Goal: Task Accomplishment & Management: Manage account settings

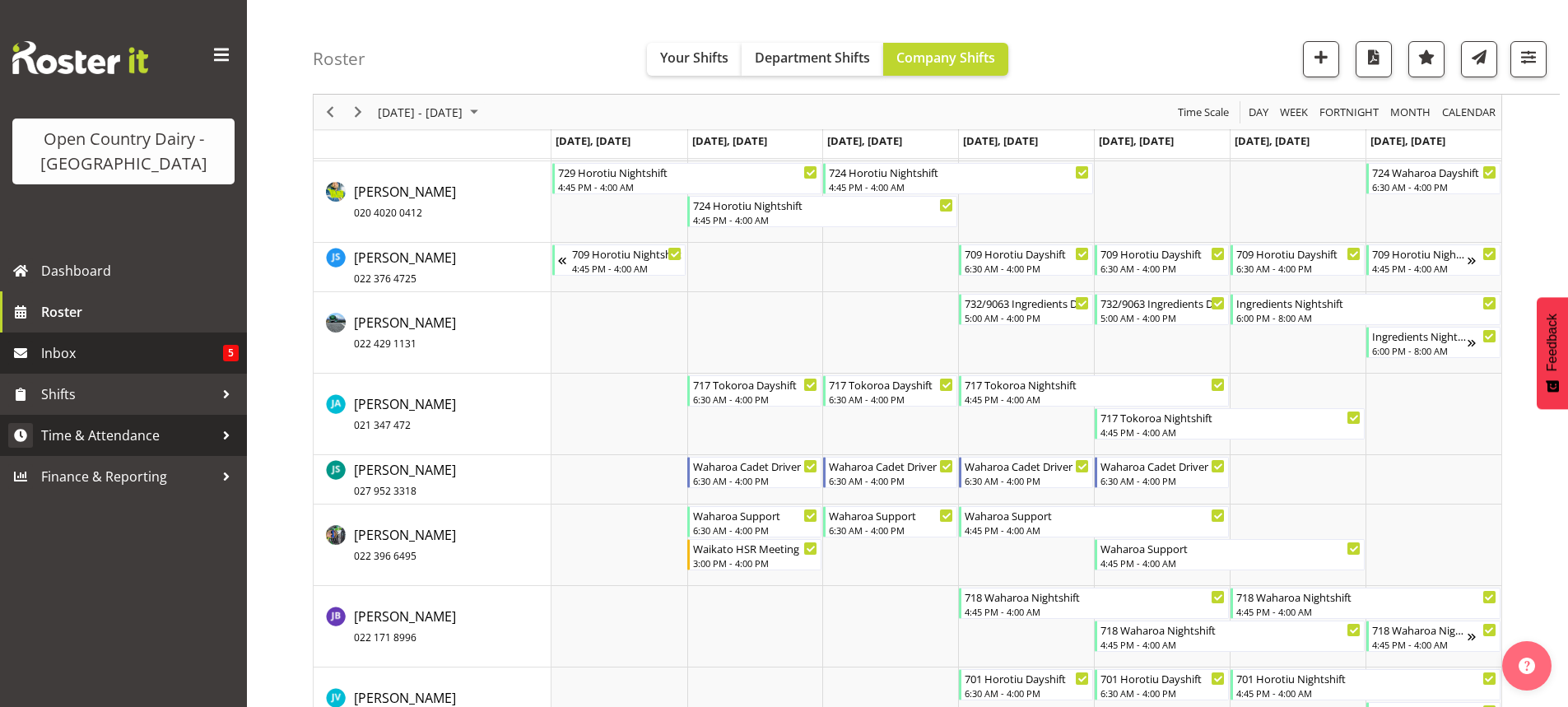
scroll to position [6277, 0]
click at [85, 433] on span "Time & Attendance" at bounding box center [127, 435] width 173 height 25
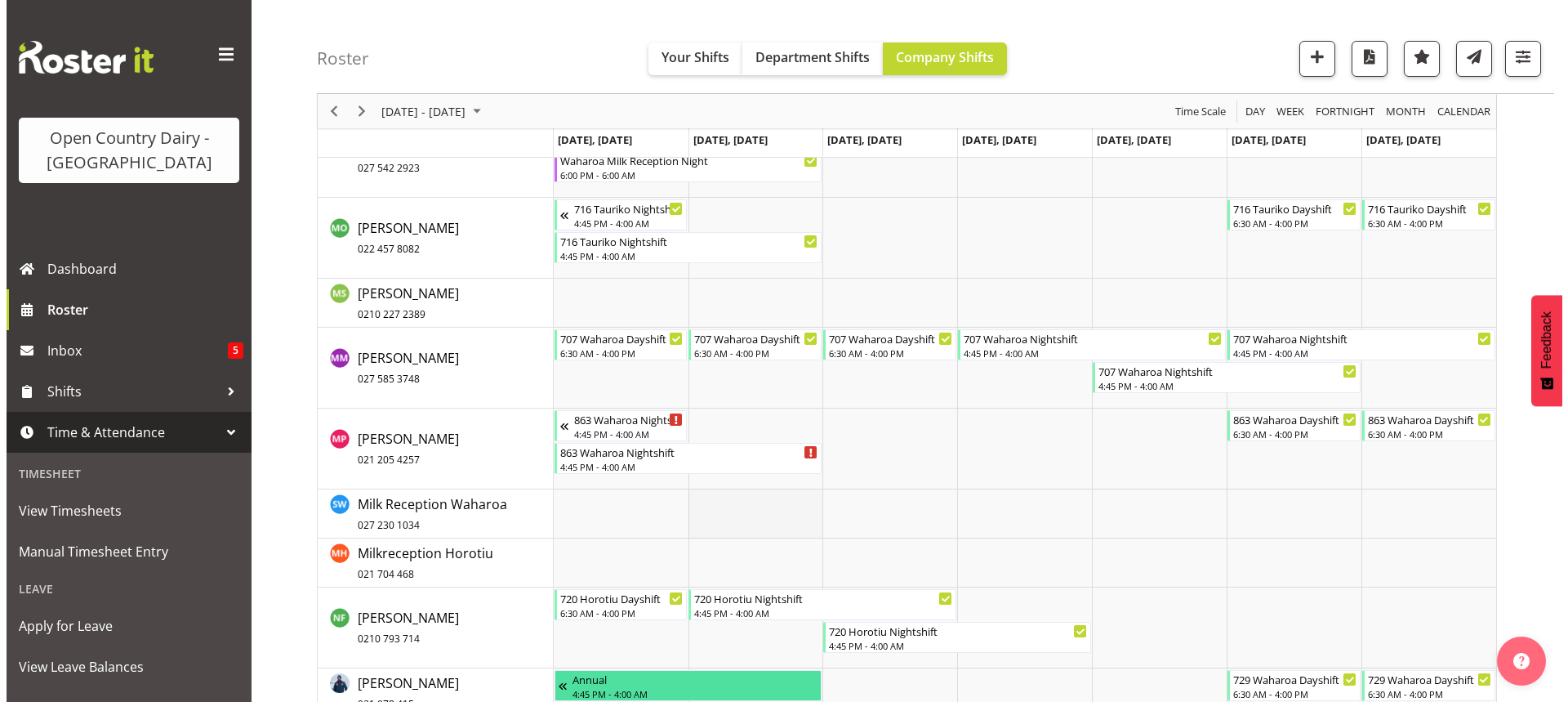
scroll to position [8766, 0]
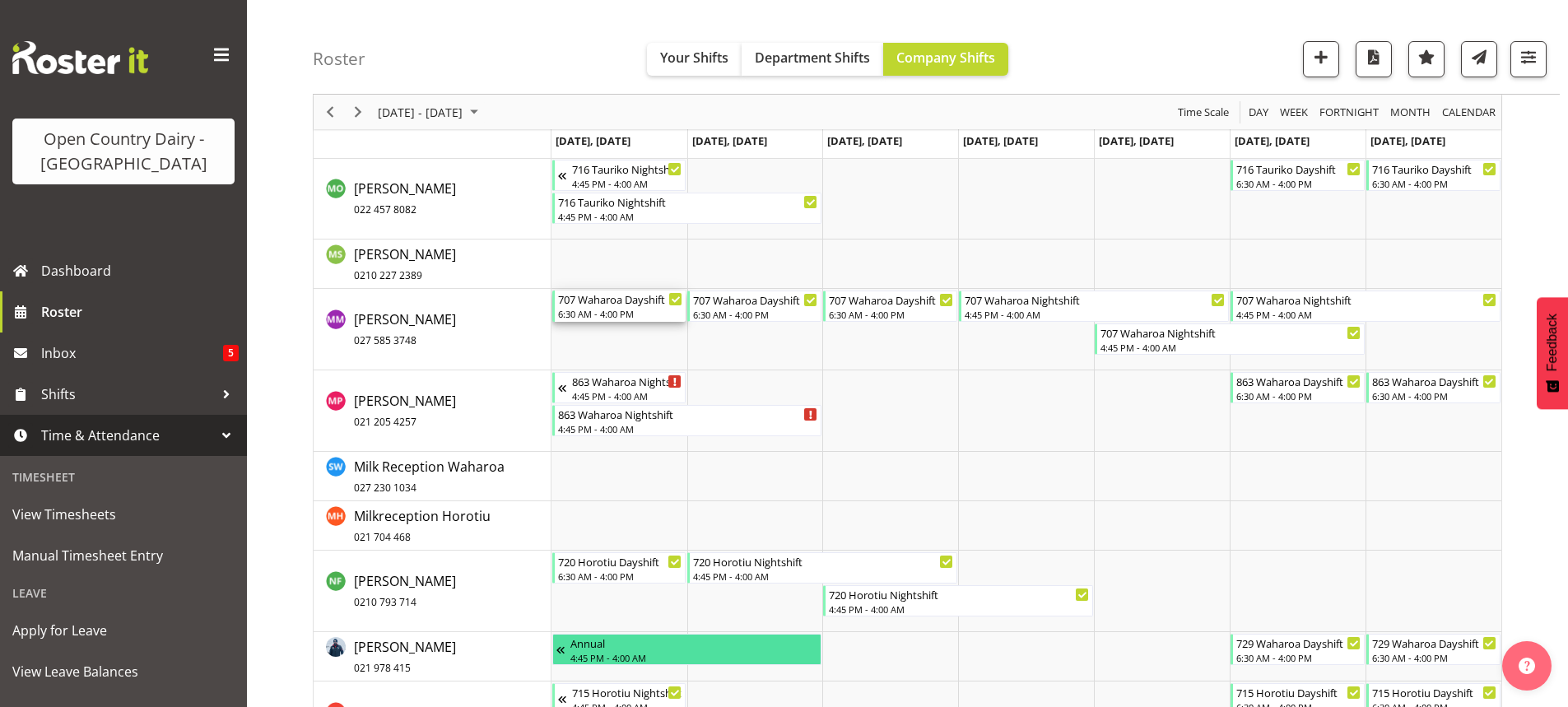
click at [620, 320] on div "707 Waharoa Dayshift 6:30 AM - 4:00 PM" at bounding box center [619, 305] width 125 height 31
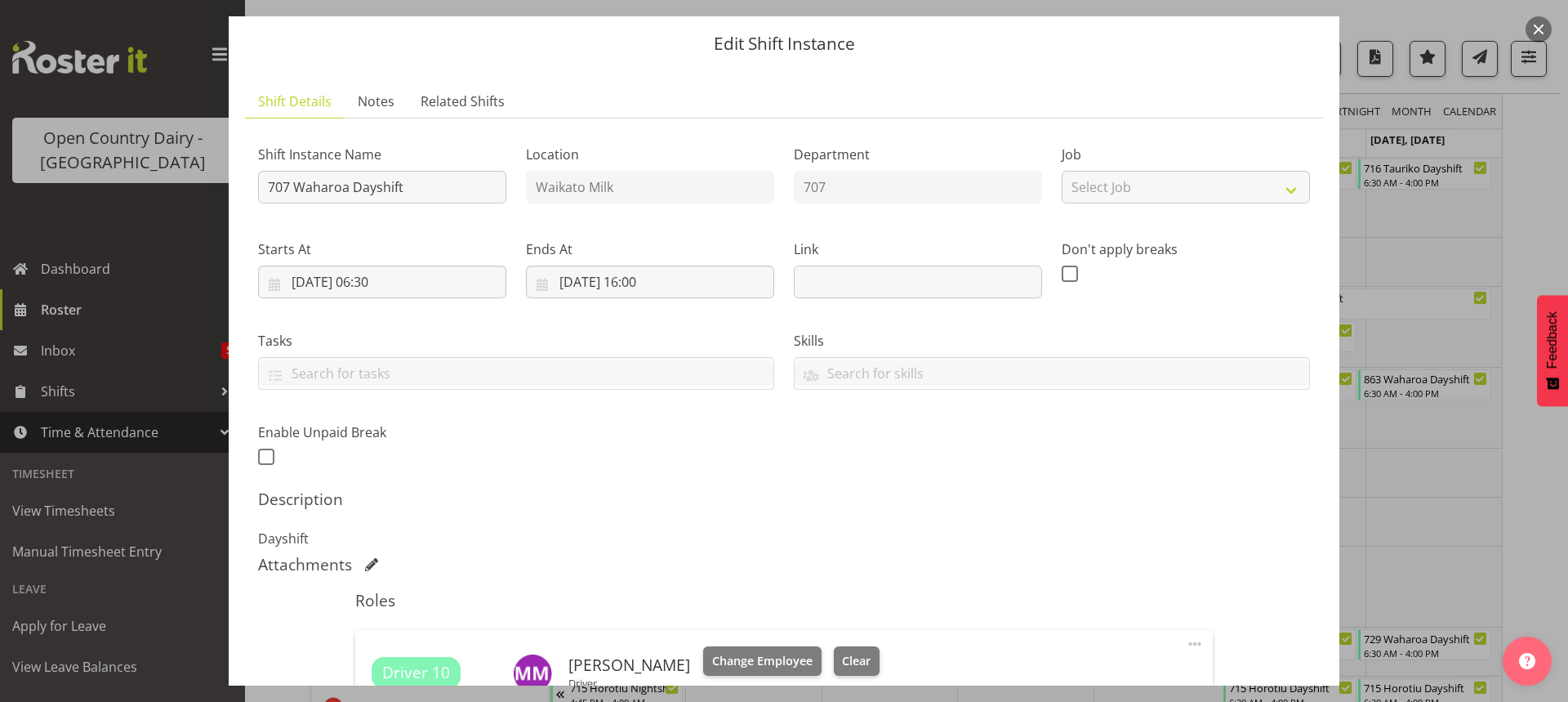
scroll to position [298, 0]
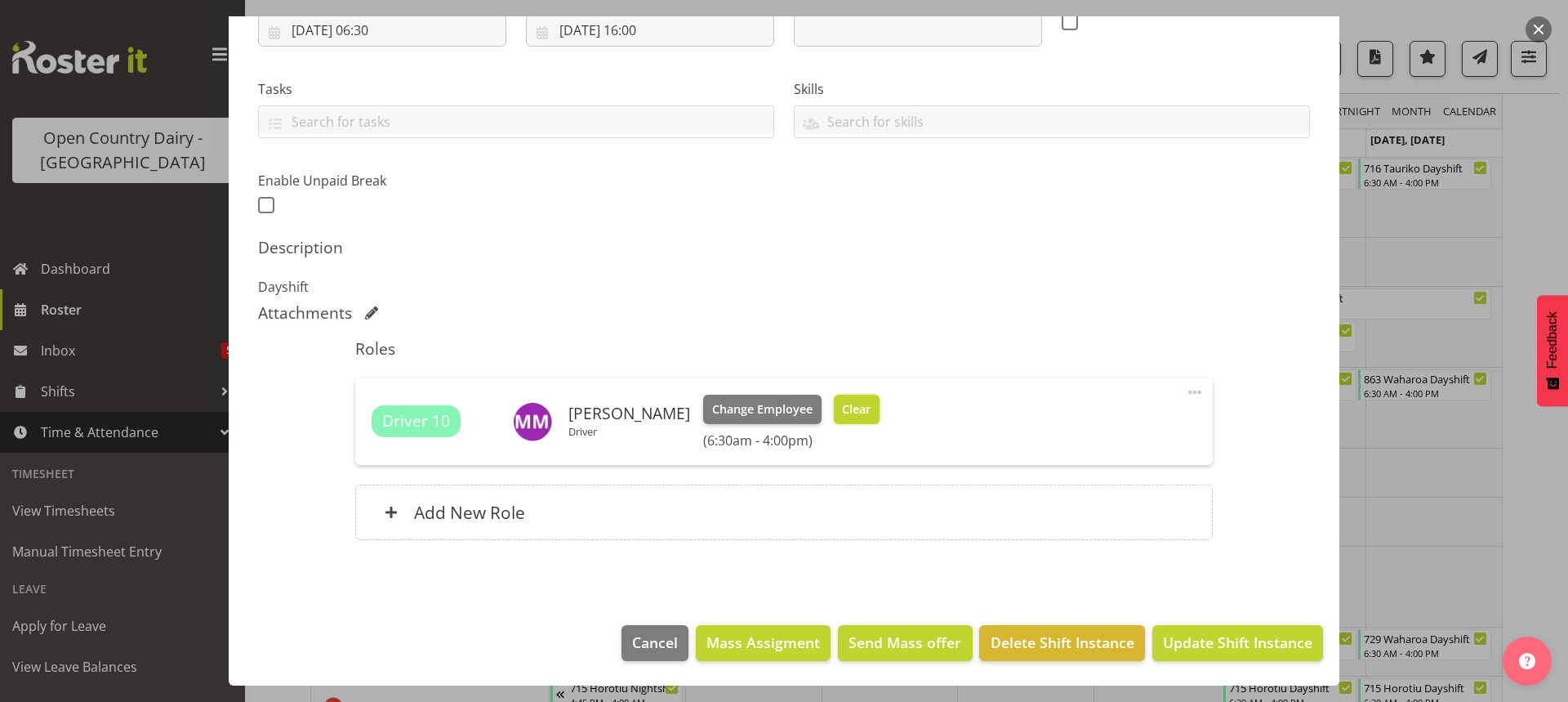
click at [843, 411] on span "Clear" at bounding box center [856, 409] width 29 height 18
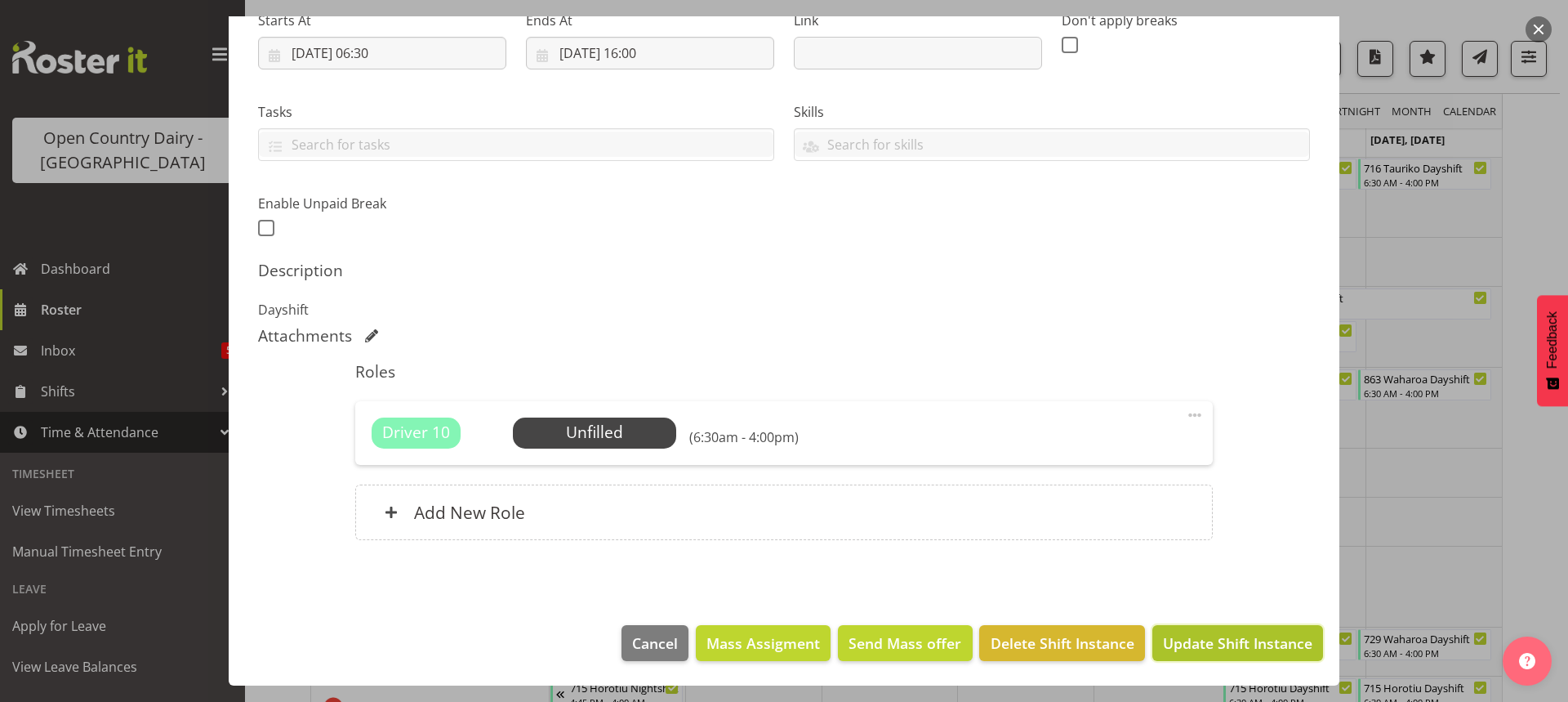
click at [1204, 643] on span "Update Shift Instance" at bounding box center [1237, 643] width 149 height 21
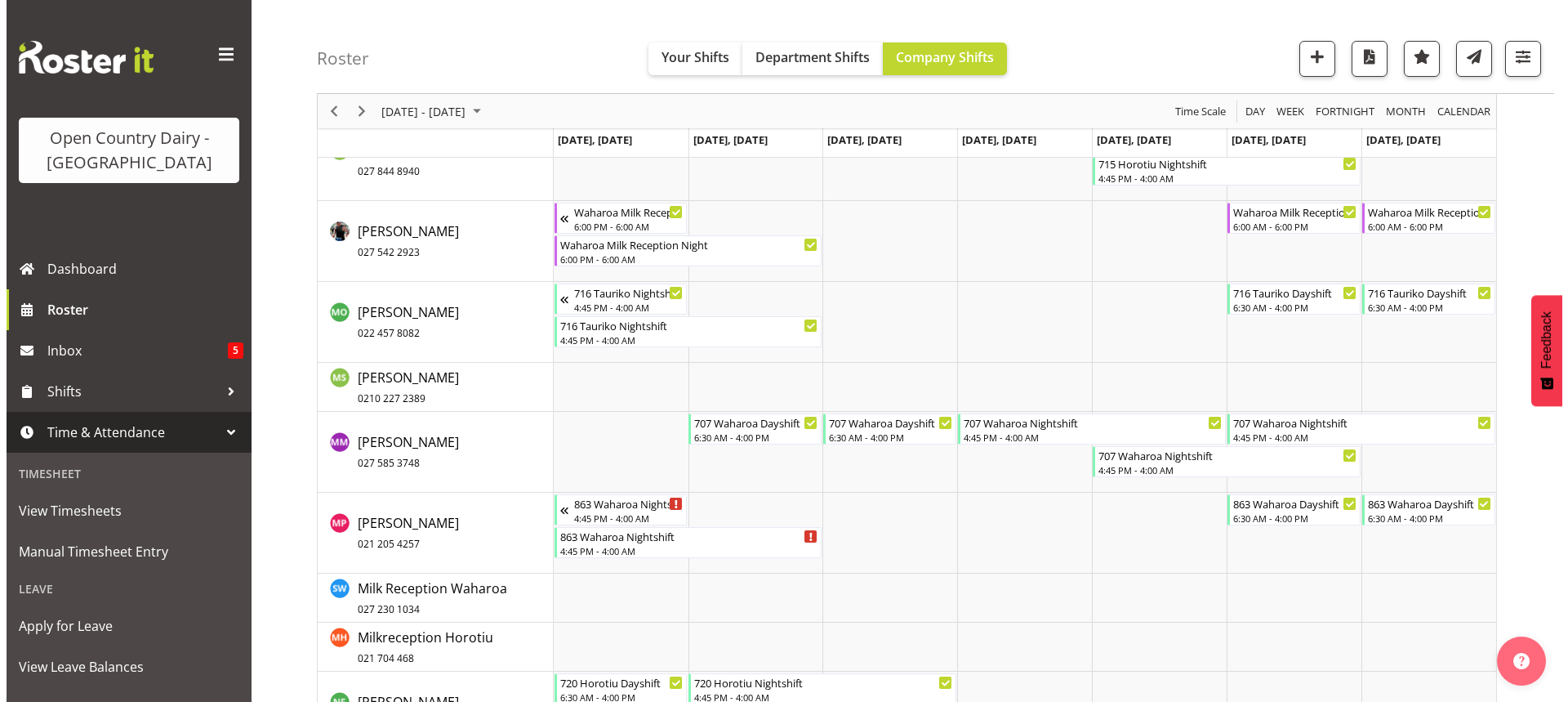
scroll to position [8700, 0]
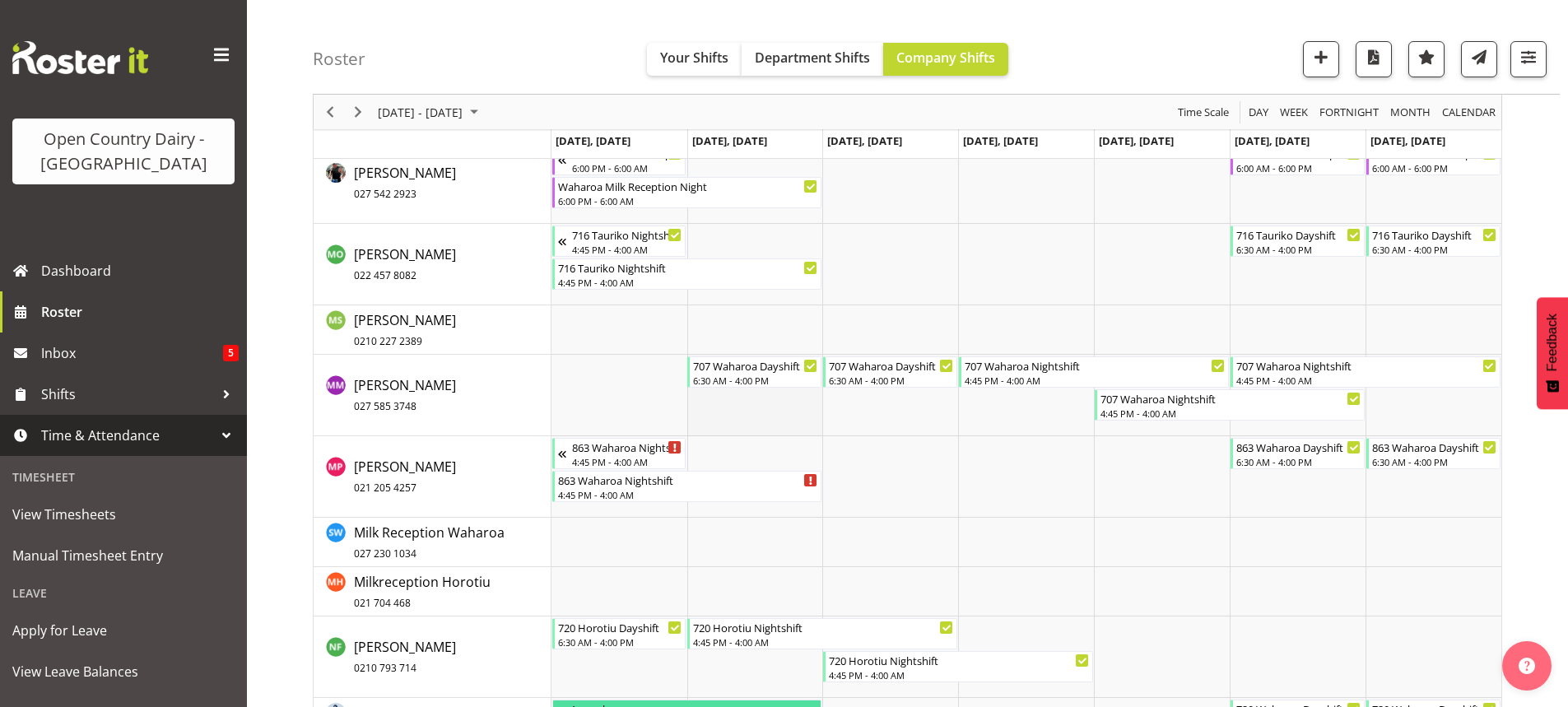
click at [751, 391] on td "Timeline Week of September 12, 2025" at bounding box center [755, 396] width 136 height 82
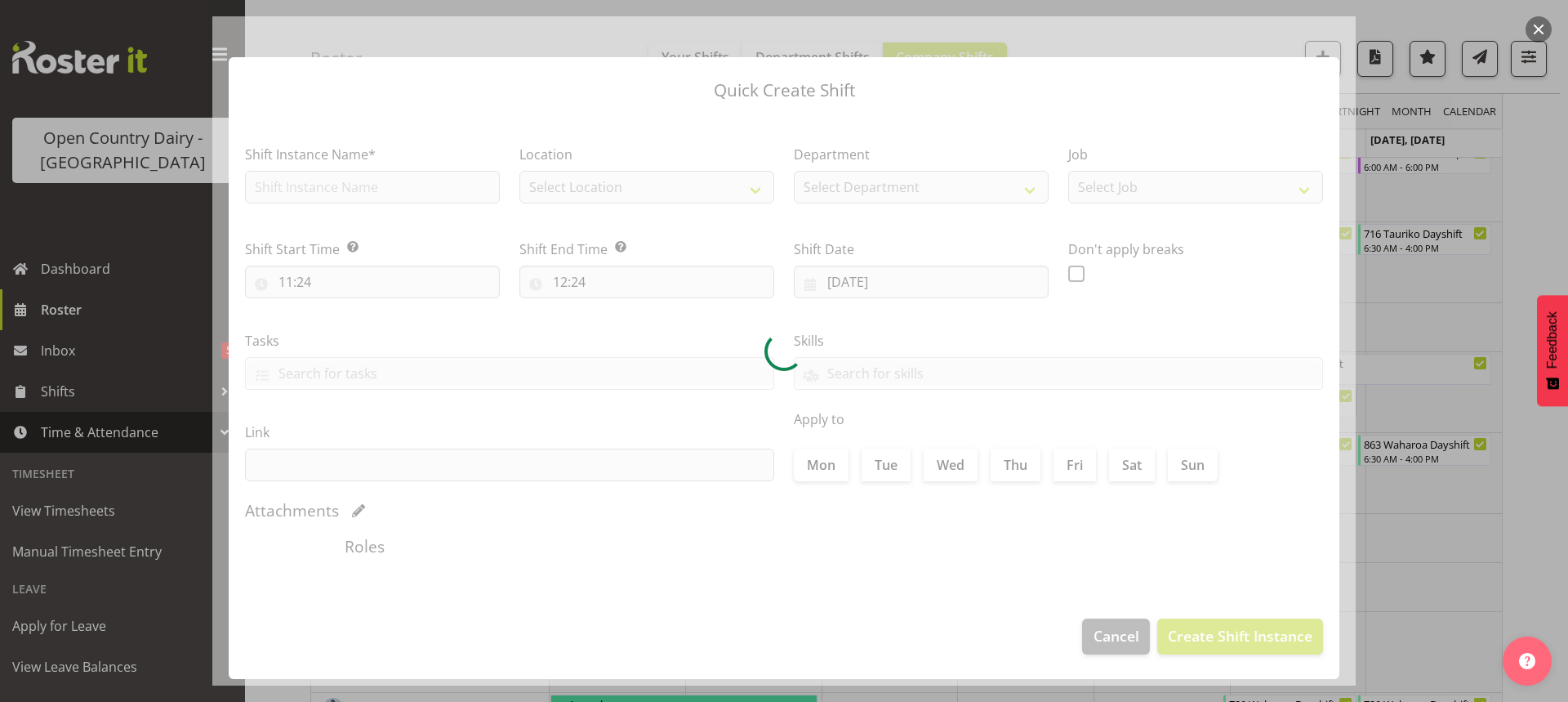
type input "09/09/2025"
checkbox input "true"
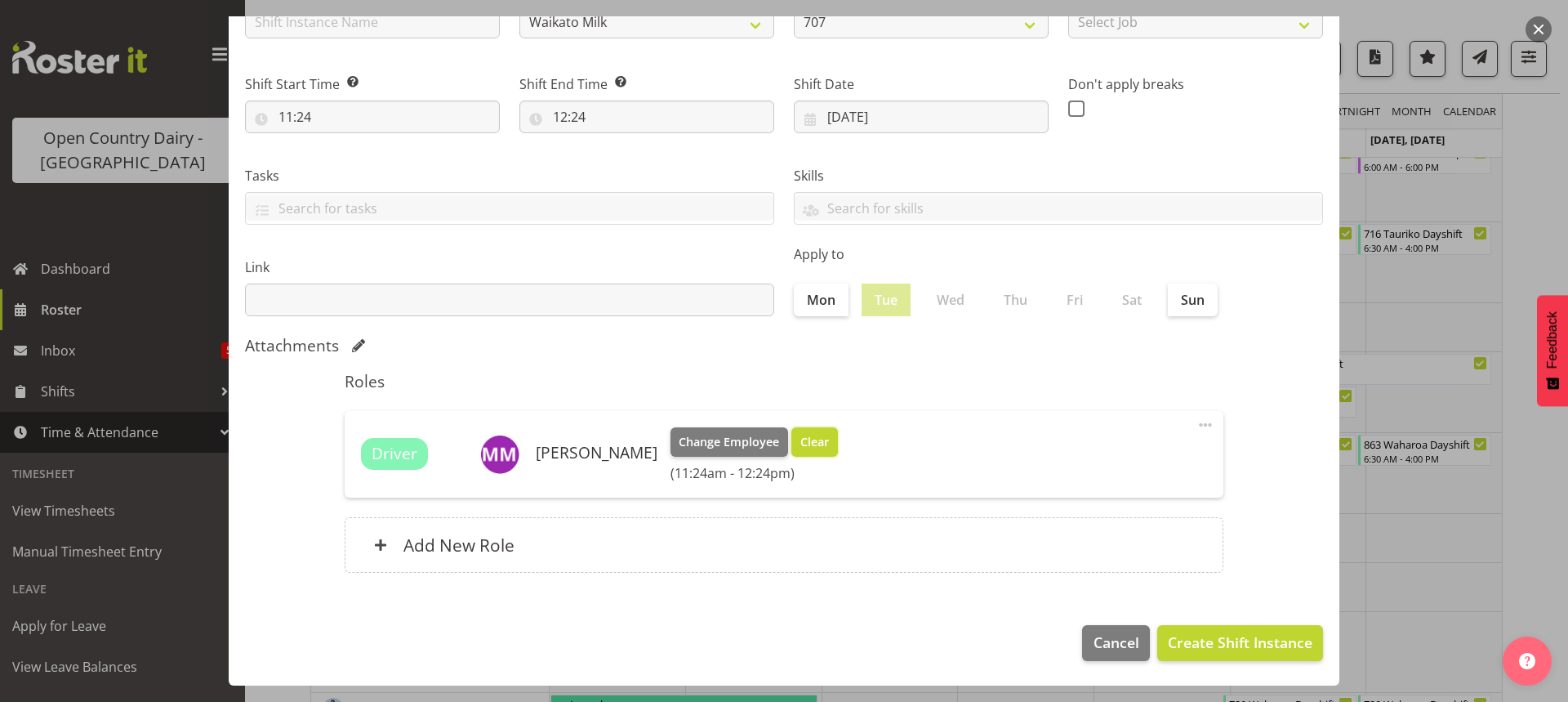
click at [801, 440] on span "Clear" at bounding box center [815, 442] width 29 height 18
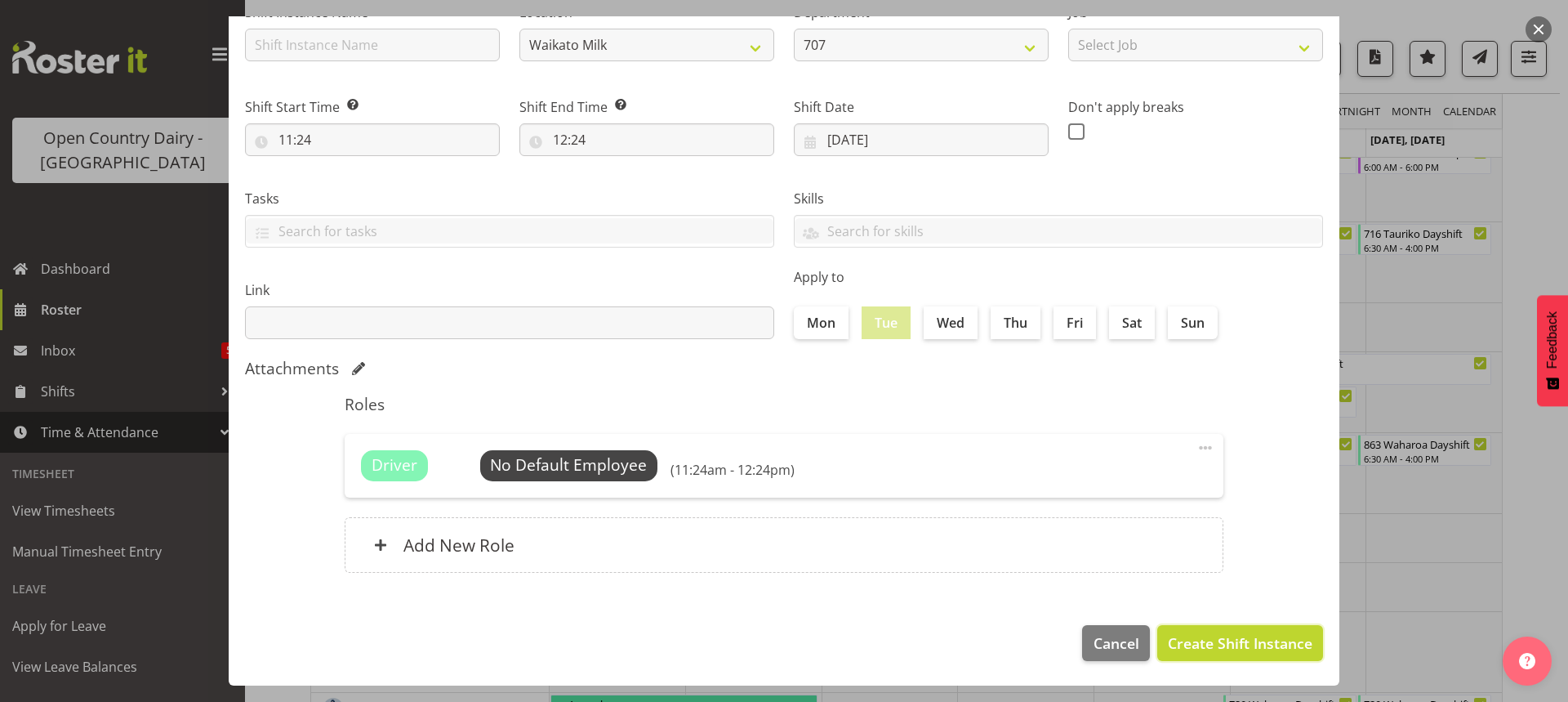
drag, startPoint x: 1187, startPoint y: 640, endPoint x: 1179, endPoint y: 629, distance: 13.6
click at [1186, 640] on span "Create Shift Instance" at bounding box center [1240, 643] width 145 height 21
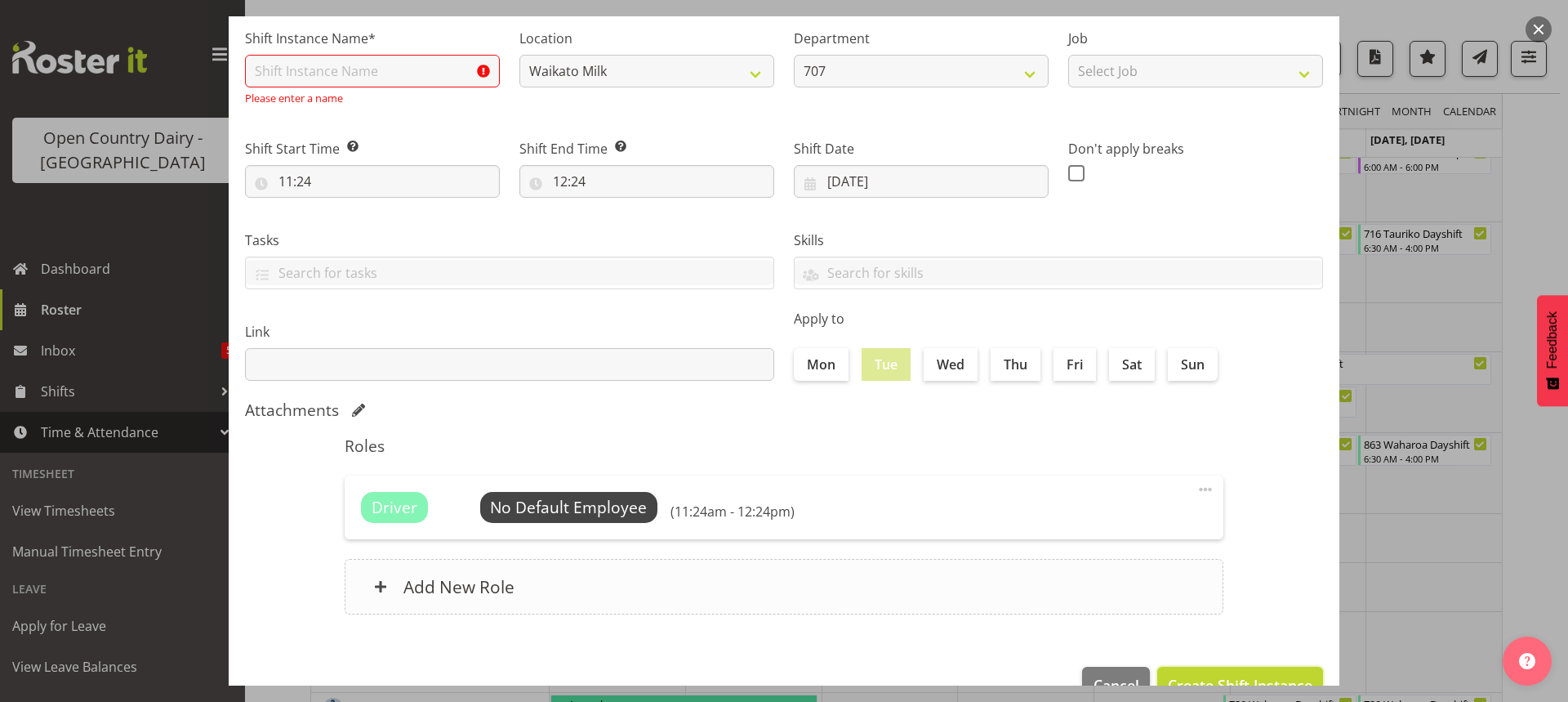
scroll to position [157, 0]
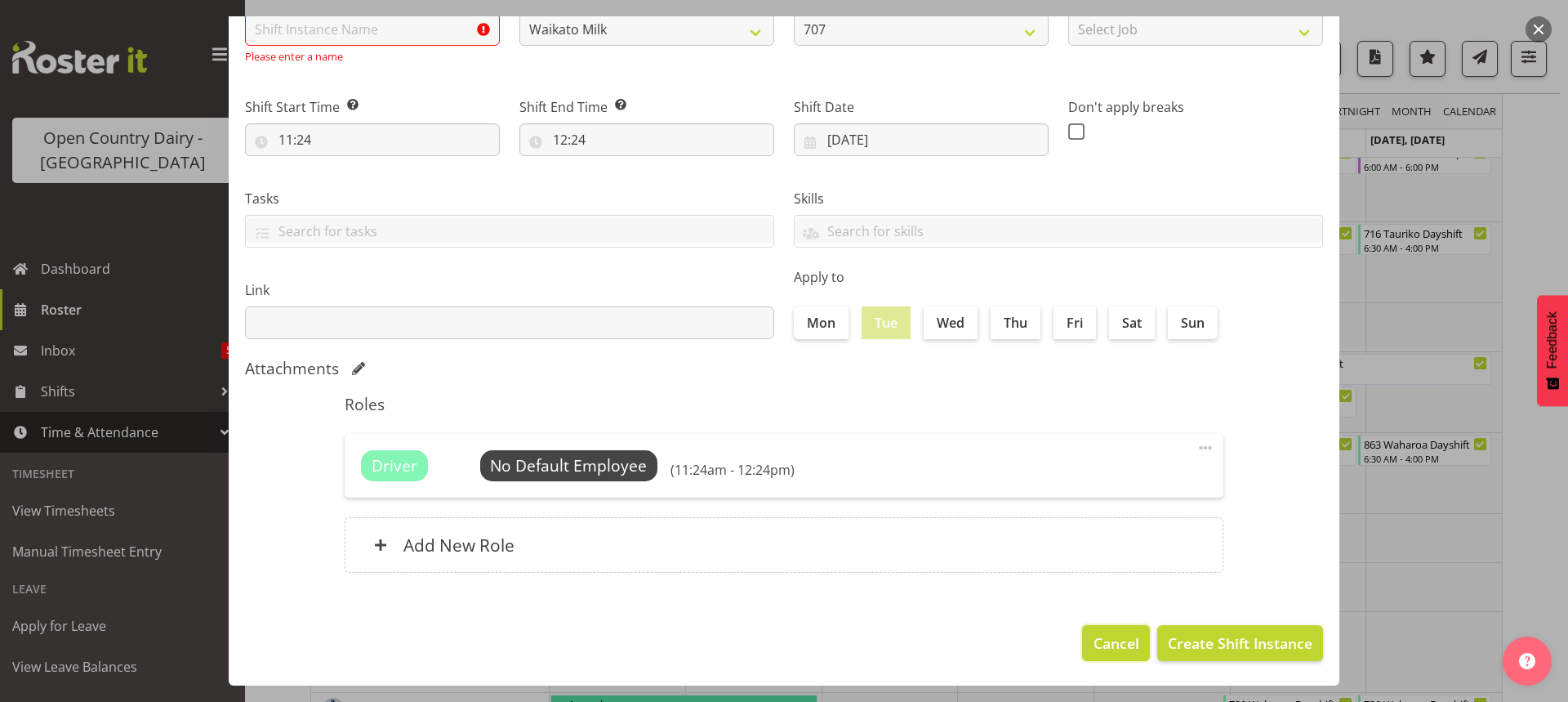
drag, startPoint x: 1100, startPoint y: 640, endPoint x: 1045, endPoint y: 626, distance: 56.8
click at [1101, 640] on span "Cancel" at bounding box center [1117, 643] width 46 height 21
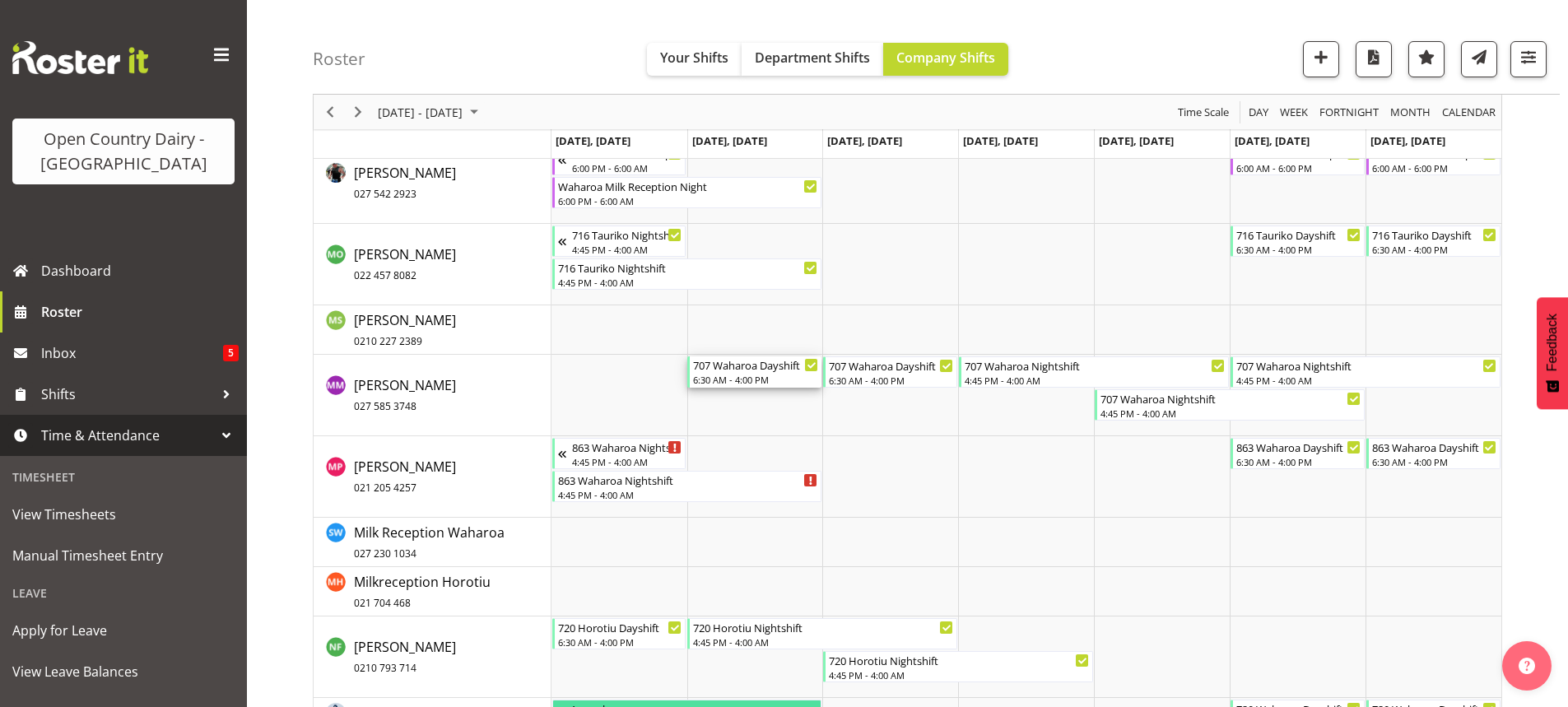
click at [739, 376] on div "6:30 AM - 4:00 PM" at bounding box center [755, 379] width 125 height 13
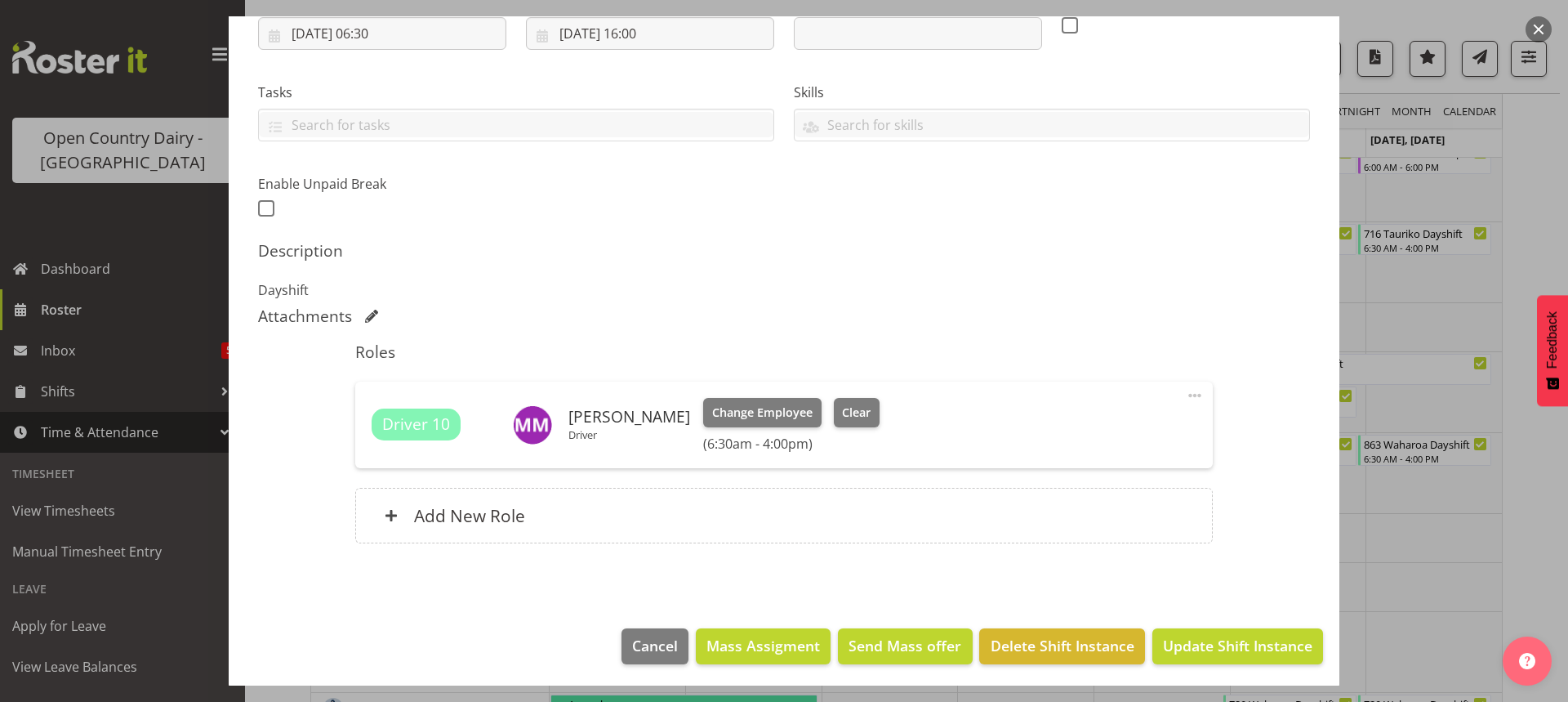
scroll to position [298, 0]
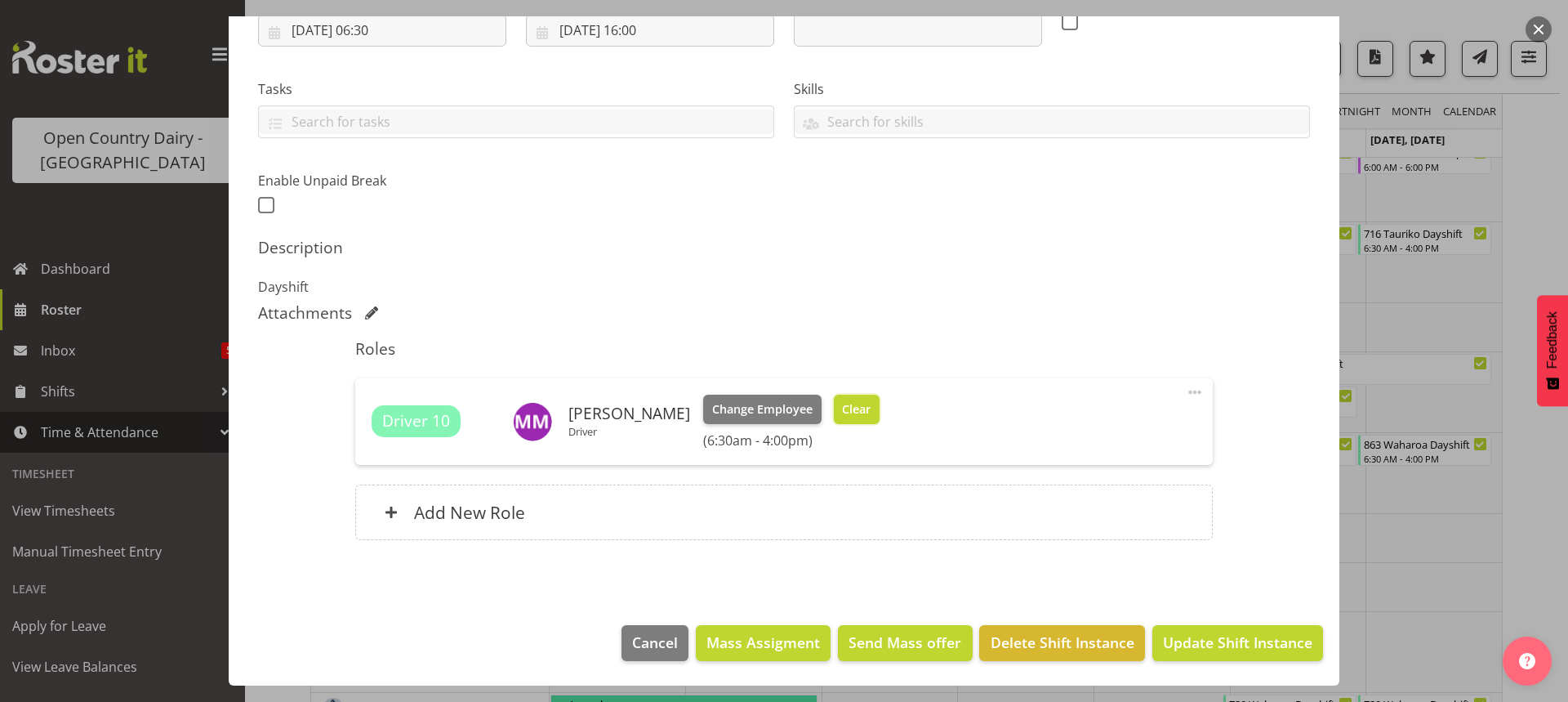
click at [842, 405] on span "Clear" at bounding box center [856, 409] width 29 height 18
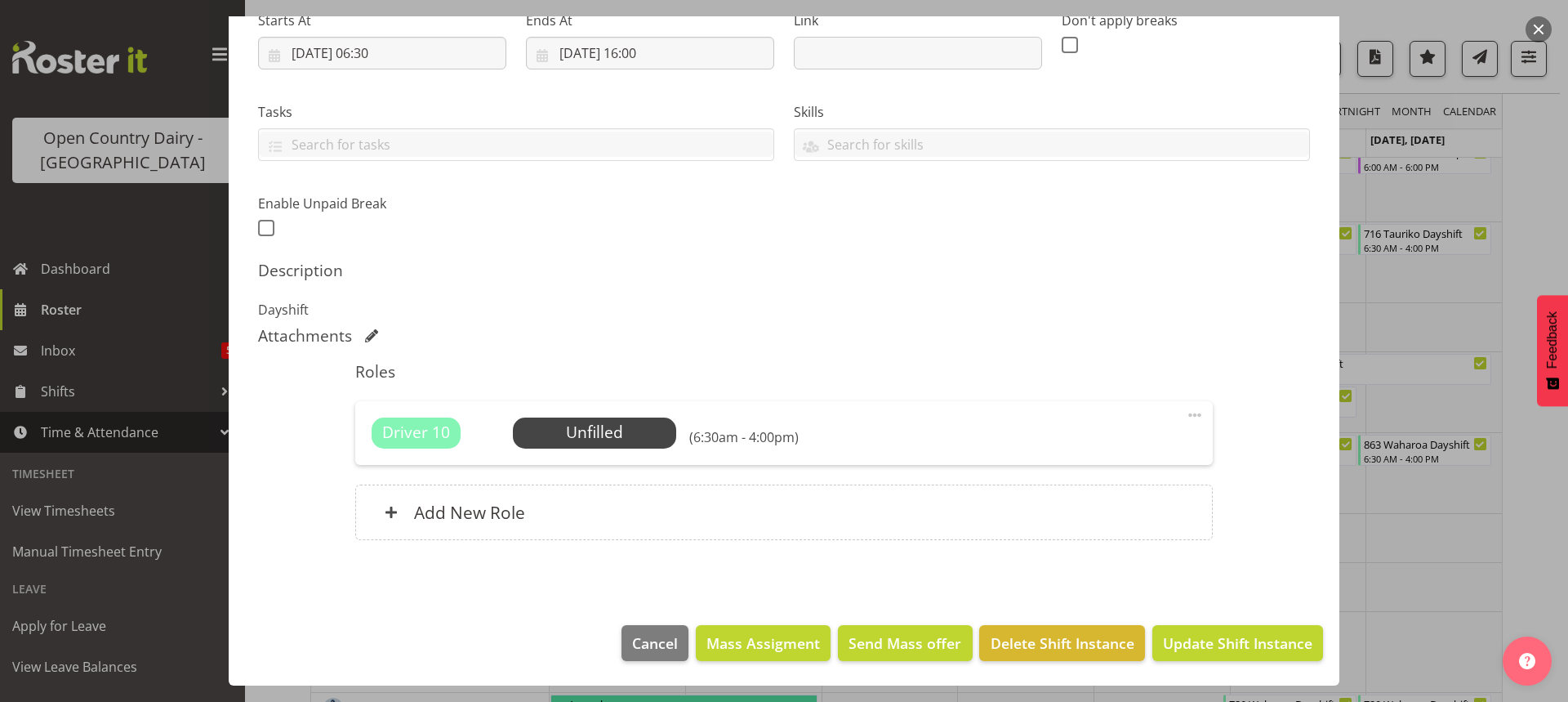
scroll to position [275, 0]
click at [1218, 649] on span "Update Shift Instance" at bounding box center [1237, 643] width 149 height 21
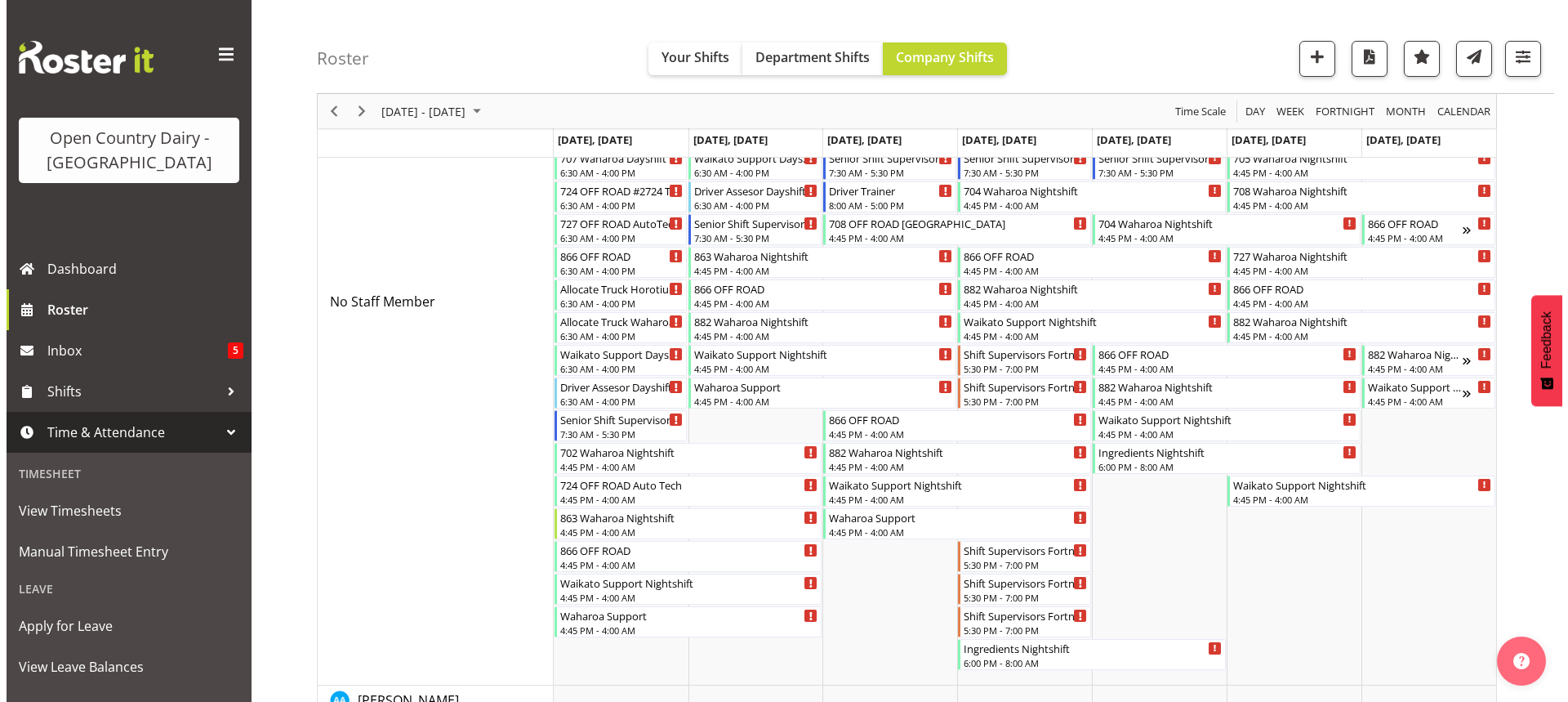
scroll to position [327, 0]
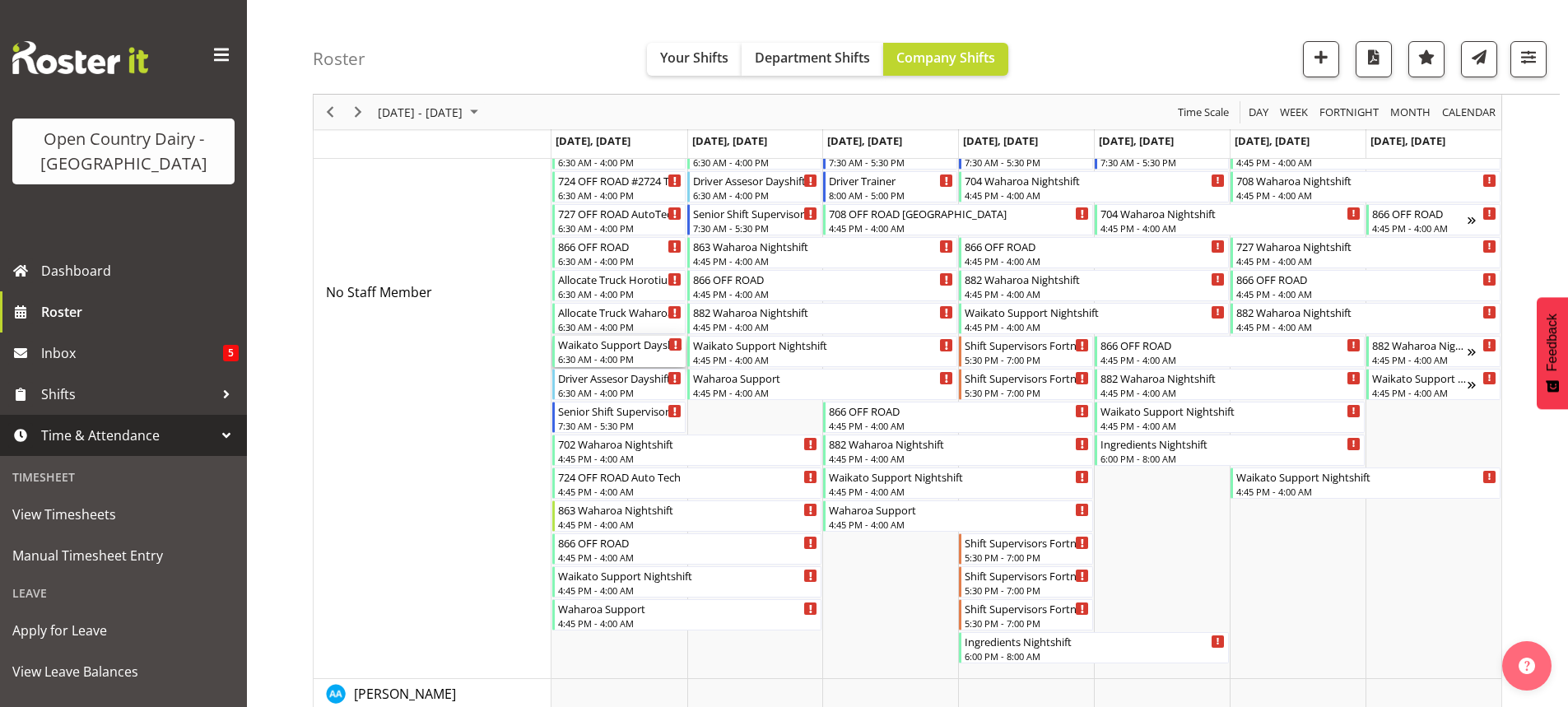
click at [591, 355] on div "6:30 AM - 4:00 PM" at bounding box center [619, 358] width 125 height 13
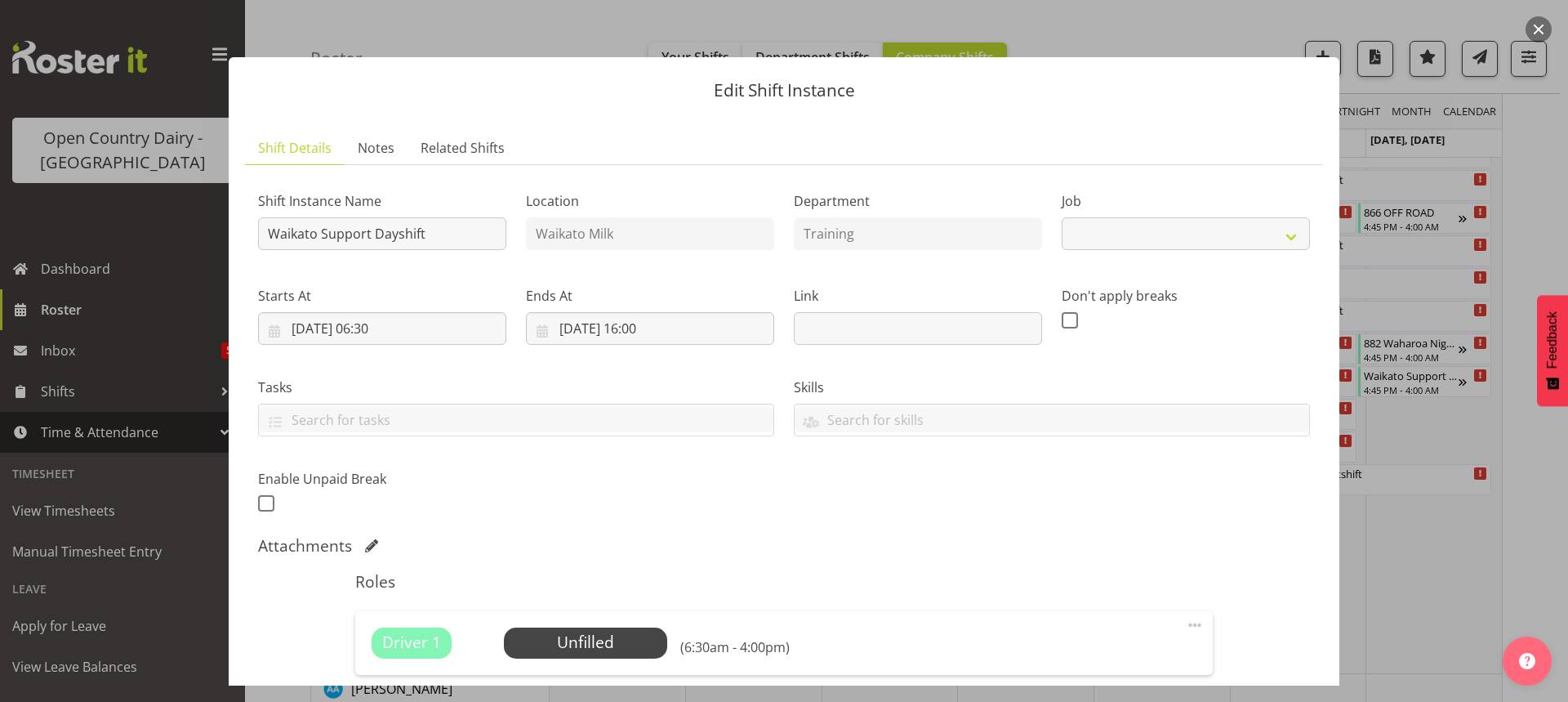
select select "9052"
click at [580, 643] on span "Select Employee" at bounding box center [585, 643] width 122 height 24
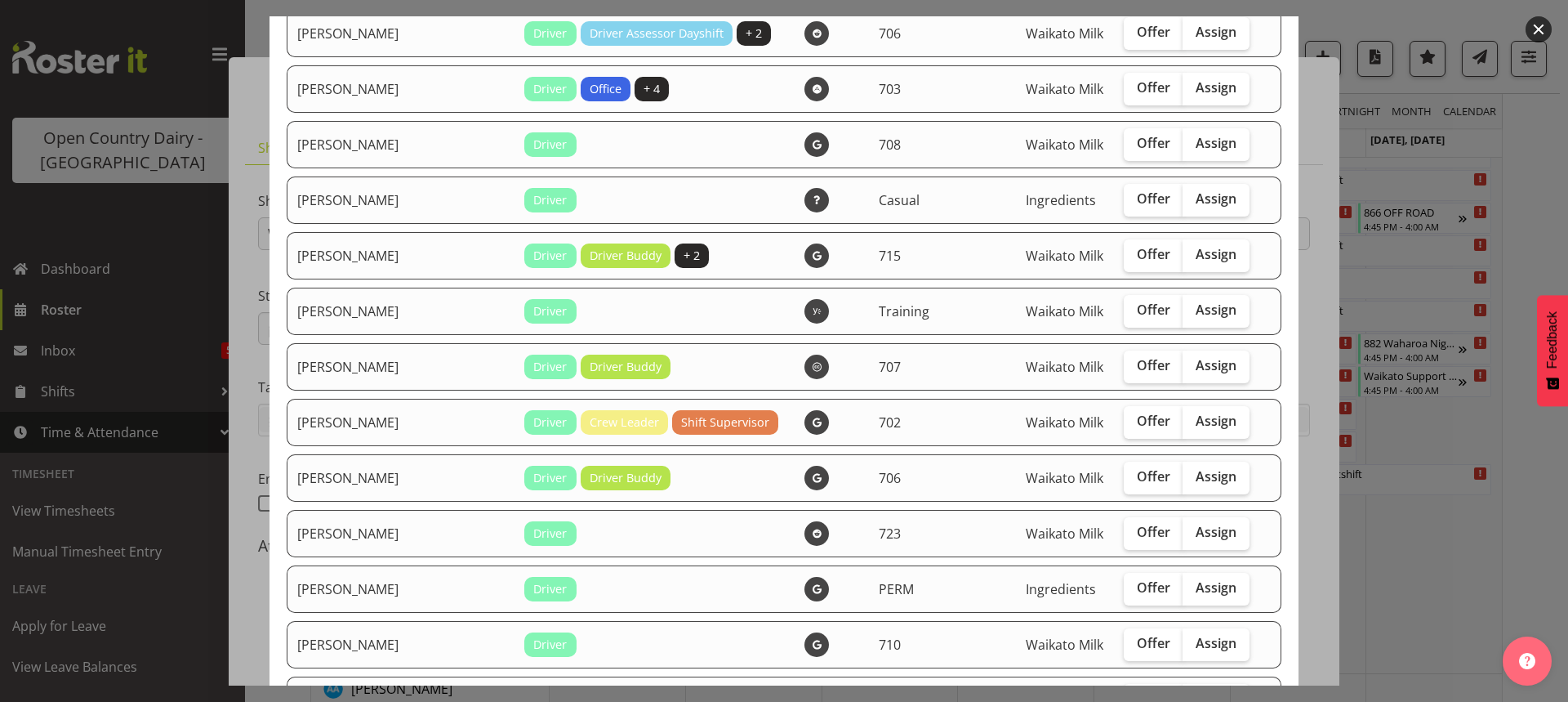
scroll to position [2287, 0]
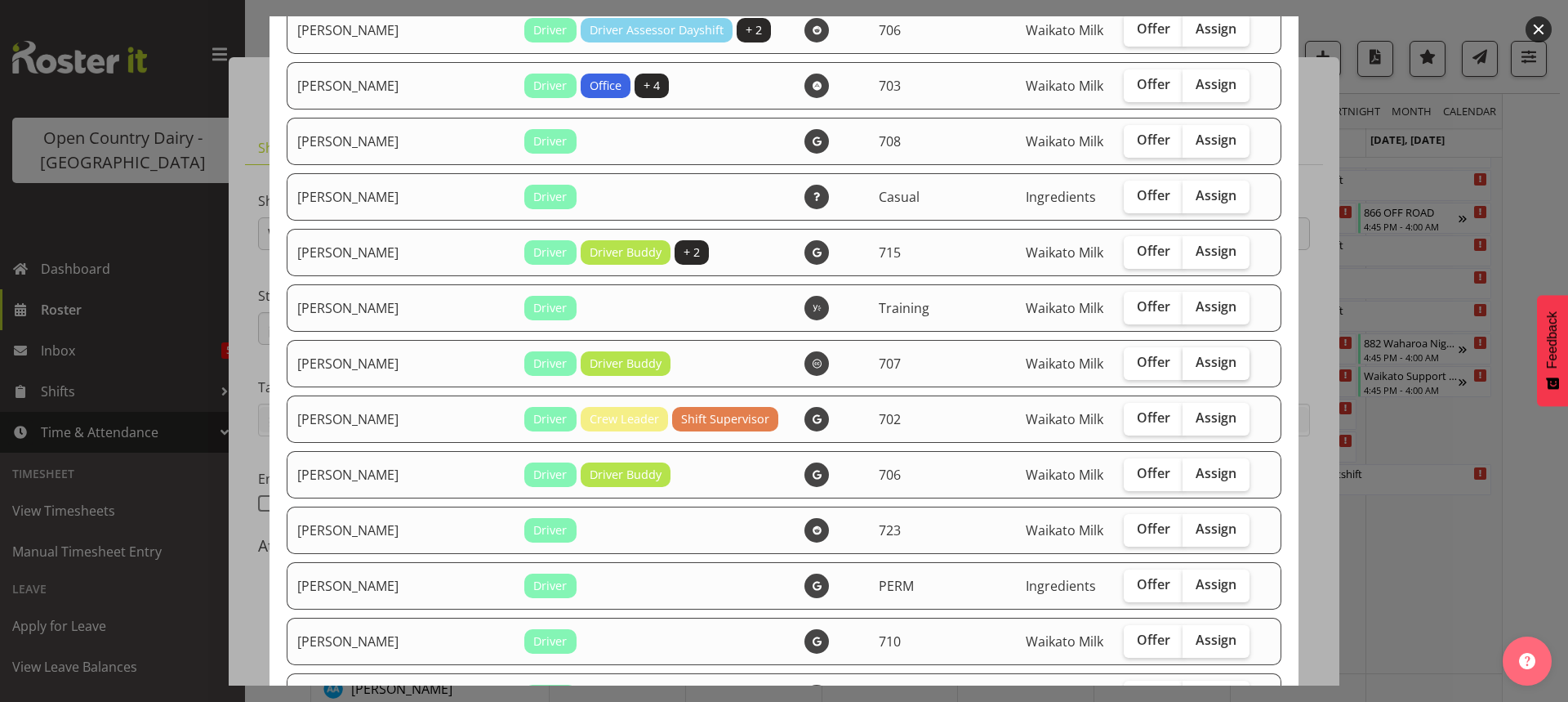
click at [1196, 360] on span "Assign" at bounding box center [1216, 361] width 41 height 17
click at [1183, 360] on input "Assign" at bounding box center [1188, 362] width 11 height 11
checkbox input "true"
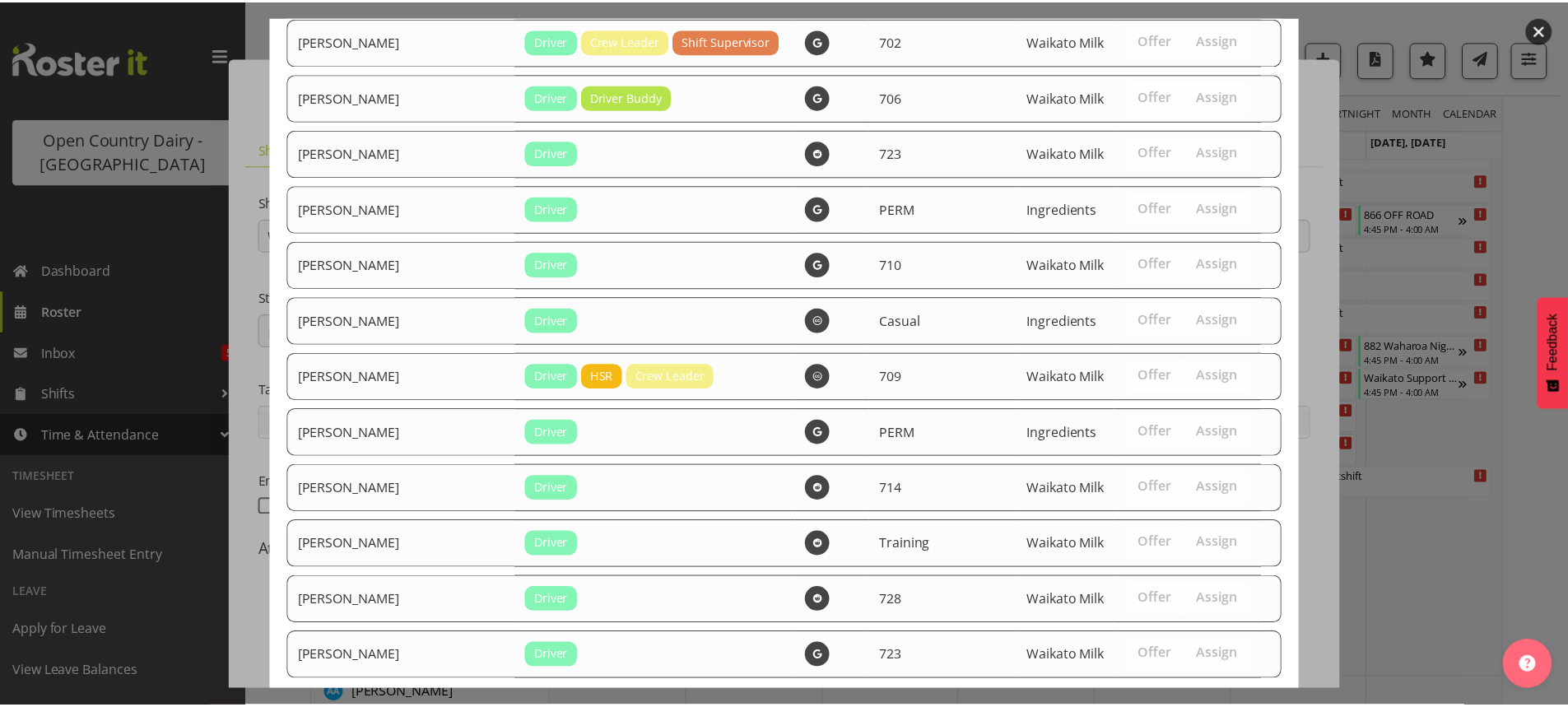
scroll to position [2797, 0]
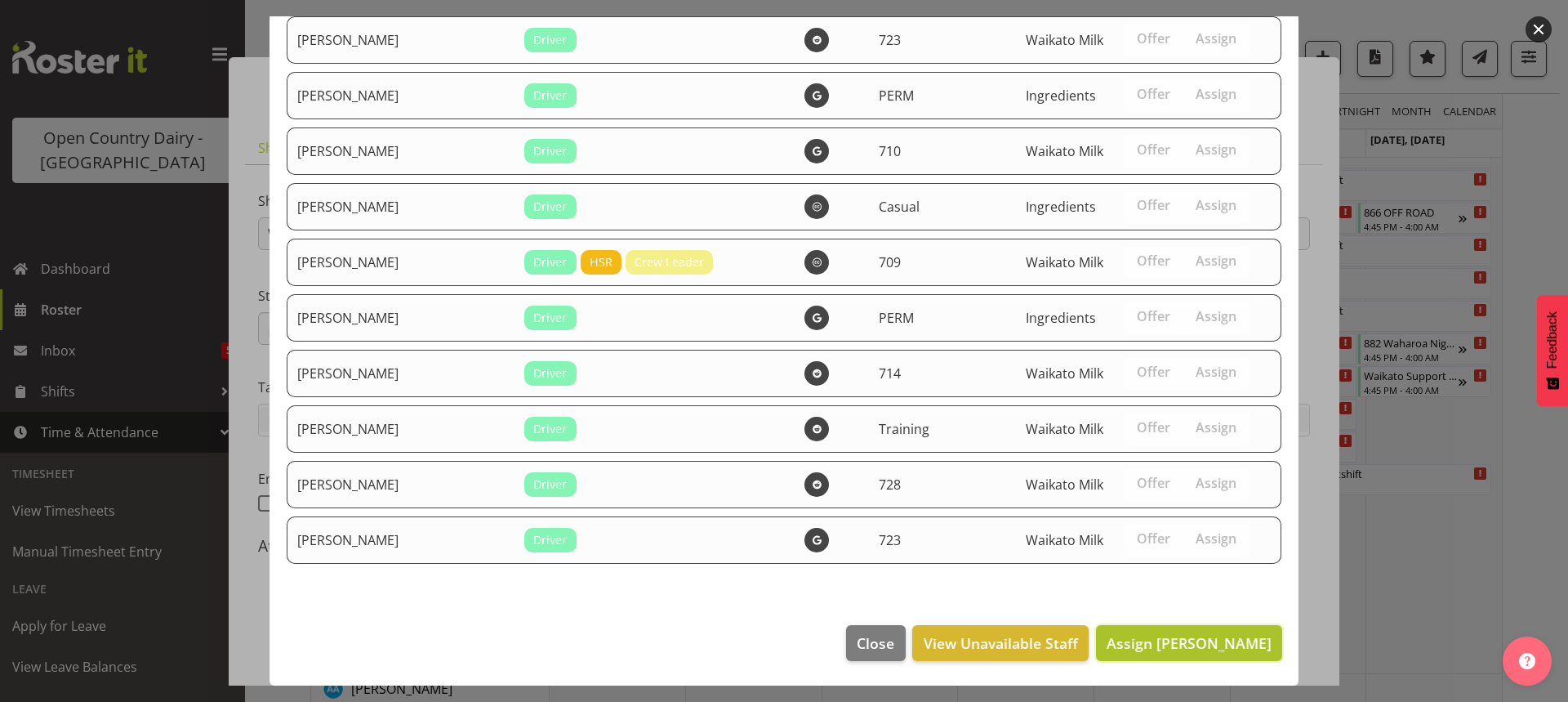
click at [1157, 641] on span "Assign Mike Madden" at bounding box center [1189, 643] width 165 height 20
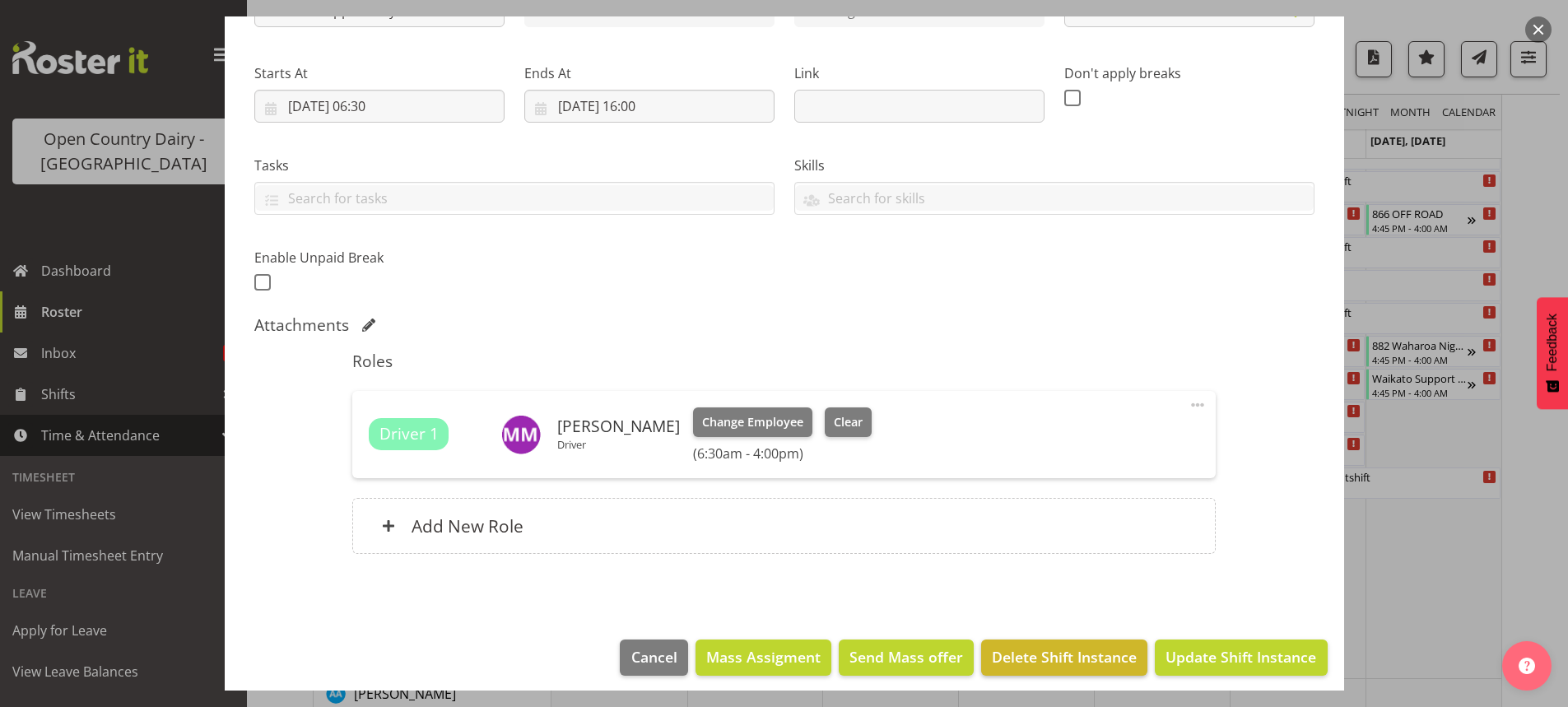
scroll to position [234, 0]
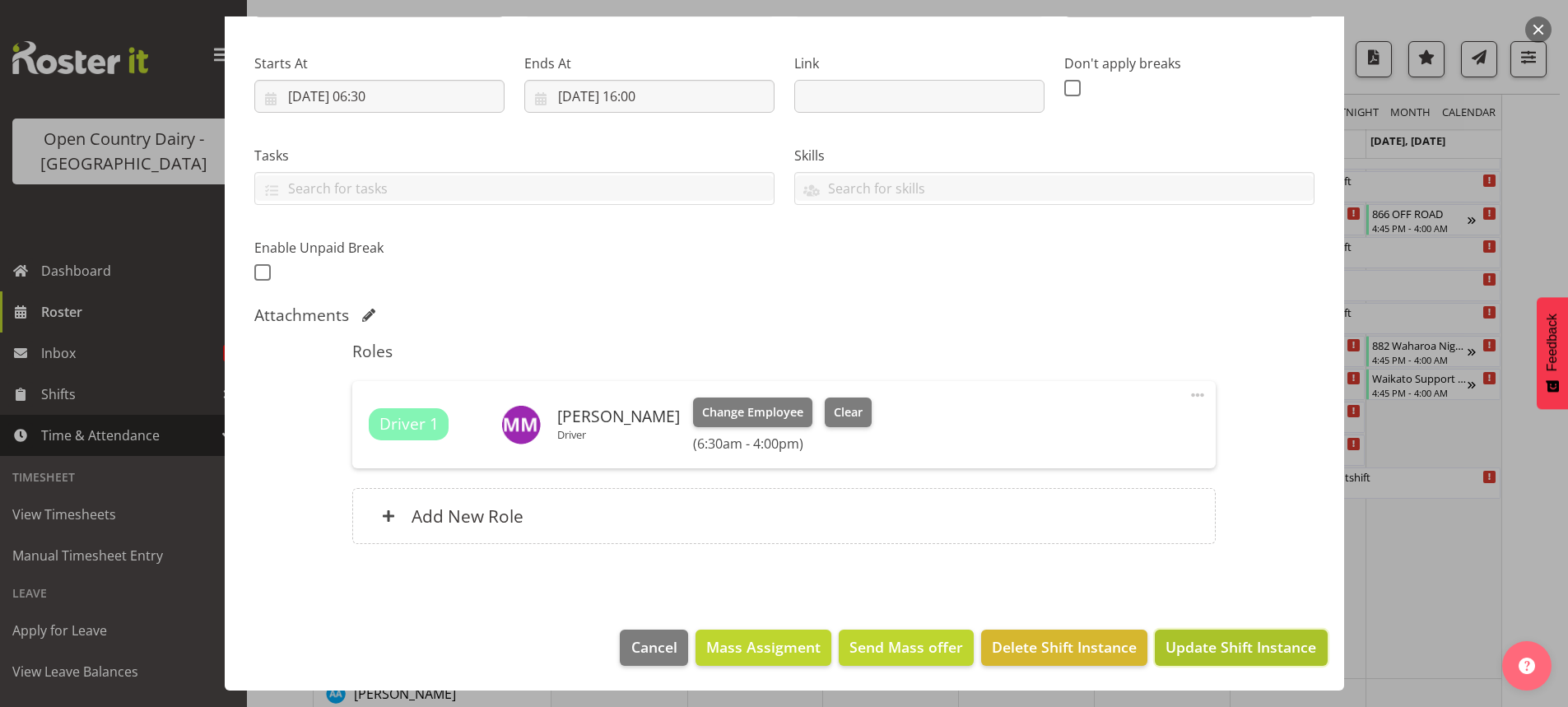
click at [1207, 645] on span "Update Shift Instance" at bounding box center [1240, 646] width 151 height 21
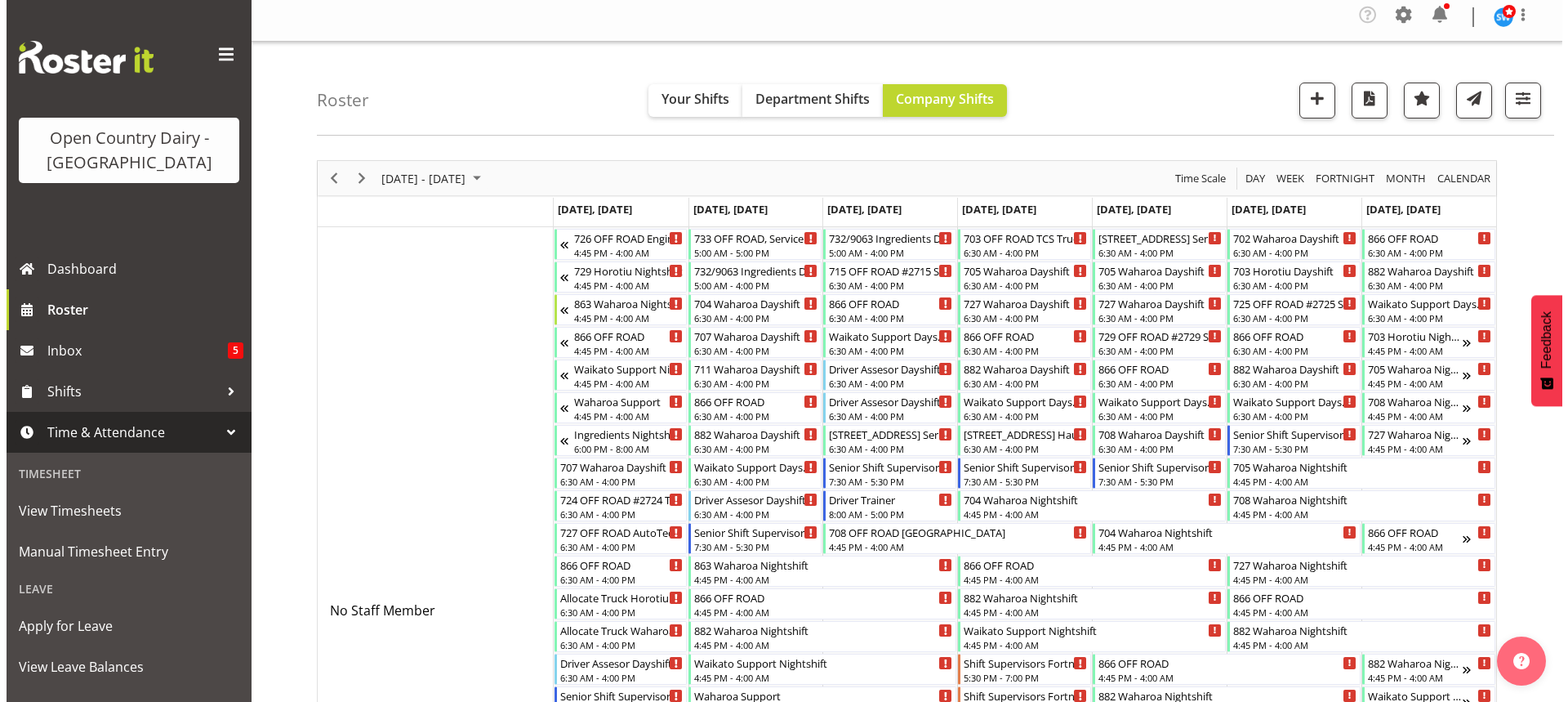
scroll to position [0, 0]
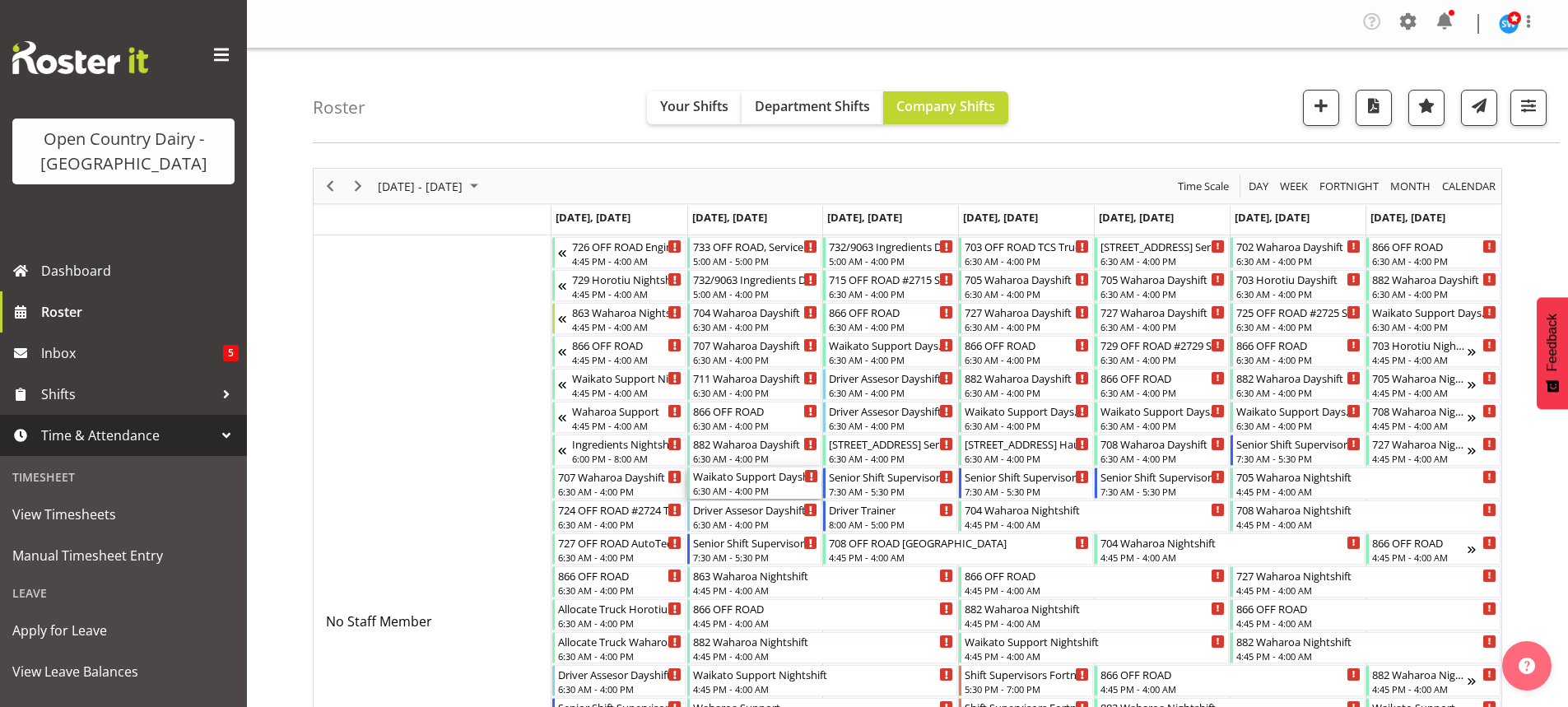
click at [732, 487] on div "6:30 AM - 4:00 PM" at bounding box center [755, 490] width 125 height 13
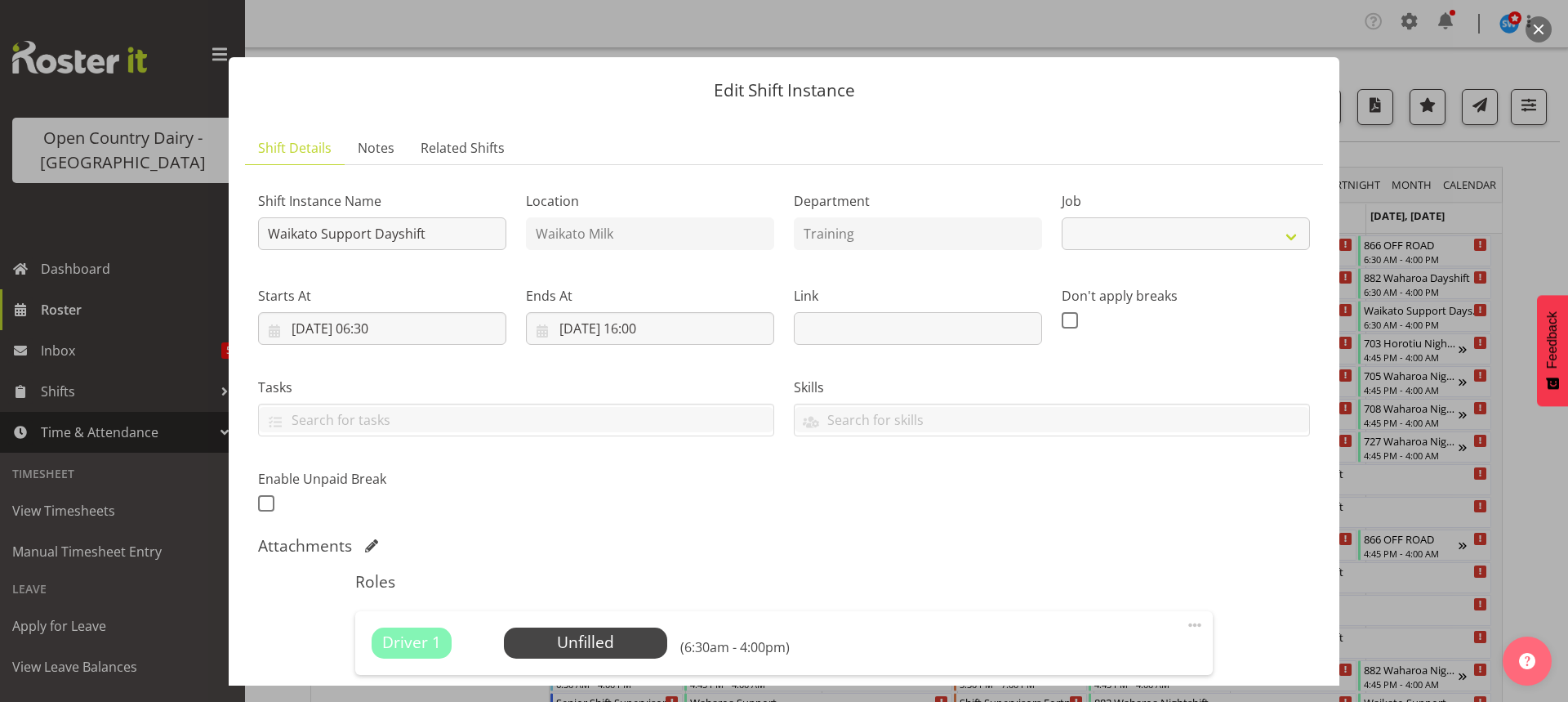
select select "9052"
click at [574, 643] on span "Select Employee" at bounding box center [585, 643] width 122 height 24
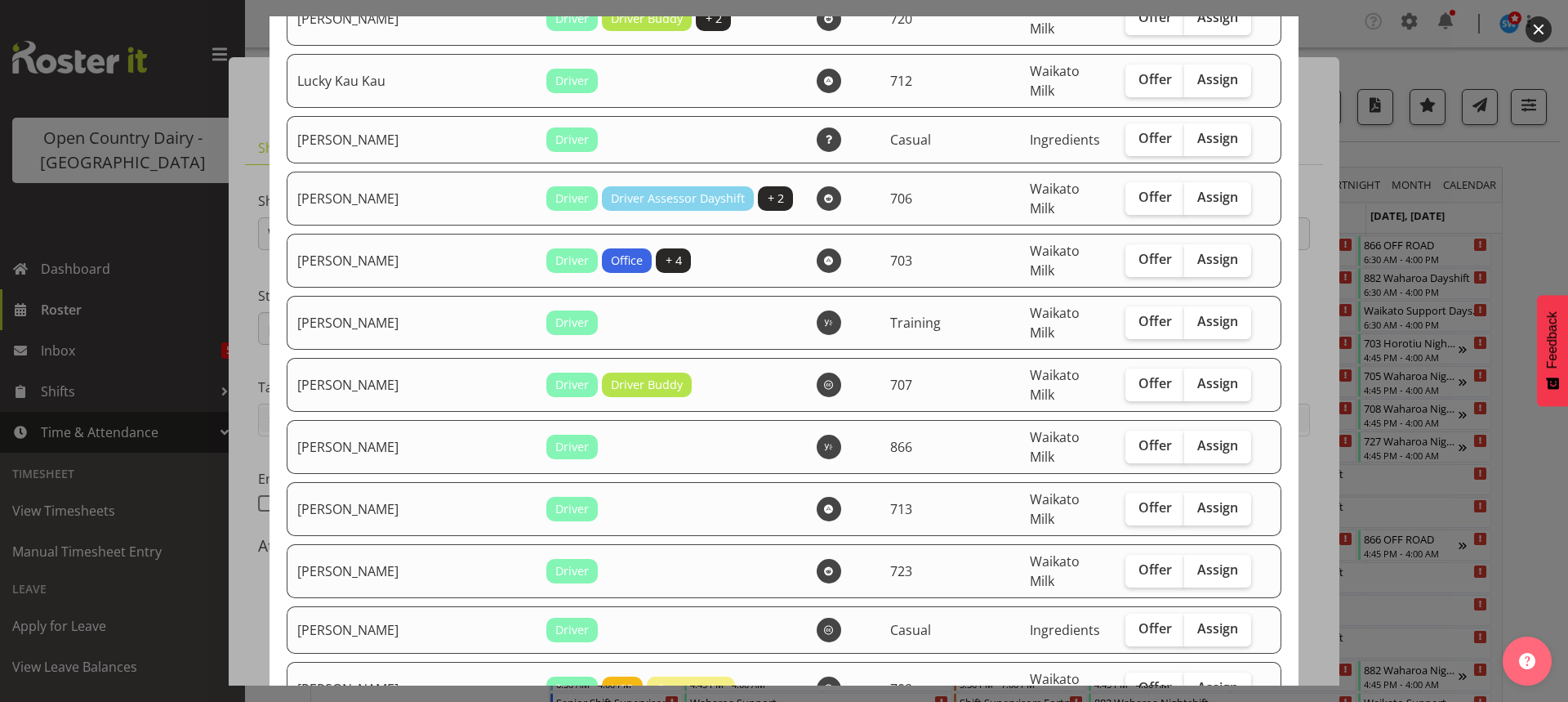
scroll to position [1716, 0]
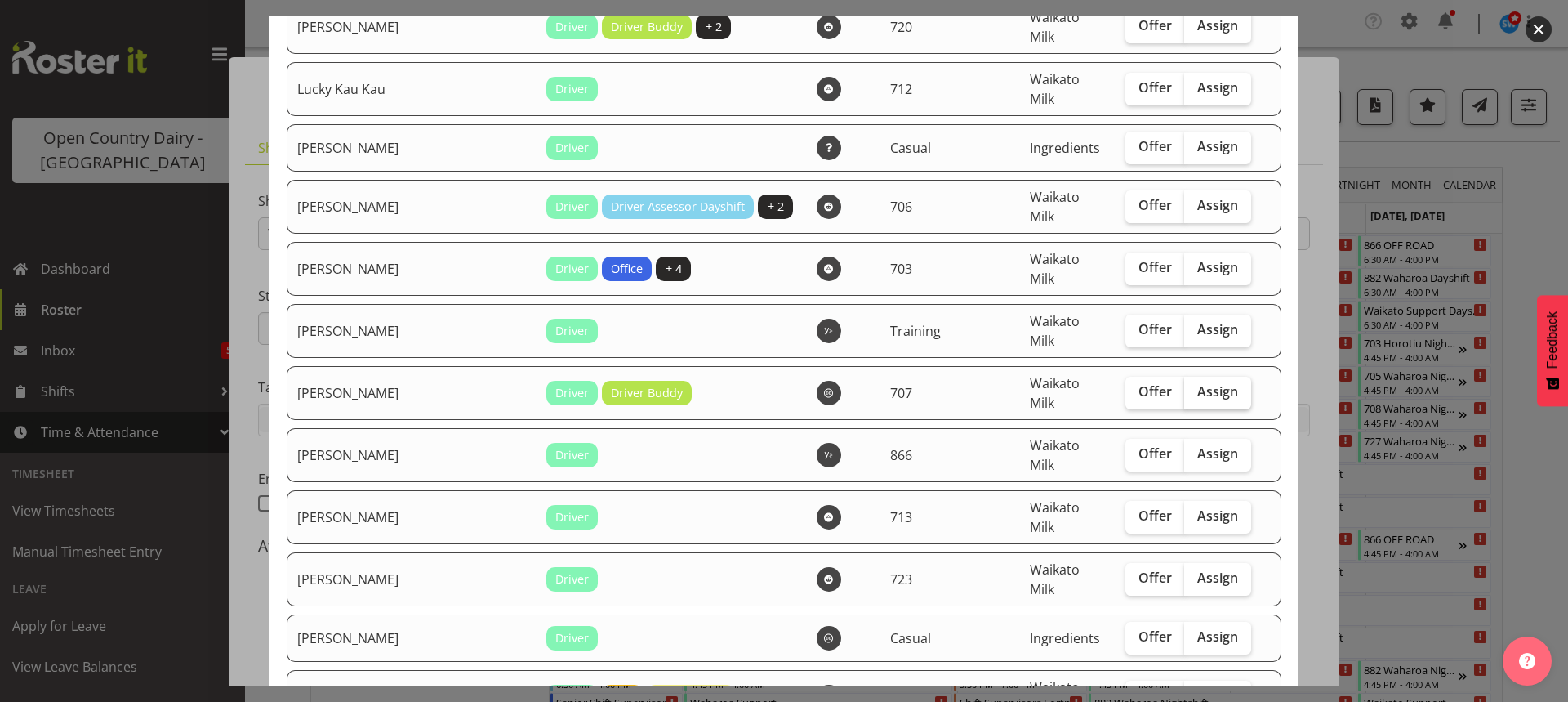
click at [1198, 383] on span "Assign" at bounding box center [1218, 391] width 41 height 17
click at [1184, 386] on input "Assign" at bounding box center [1189, 391] width 11 height 11
checkbox input "true"
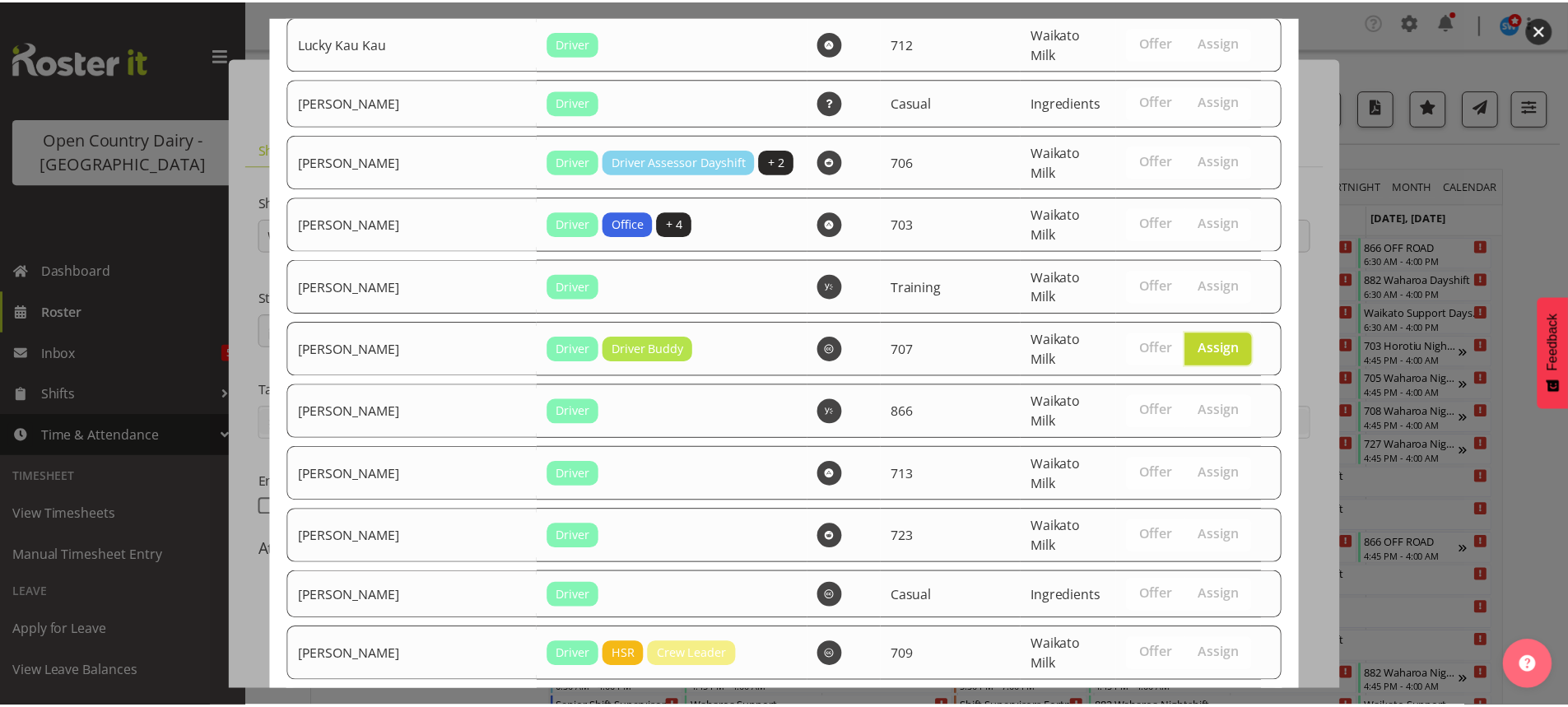
scroll to position [1958, 0]
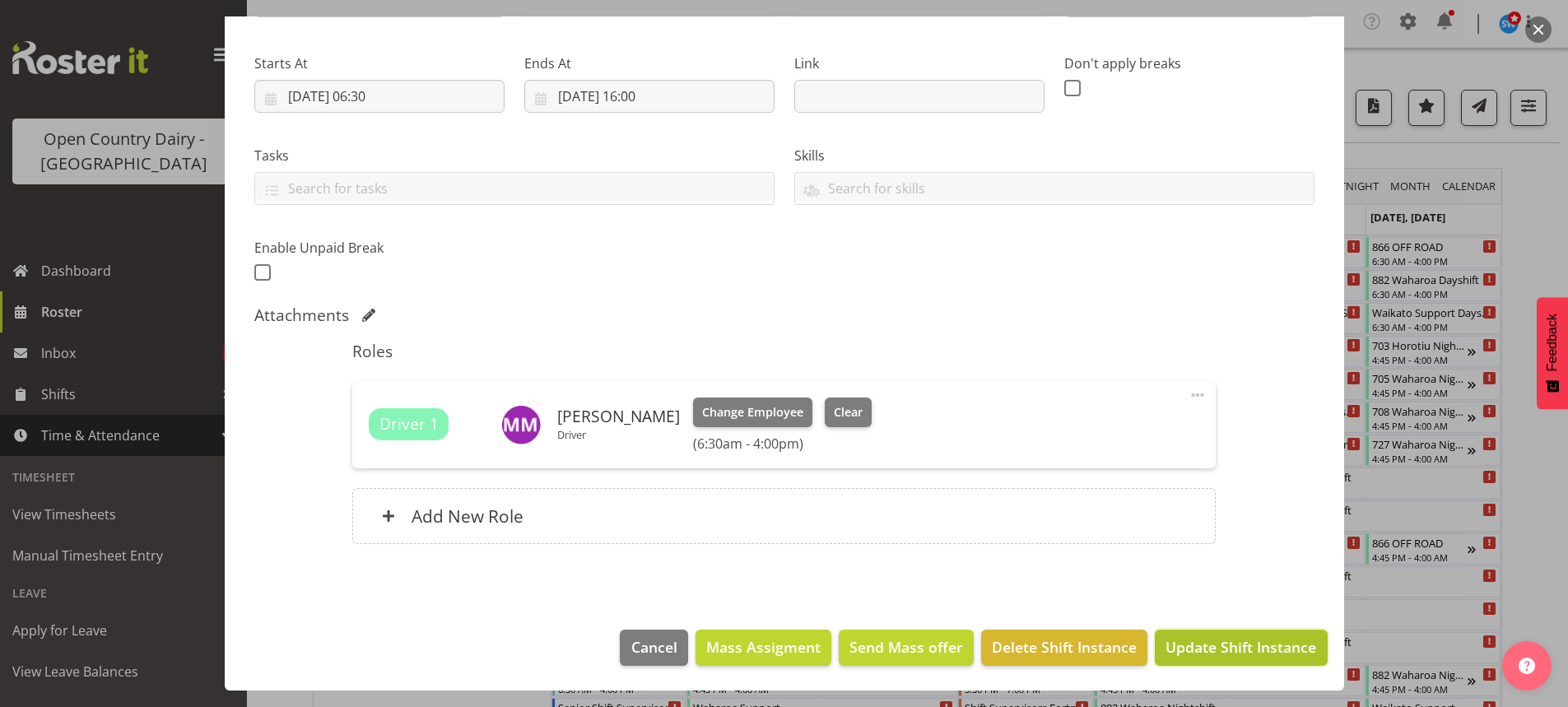
click at [1220, 648] on span "Update Shift Instance" at bounding box center [1240, 646] width 151 height 21
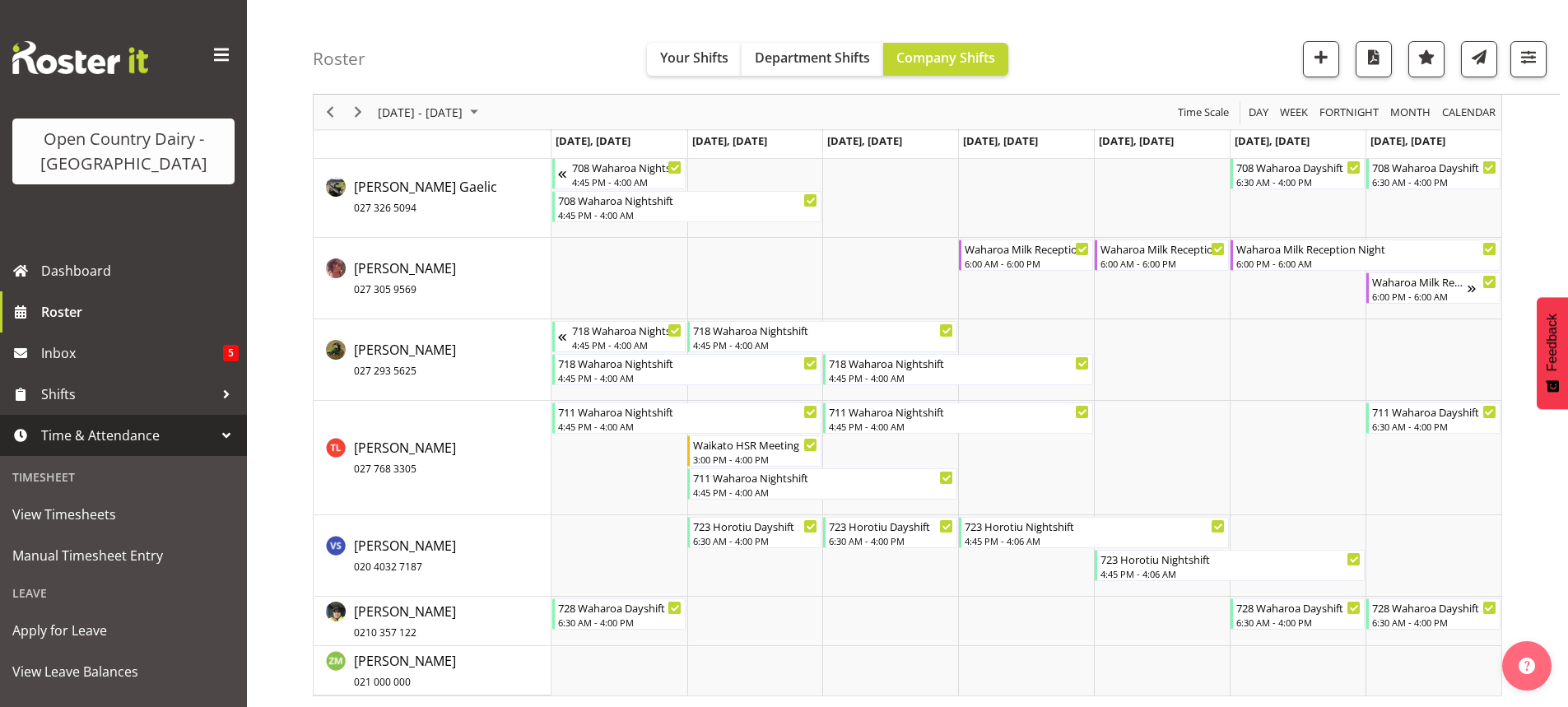
scroll to position [12242, 0]
click at [85, 308] on span "Roster" at bounding box center [140, 311] width 197 height 25
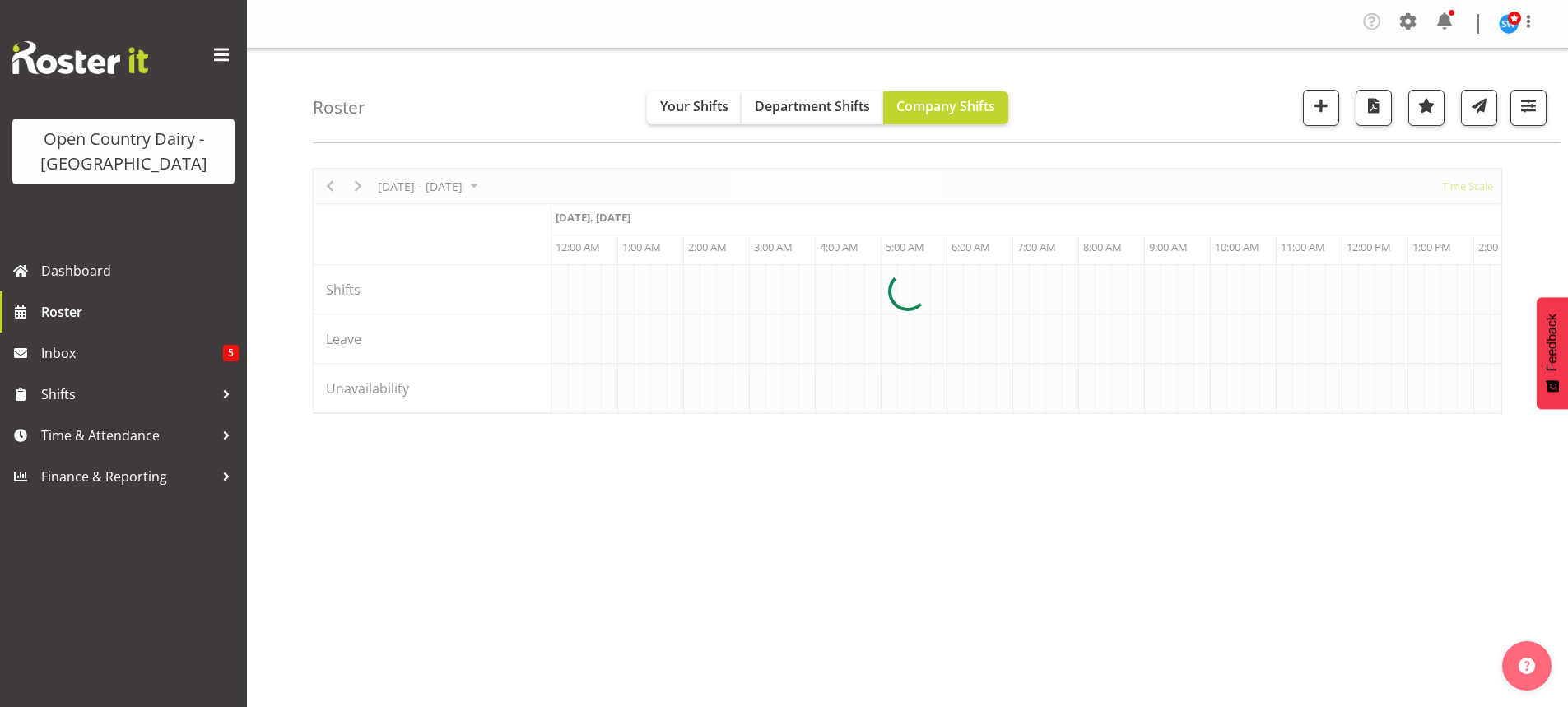
scroll to position [0, 6321]
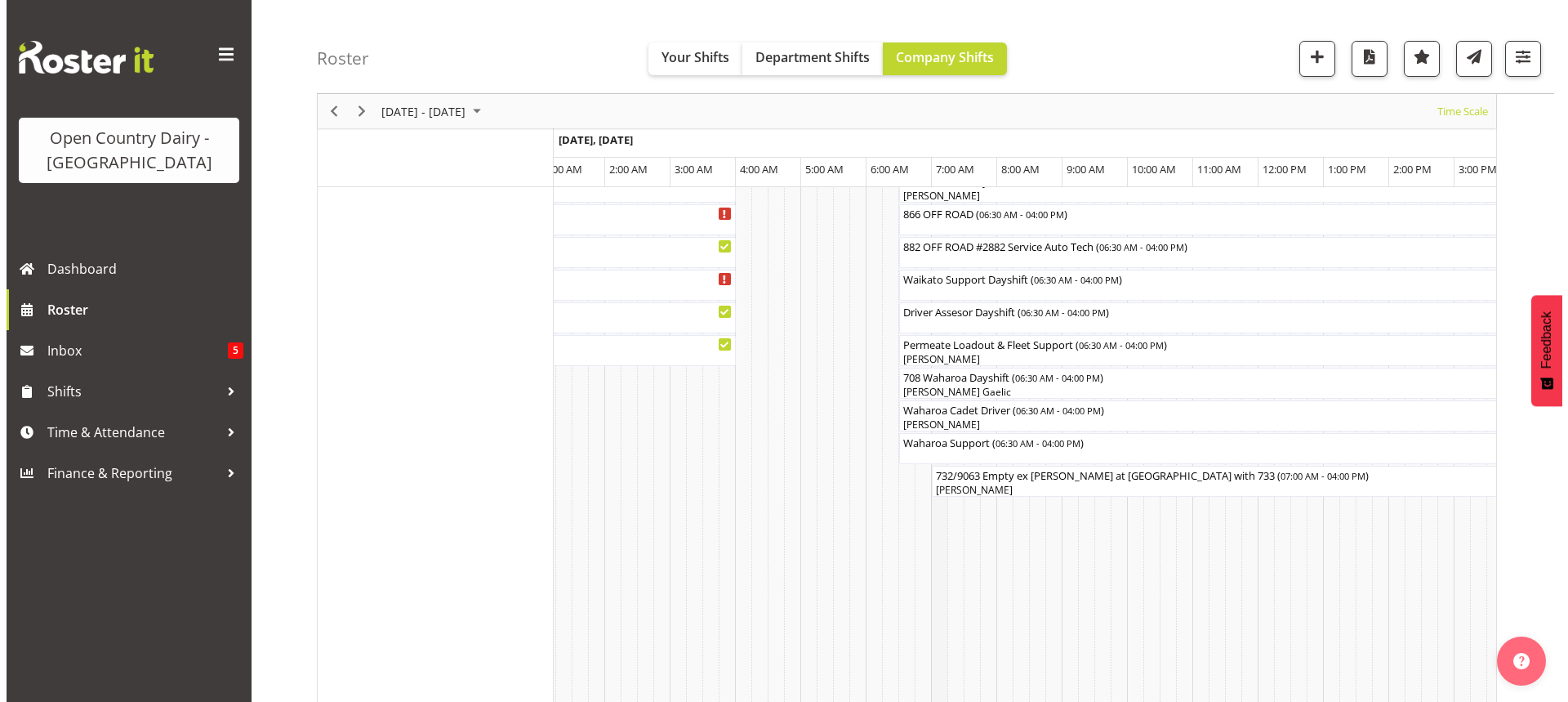
scroll to position [1236, 0]
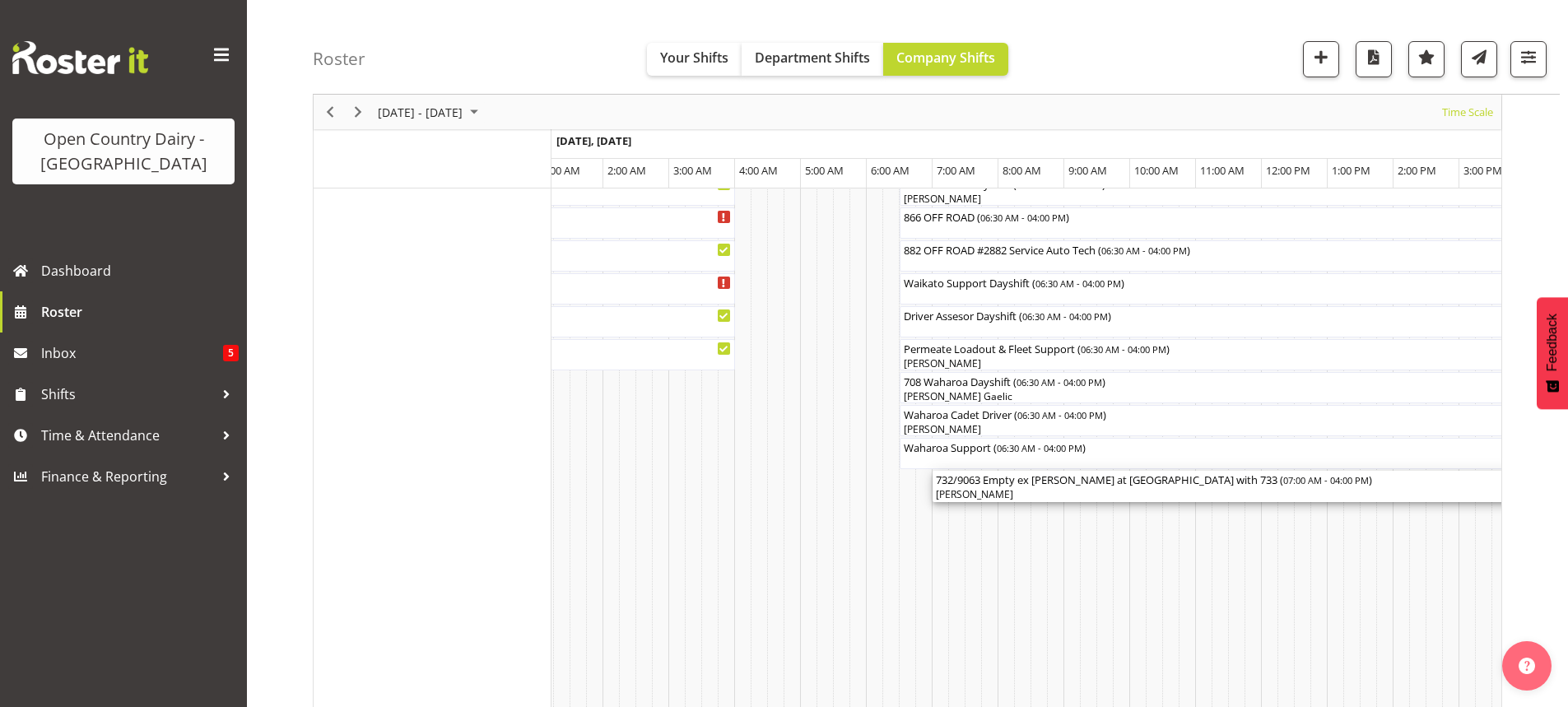
click at [1033, 486] on div "732/9063 Empty ex Wanganui Swap at Turangi with 733 ( 07:00 AM - 04:00 PM )" at bounding box center [1228, 479] width 586 height 17
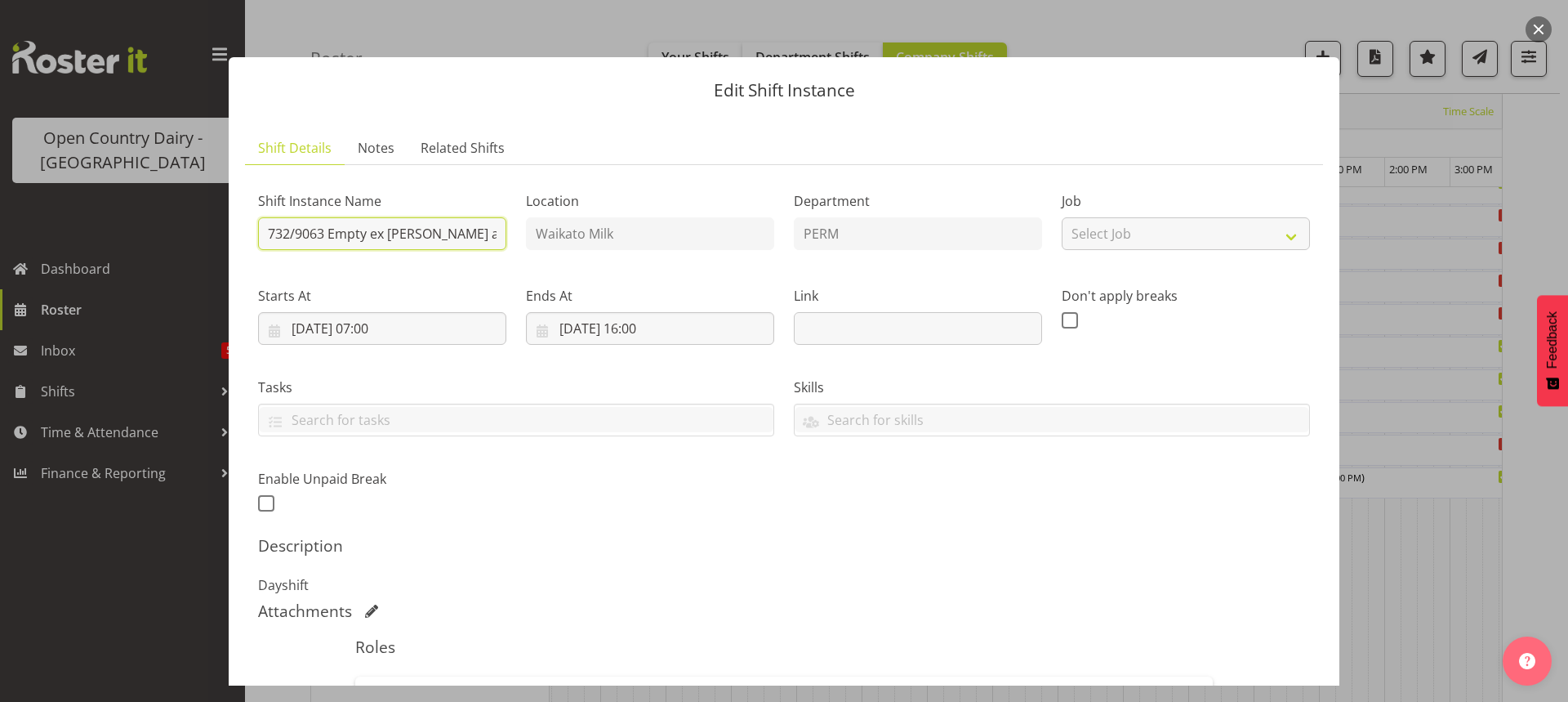
click at [366, 234] on input "732/9063 Empty ex Wanganui Swap at Turangi with 733" at bounding box center [382, 233] width 248 height 33
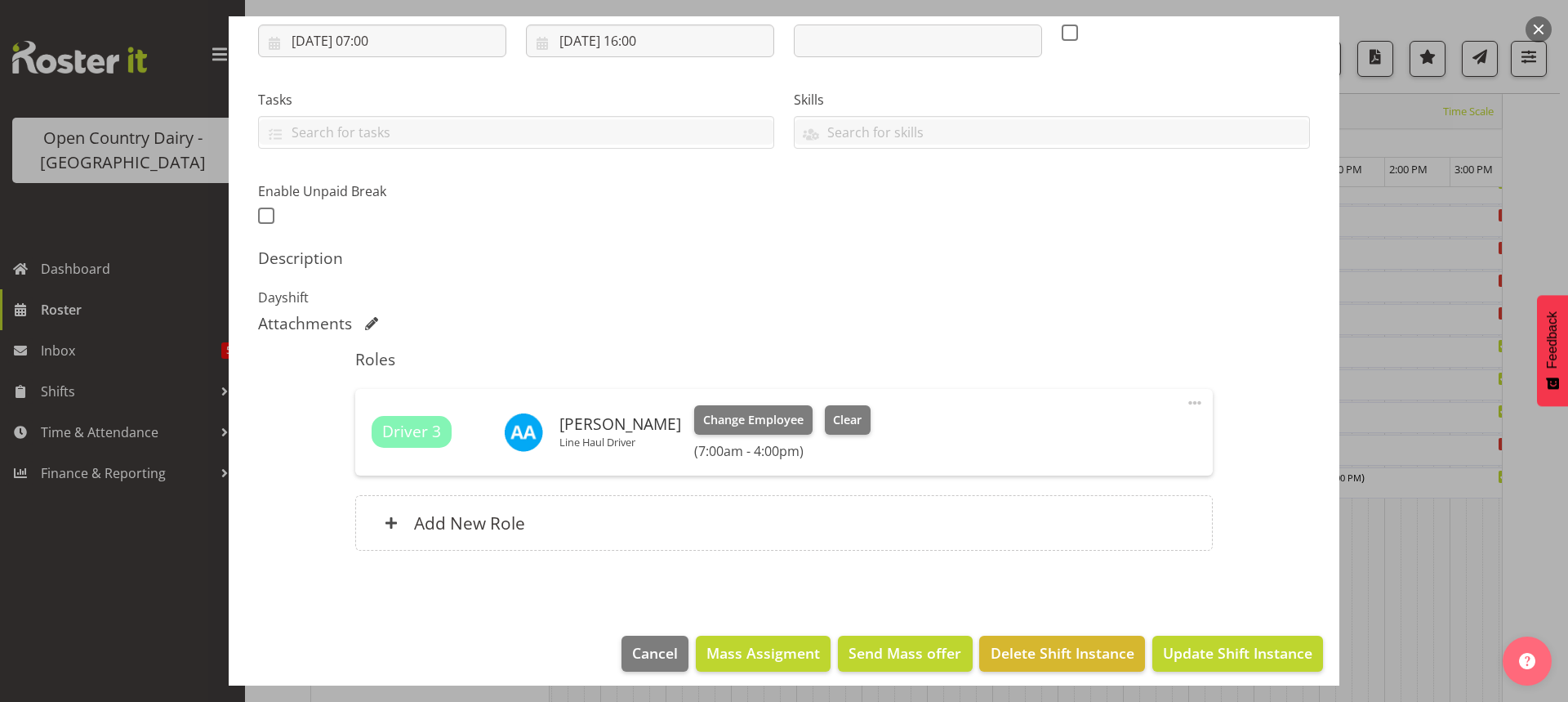
scroll to position [298, 0]
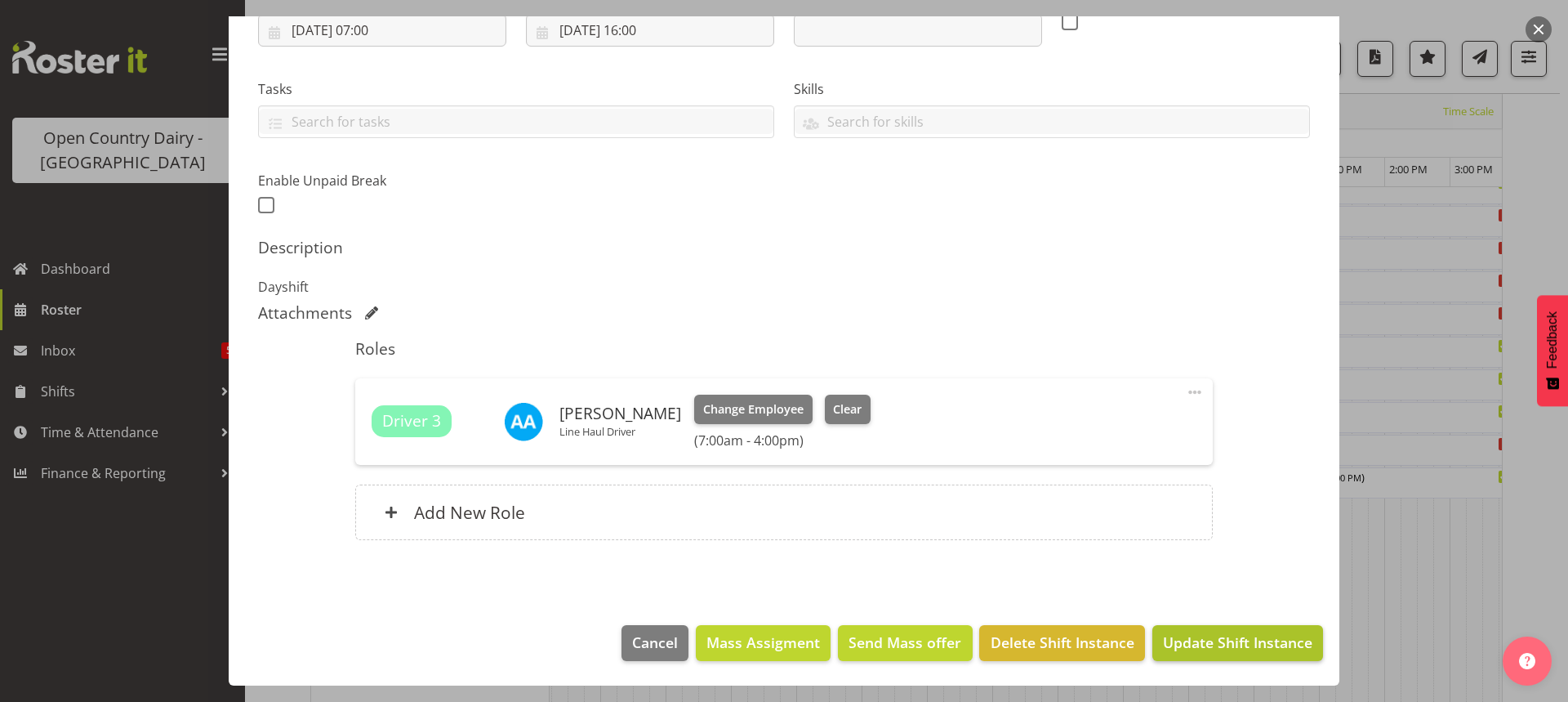
type input "732/9063 Milk ex Wanganui Swap at Turangi with 733"
click at [1192, 638] on span "Update Shift Instance" at bounding box center [1237, 642] width 149 height 21
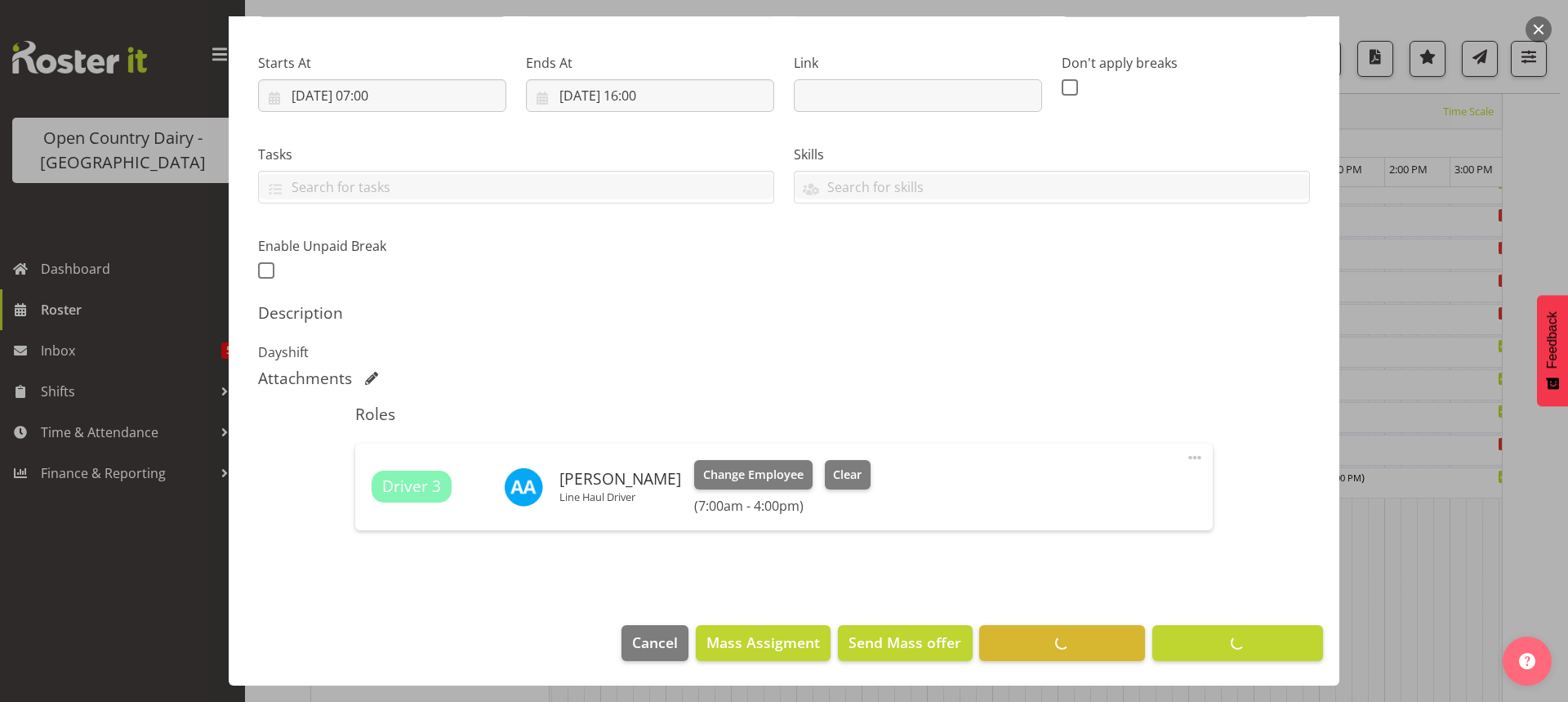
scroll to position [106, 0]
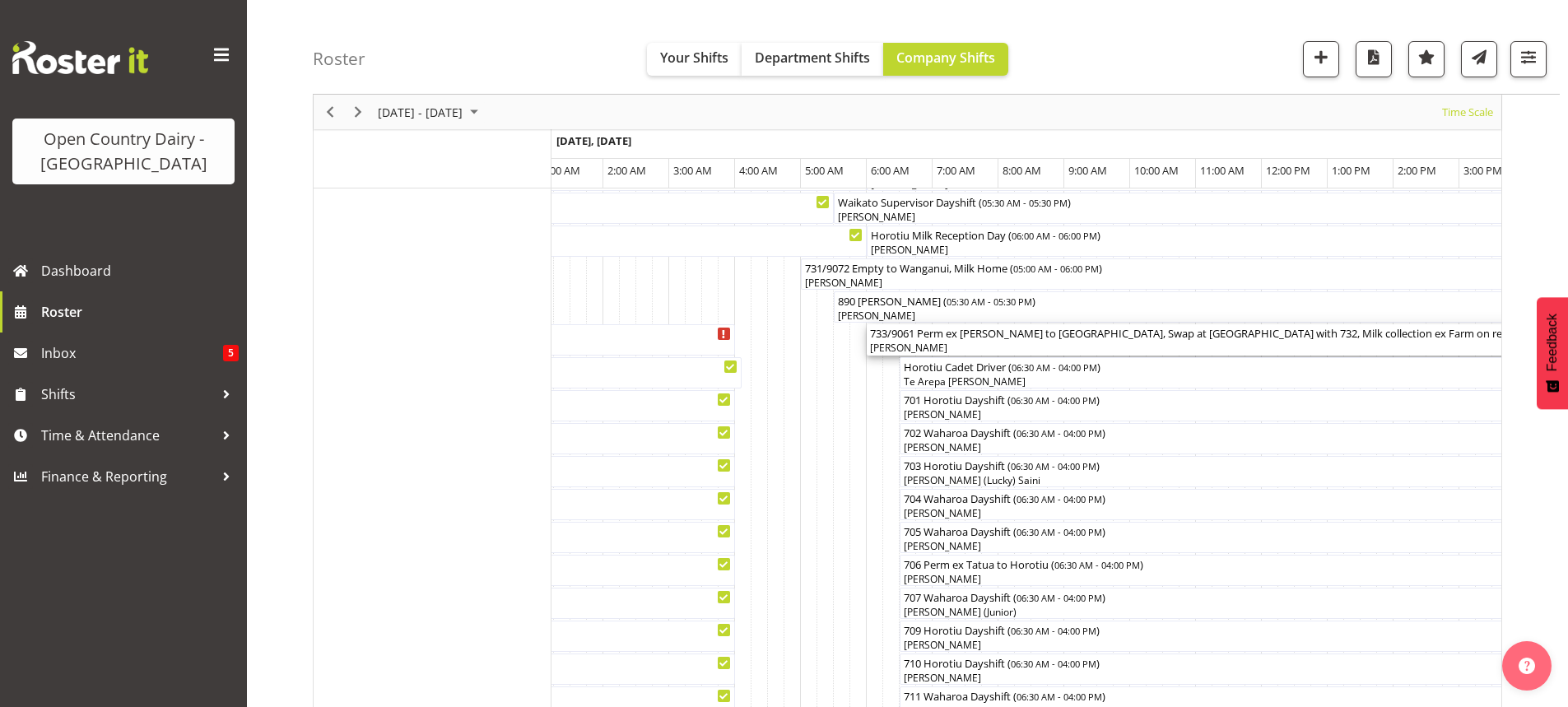
click at [1207, 343] on div "[PERSON_NAME]" at bounding box center [1228, 348] width 717 height 15
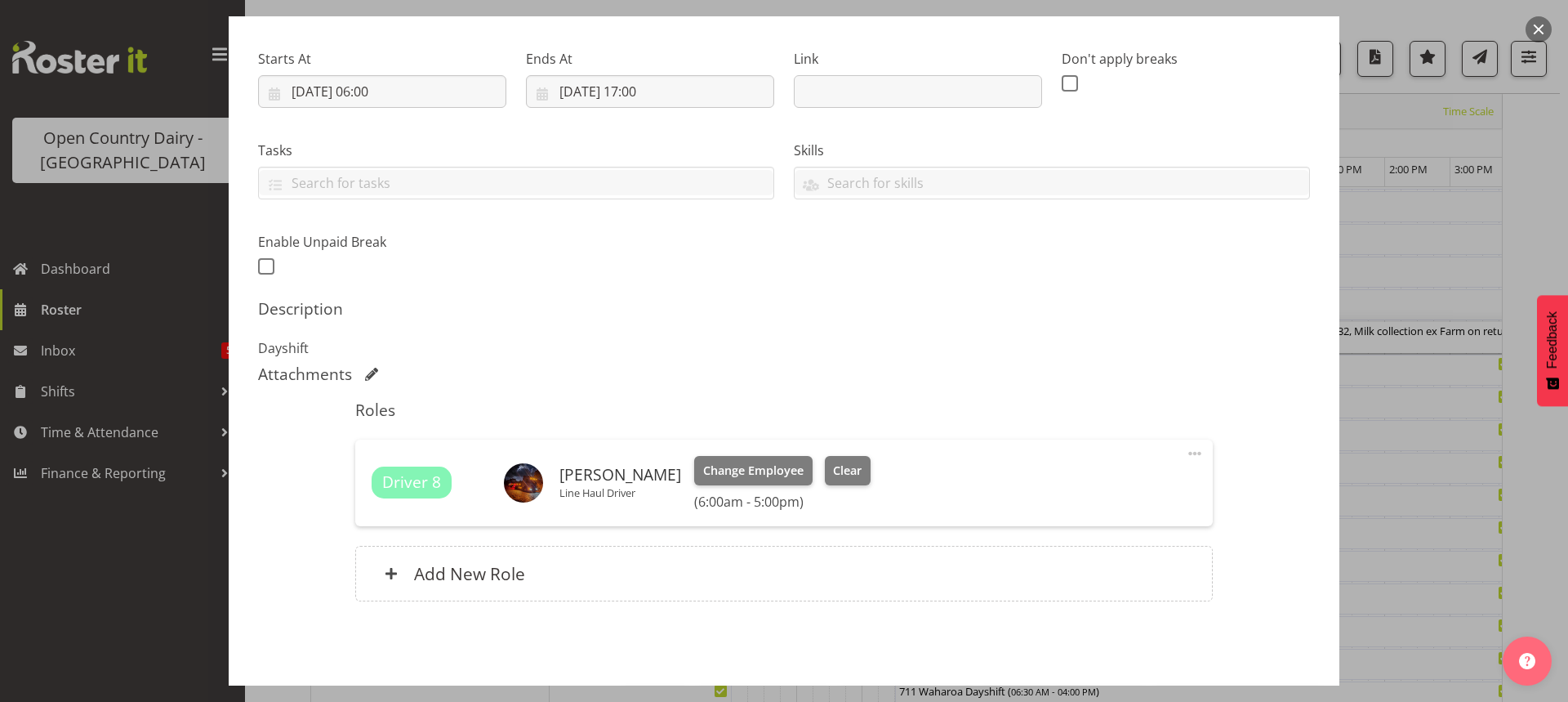
scroll to position [298, 0]
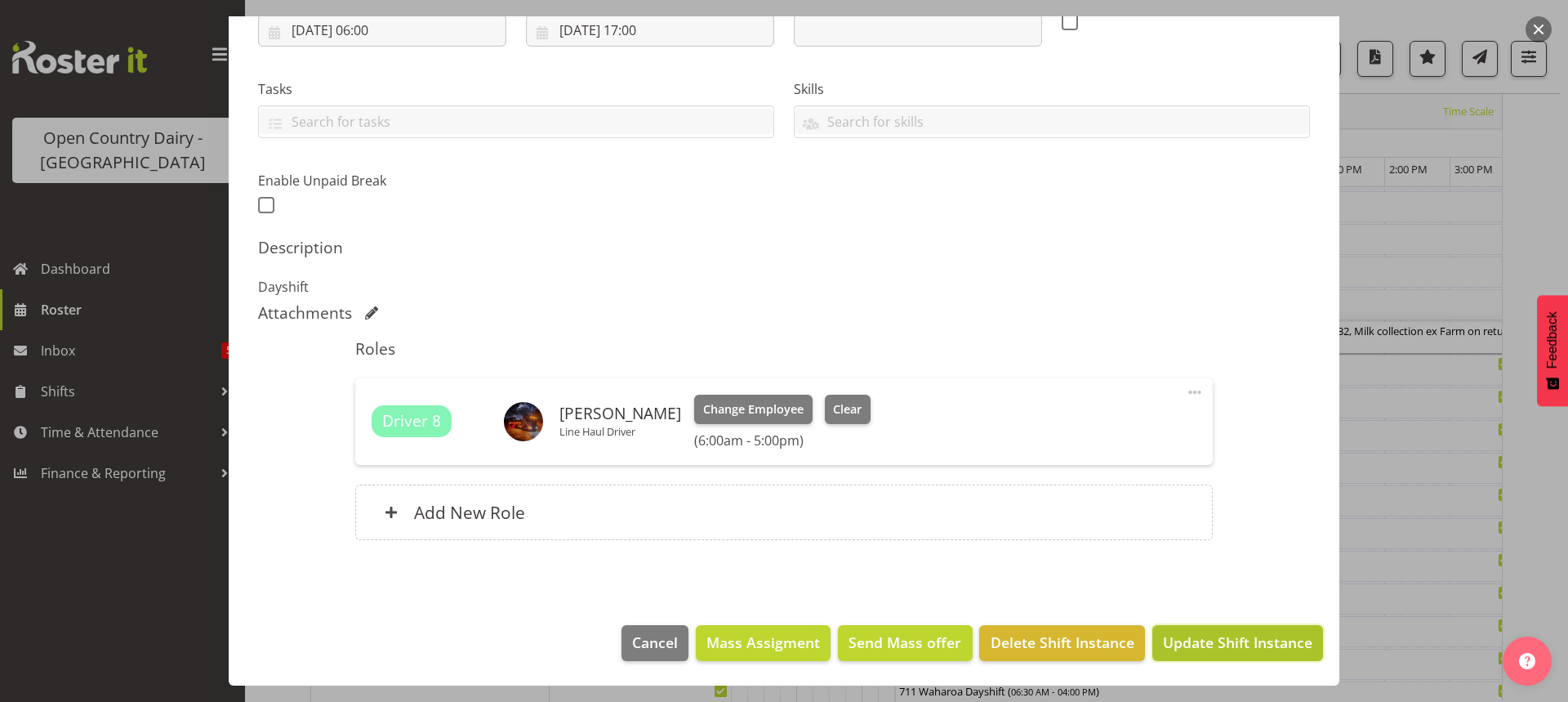
click at [1242, 643] on span "Update Shift Instance" at bounding box center [1237, 642] width 149 height 21
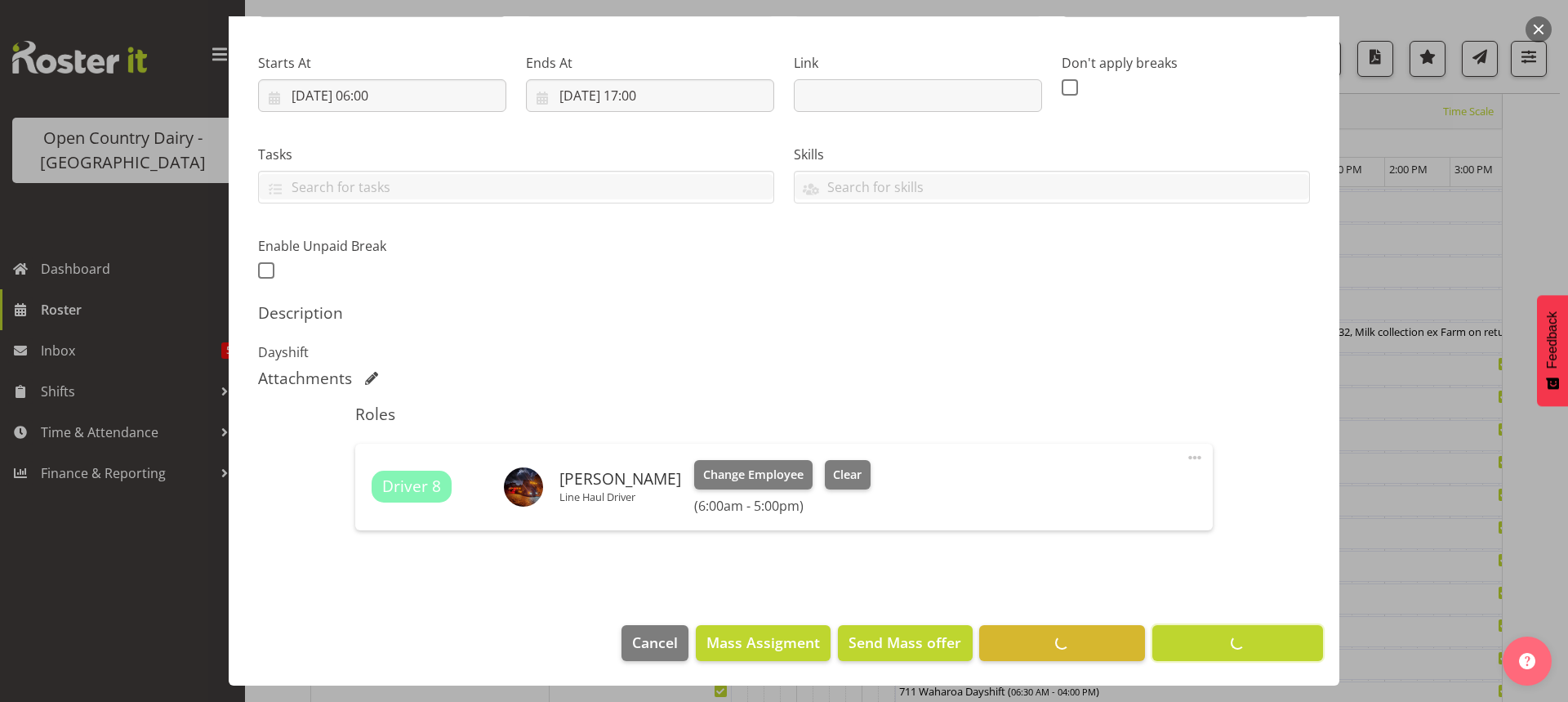
scroll to position [233, 0]
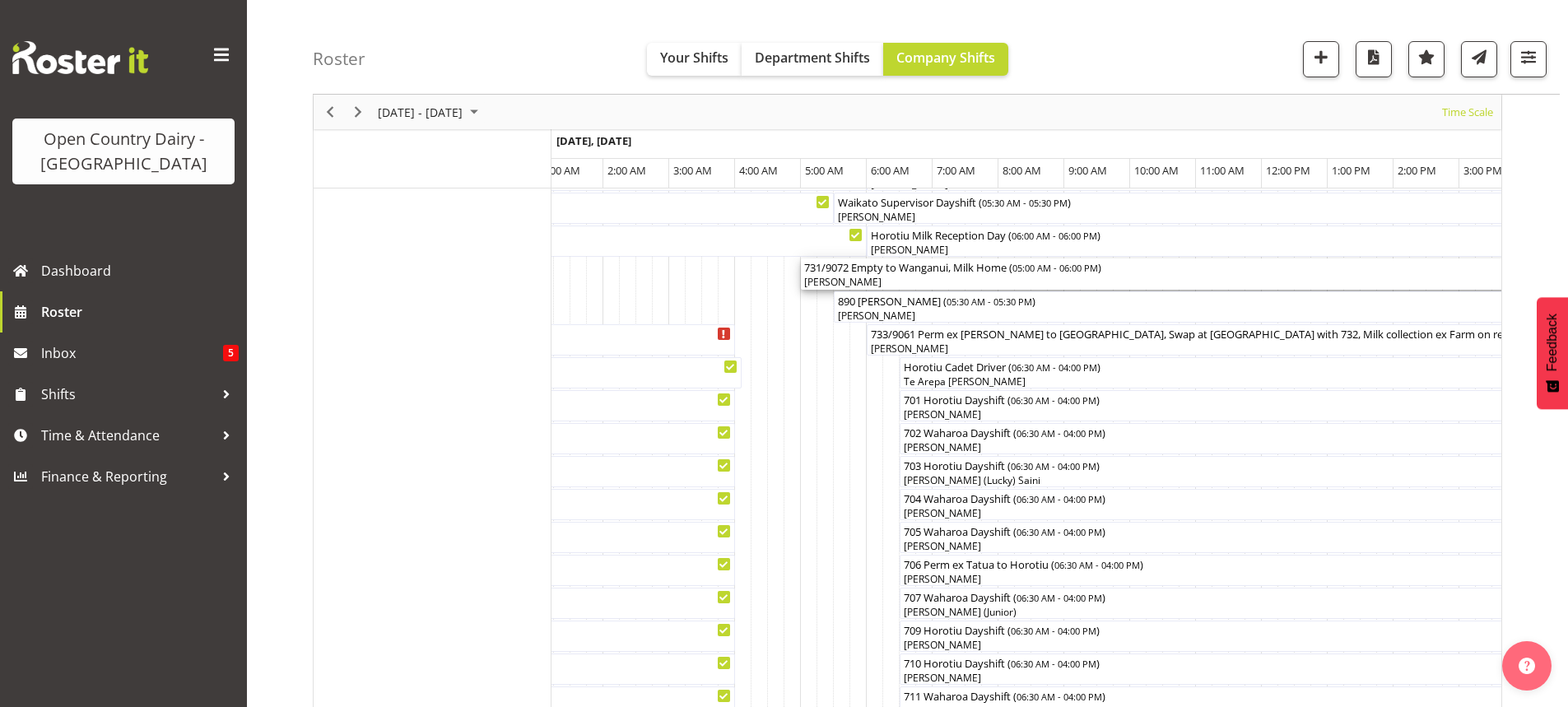
click at [939, 282] on div "[PERSON_NAME]" at bounding box center [1228, 282] width 849 height 15
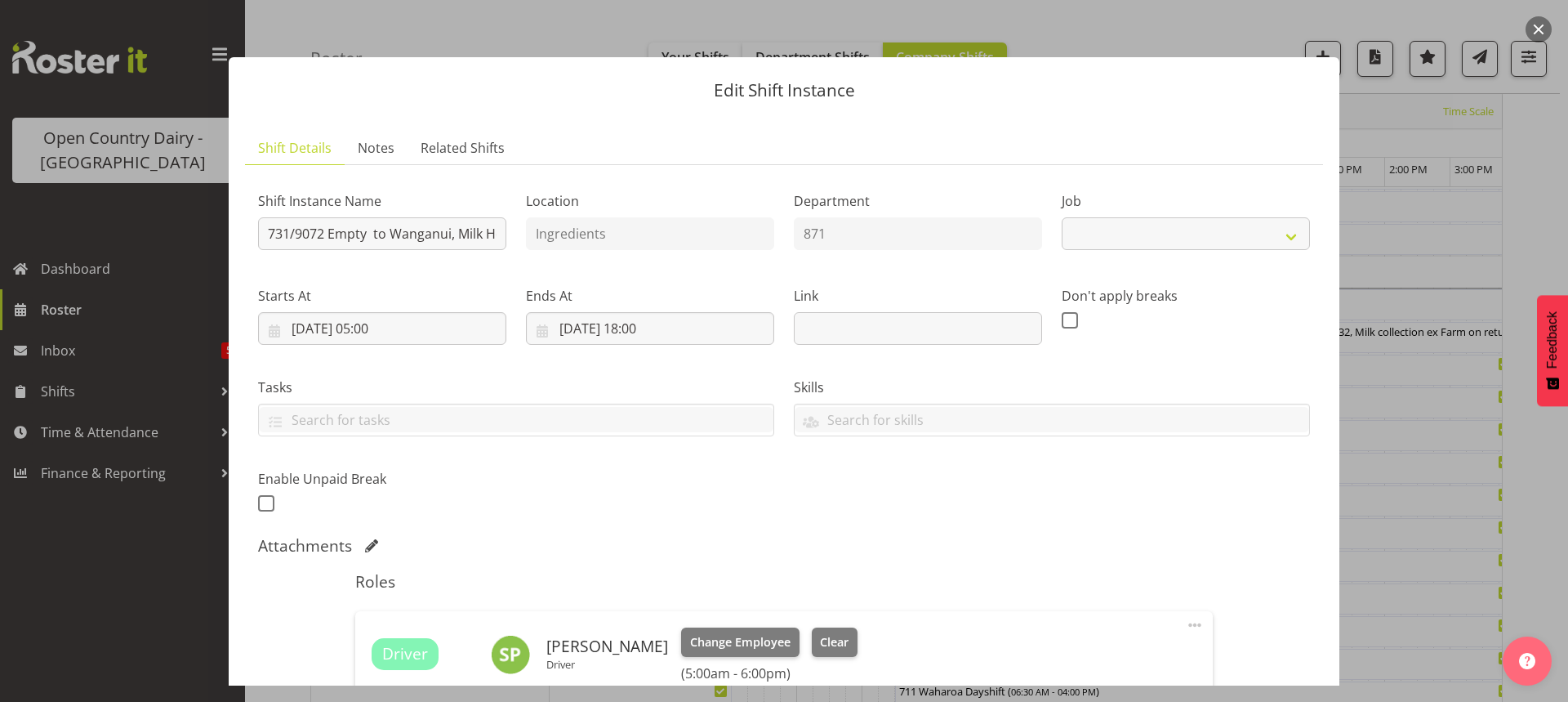
select select "9052"
drag, startPoint x: 367, startPoint y: 236, endPoint x: 382, endPoint y: 226, distance: 18.0
click at [376, 231] on input "731/9072 Empty to Wanganui, Milk Home" at bounding box center [382, 233] width 248 height 33
click at [368, 234] on input "731/9072 Empty to Wanganui, Milk Home" at bounding box center [382, 233] width 248 height 33
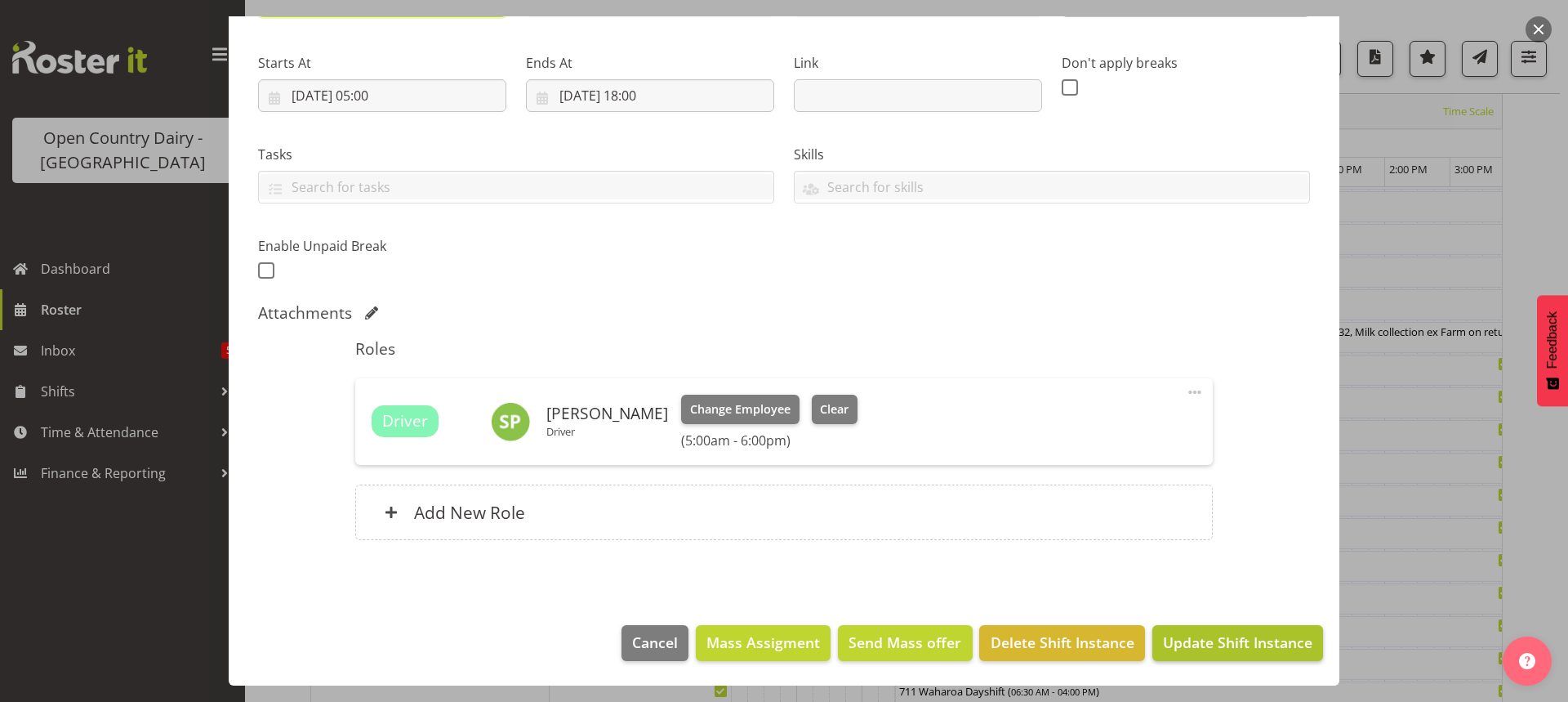
type input "731/9072 Perm ex Tatua to Wanganui, Milk Home"
click at [1224, 642] on span "Update Shift Instance" at bounding box center [1237, 642] width 149 height 21
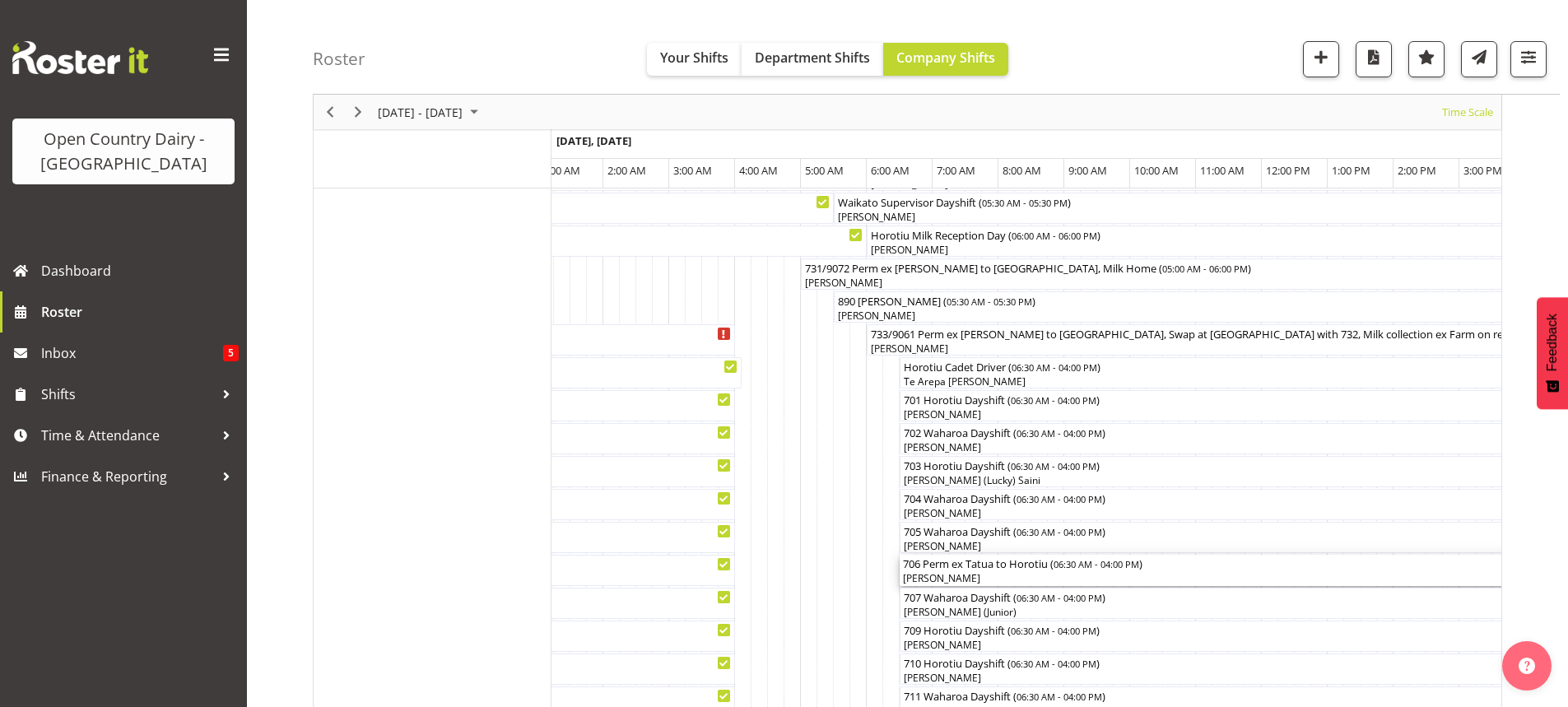
click at [1009, 574] on div "[PERSON_NAME]" at bounding box center [1212, 578] width 618 height 15
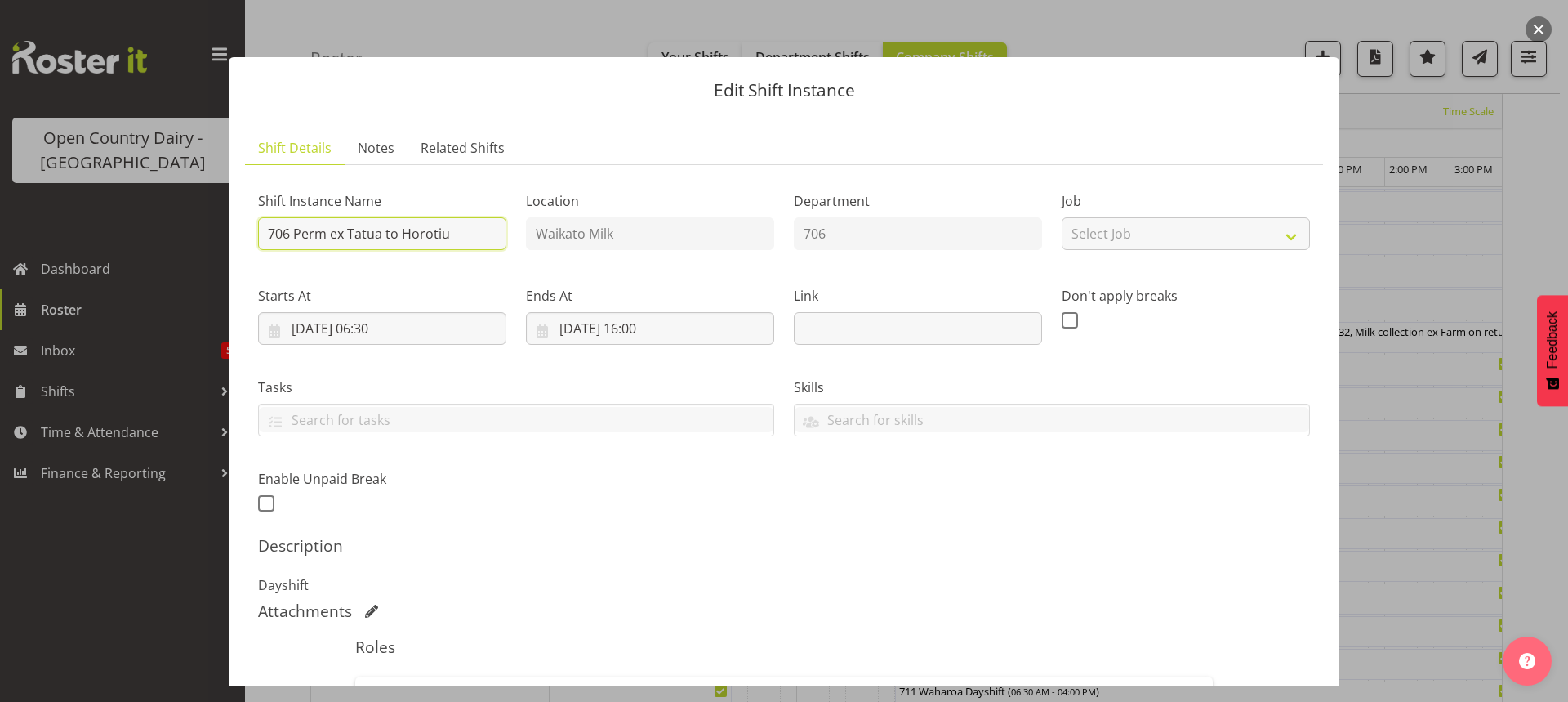
click at [464, 232] on input "706 Perm ex Tatua to Horotiu" at bounding box center [382, 233] width 248 height 33
type input "706 Waharoa Dayshift"
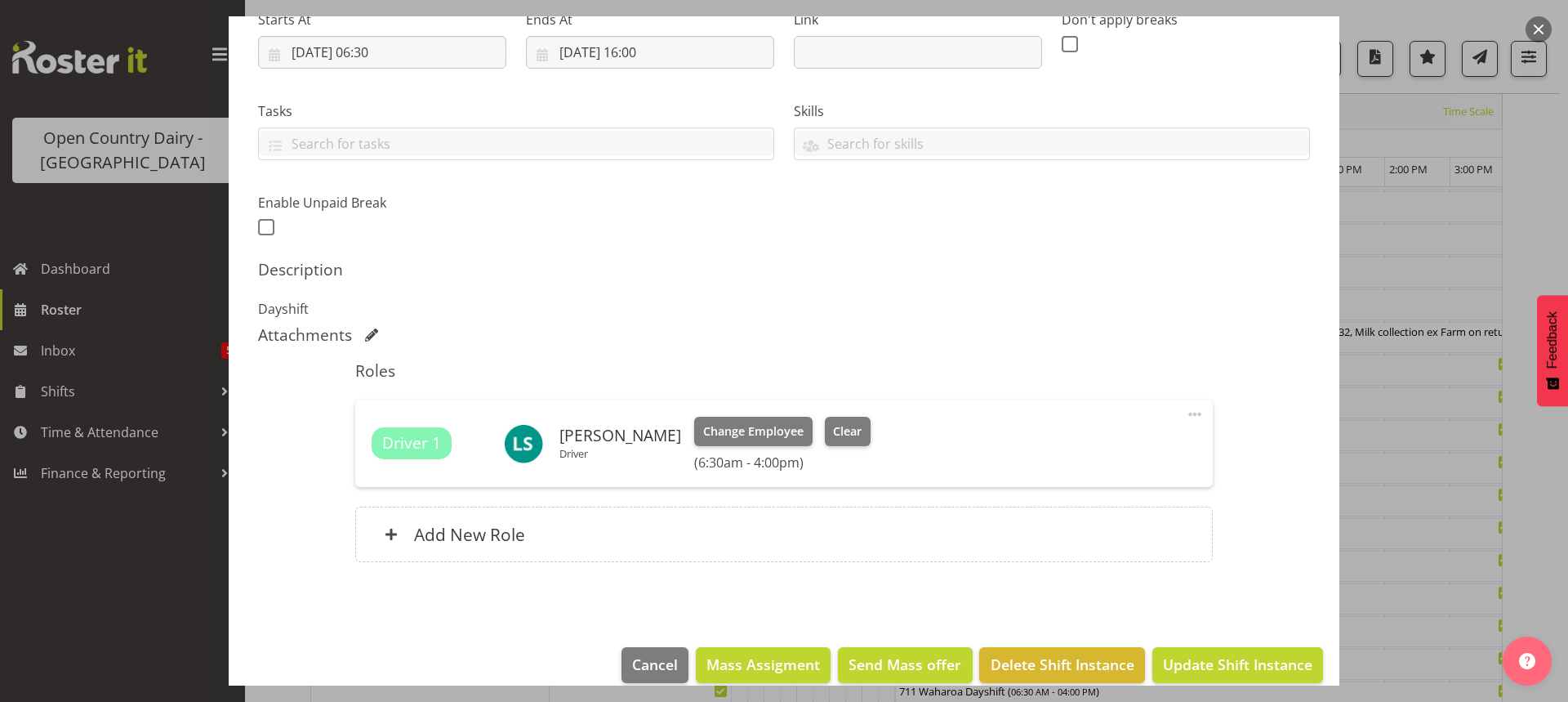
scroll to position [298, 0]
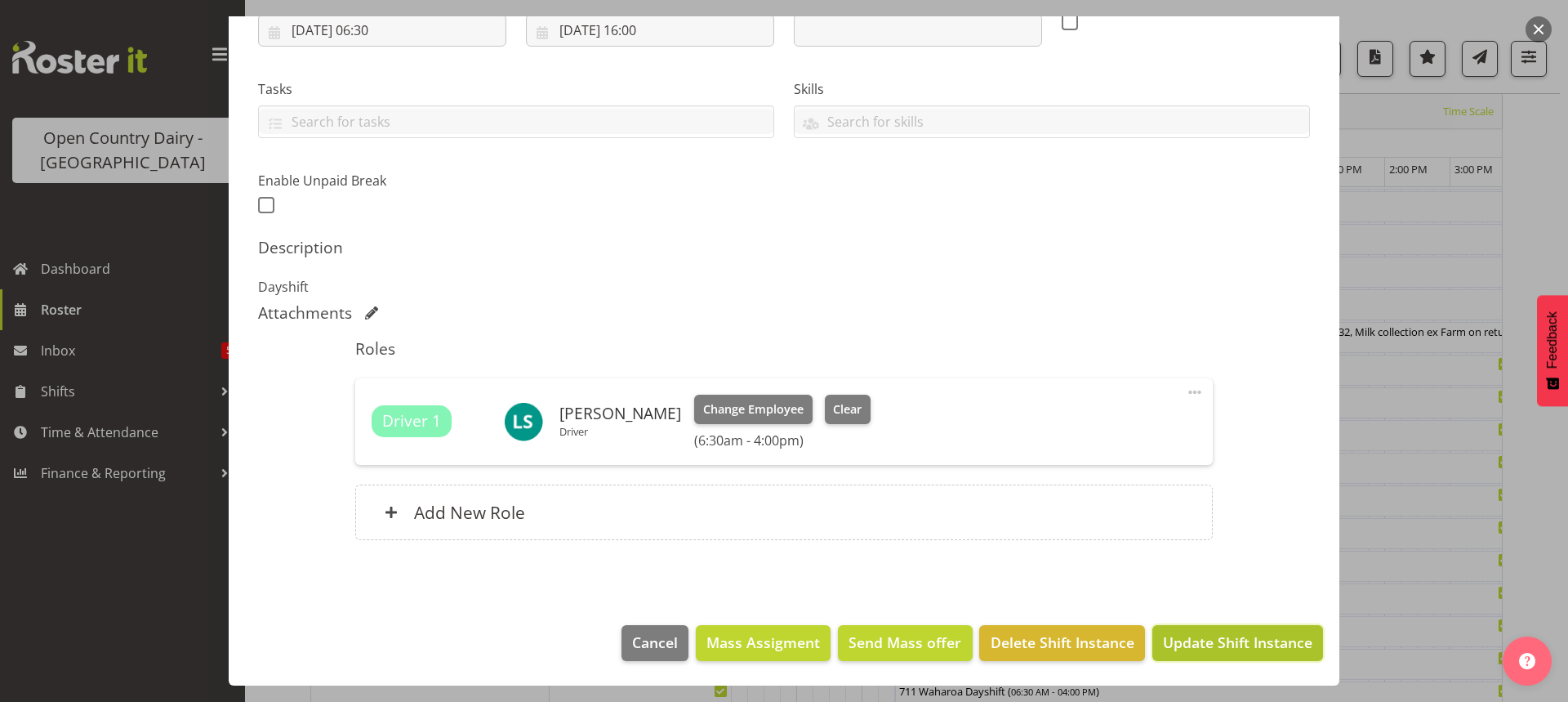
click at [1232, 640] on span "Update Shift Instance" at bounding box center [1237, 642] width 149 height 21
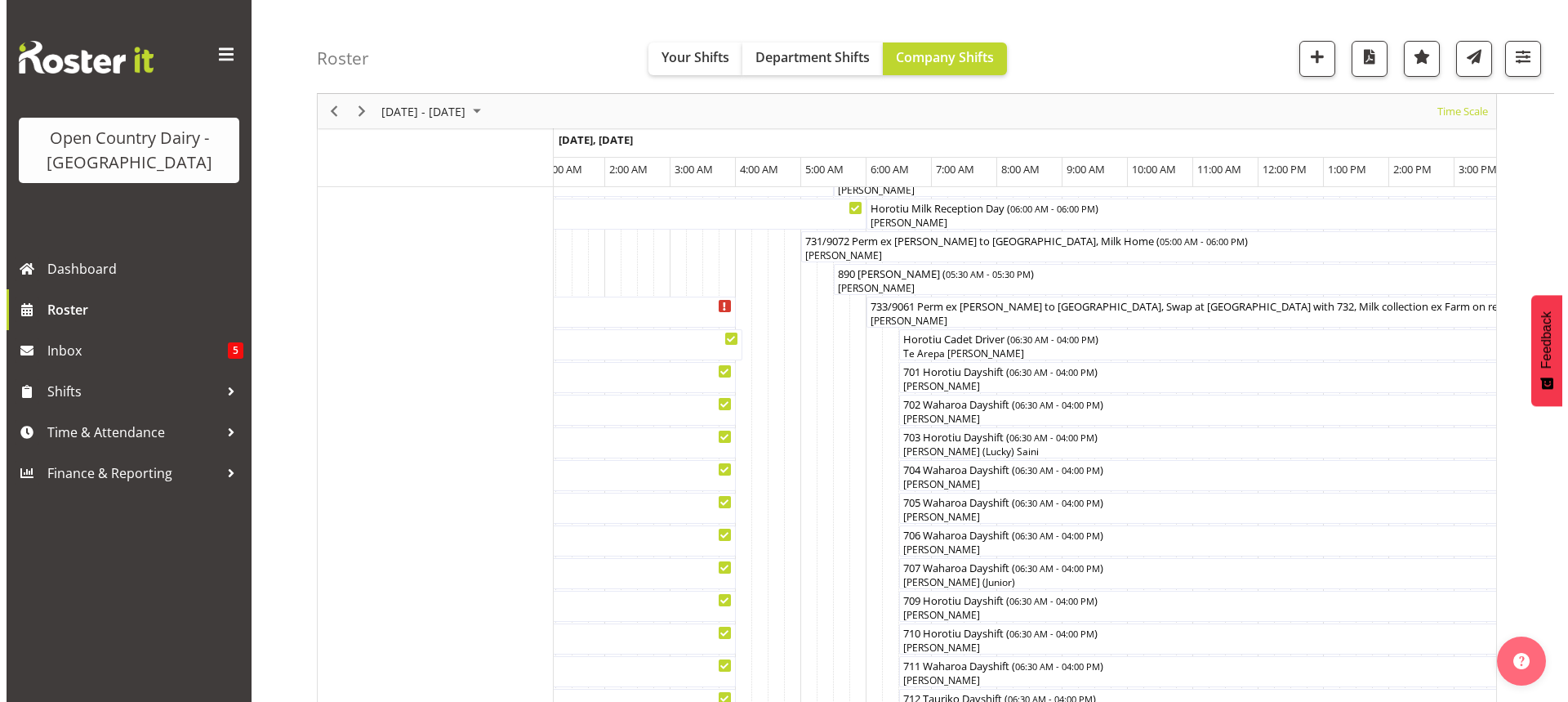
scroll to position [25, 0]
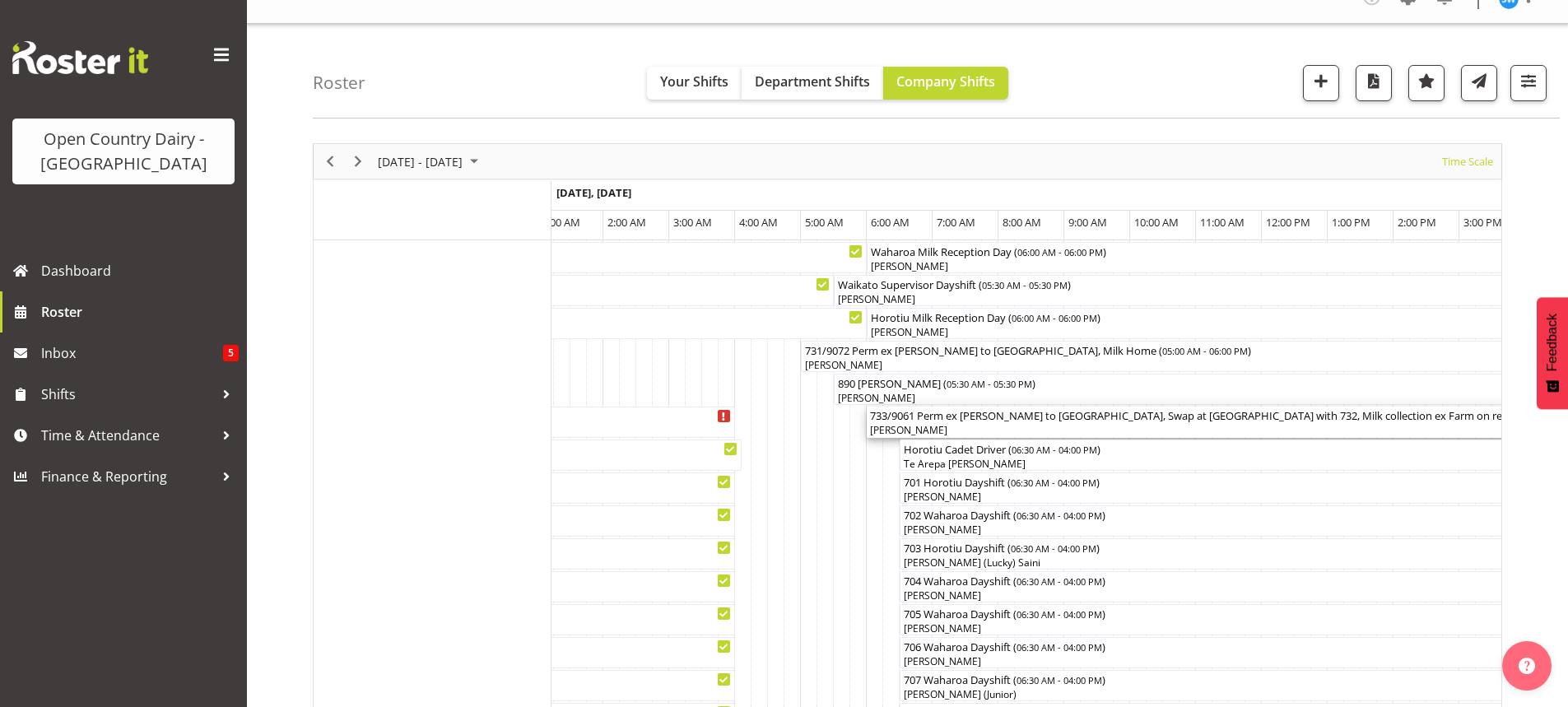
click at [1224, 416] on div "733/9061 Perm ex Tatua to Wanganui, Swap at Turangi with 732, Milk collection e…" at bounding box center [1228, 415] width 717 height 17
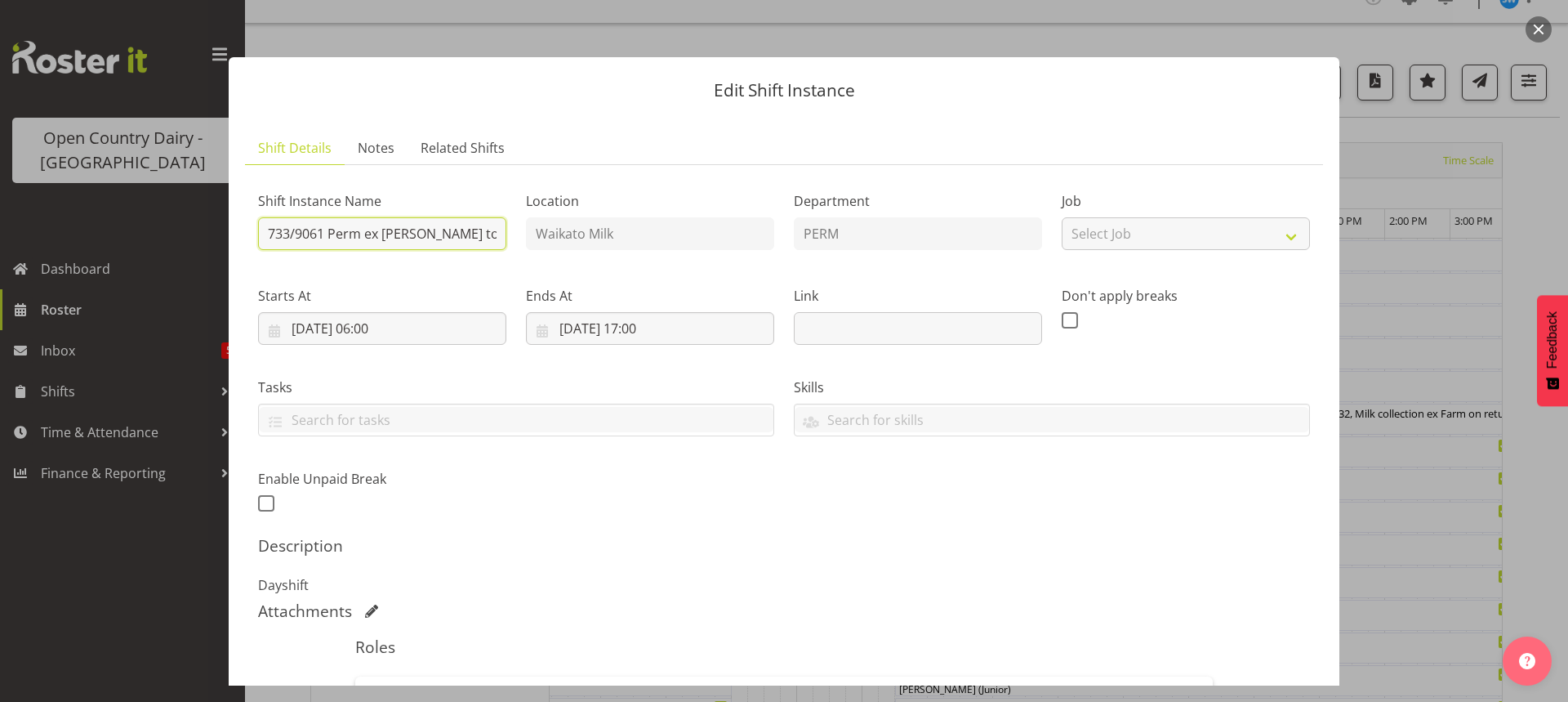
click at [414, 240] on input "733/9061 Perm ex Tatua to Wanganui, Swap at Turangi with 732, Milk collection e…" at bounding box center [382, 233] width 248 height 33
click at [415, 243] on input "733/9061 Perm ex Tatua to Wanganui, Swap at Turangi with 732, Milk collection e…" at bounding box center [382, 233] width 248 height 33
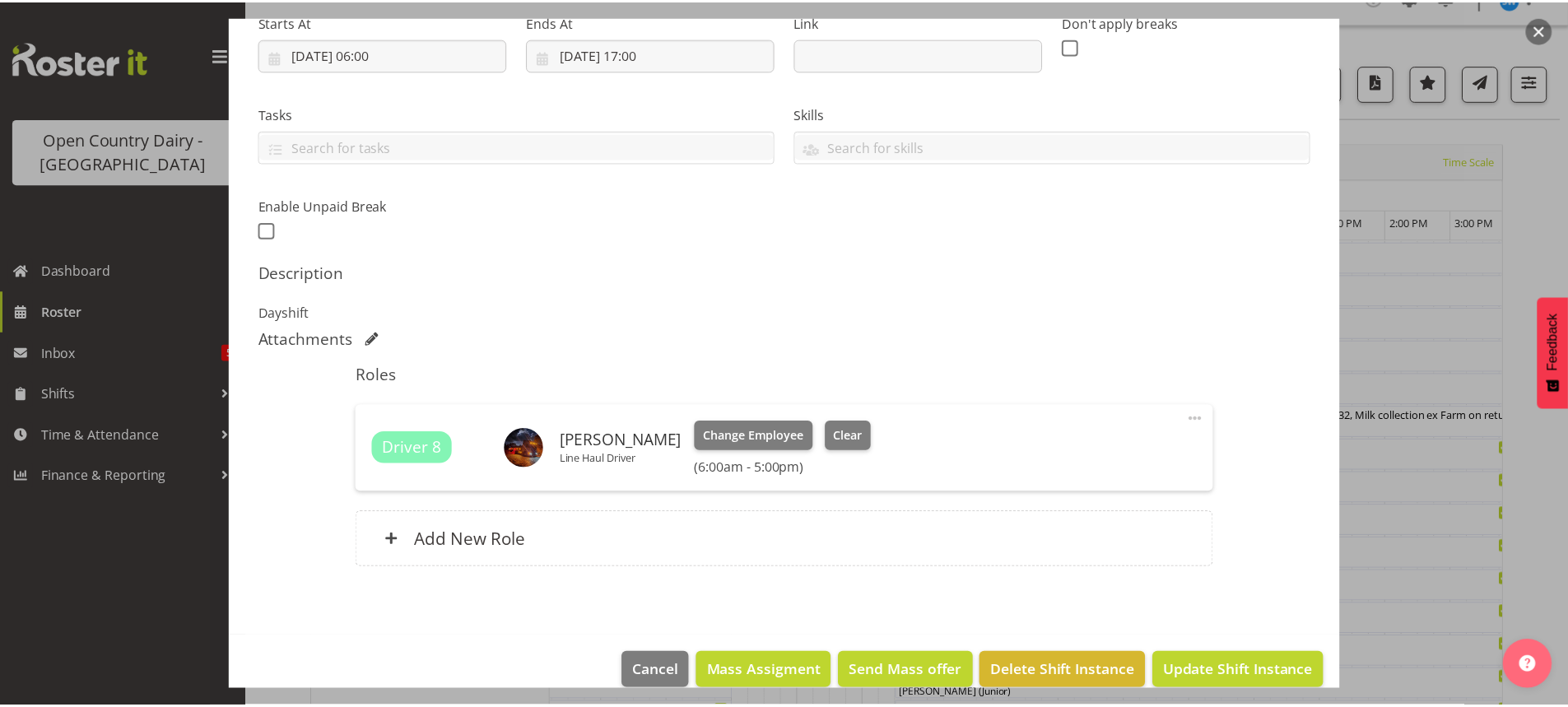
scroll to position [300, 0]
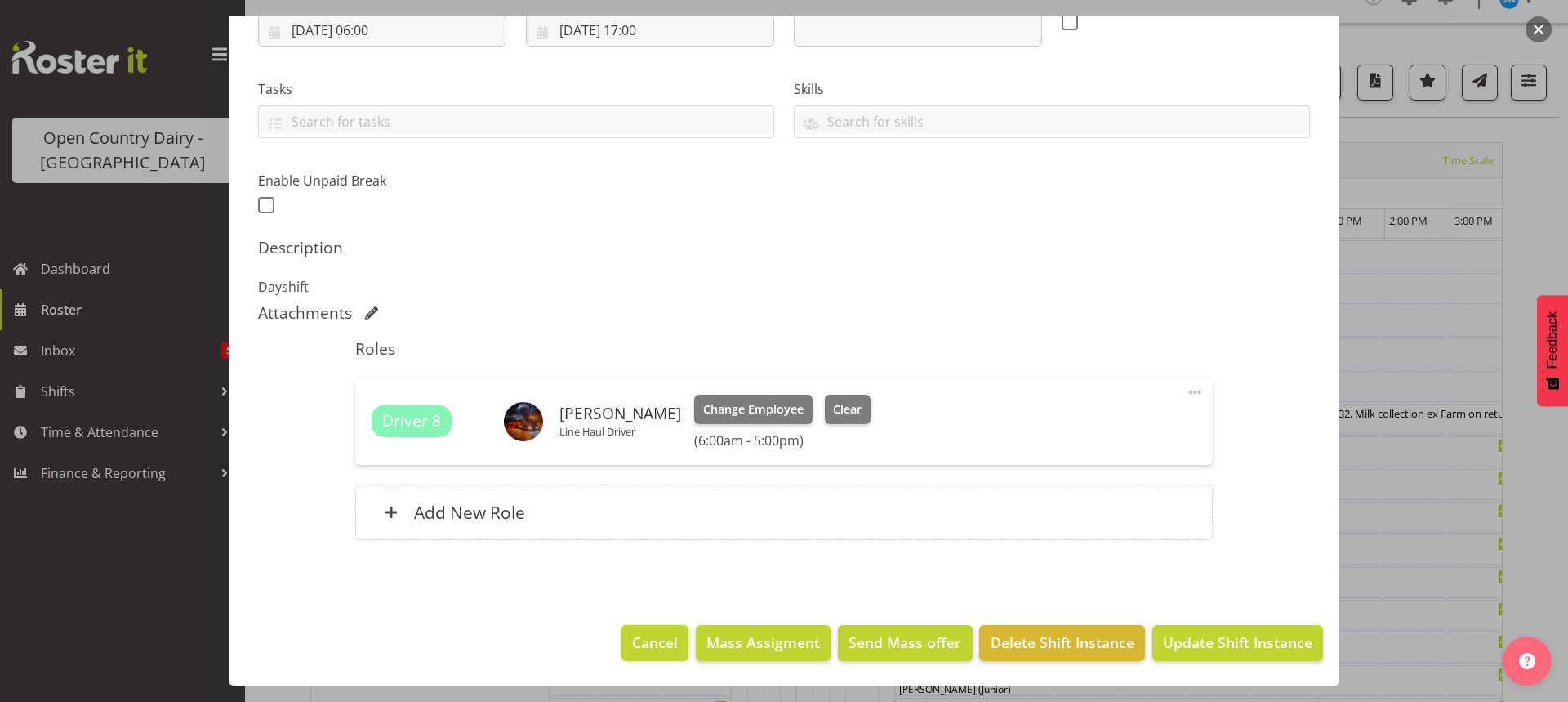
click at [656, 650] on span "Cancel" at bounding box center [655, 642] width 46 height 21
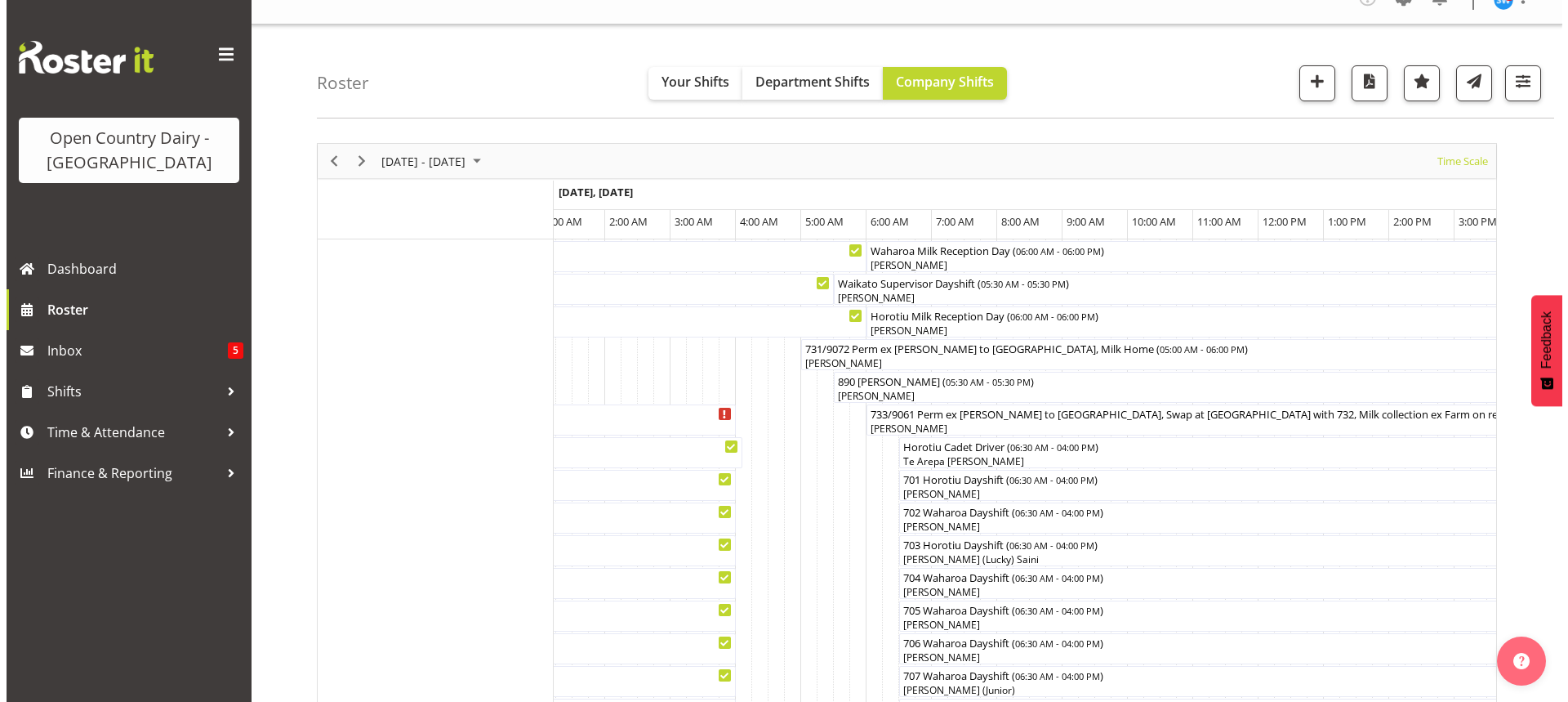
scroll to position [0, 0]
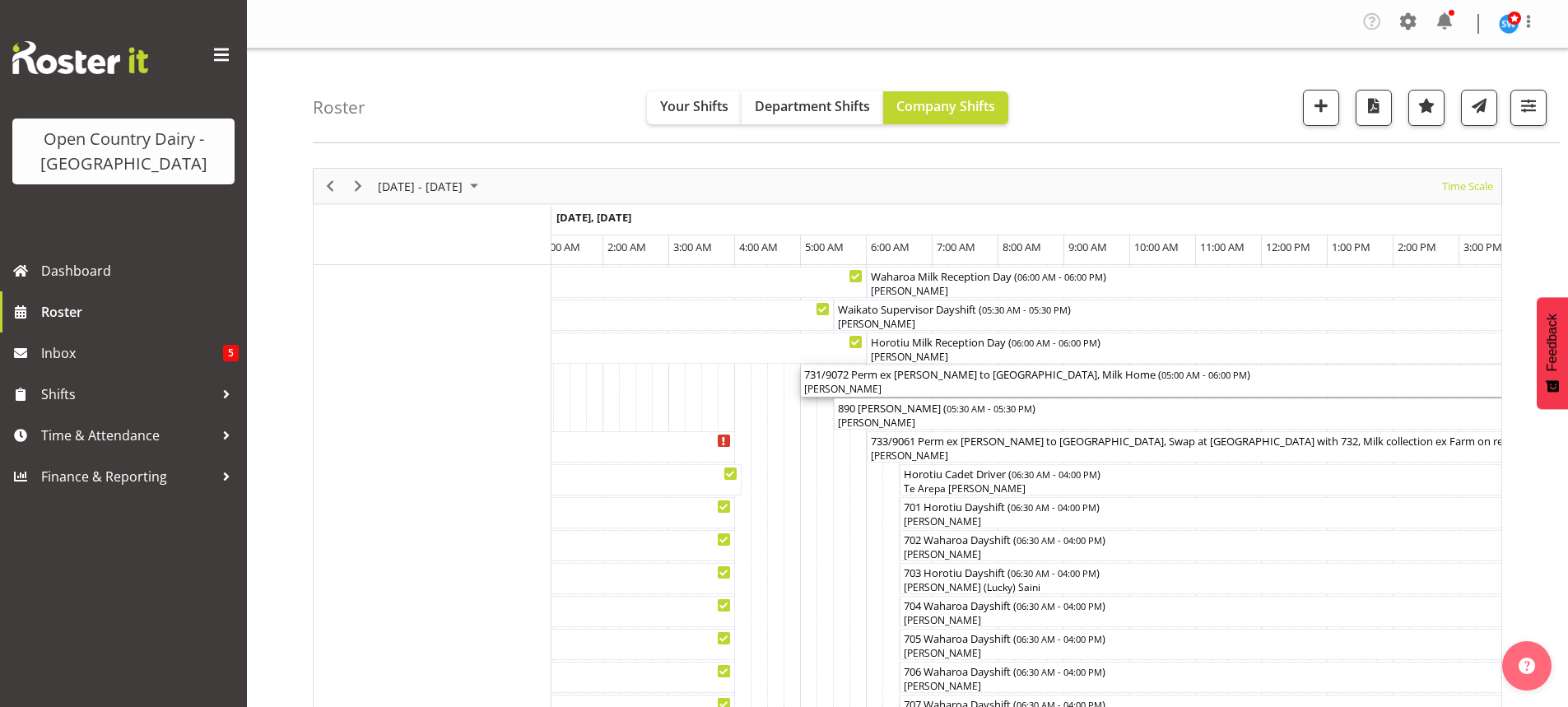
click at [955, 388] on div "[PERSON_NAME]" at bounding box center [1228, 389] width 849 height 15
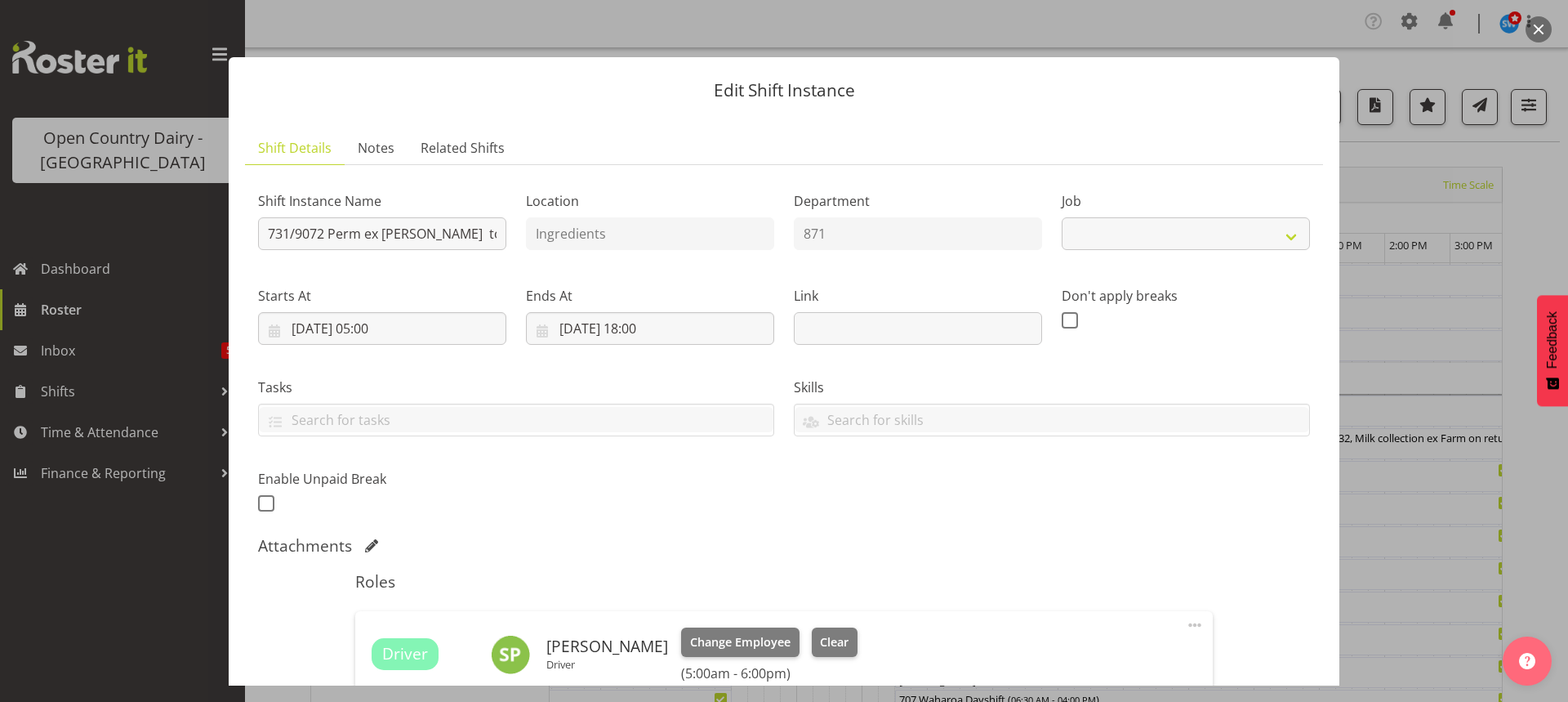
select select "9052"
click at [824, 638] on span "Clear" at bounding box center [833, 642] width 29 height 18
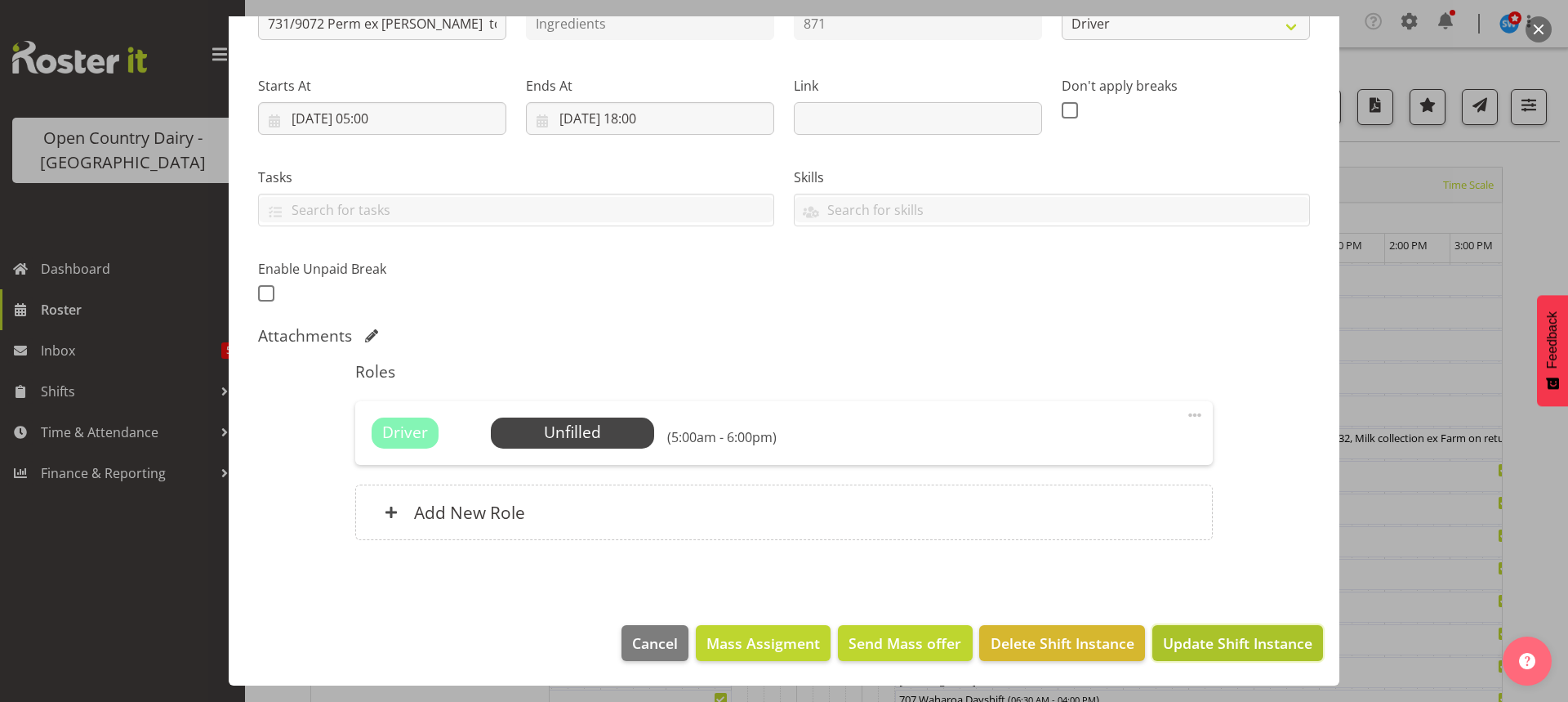
click at [1205, 638] on span "Update Shift Instance" at bounding box center [1237, 643] width 149 height 21
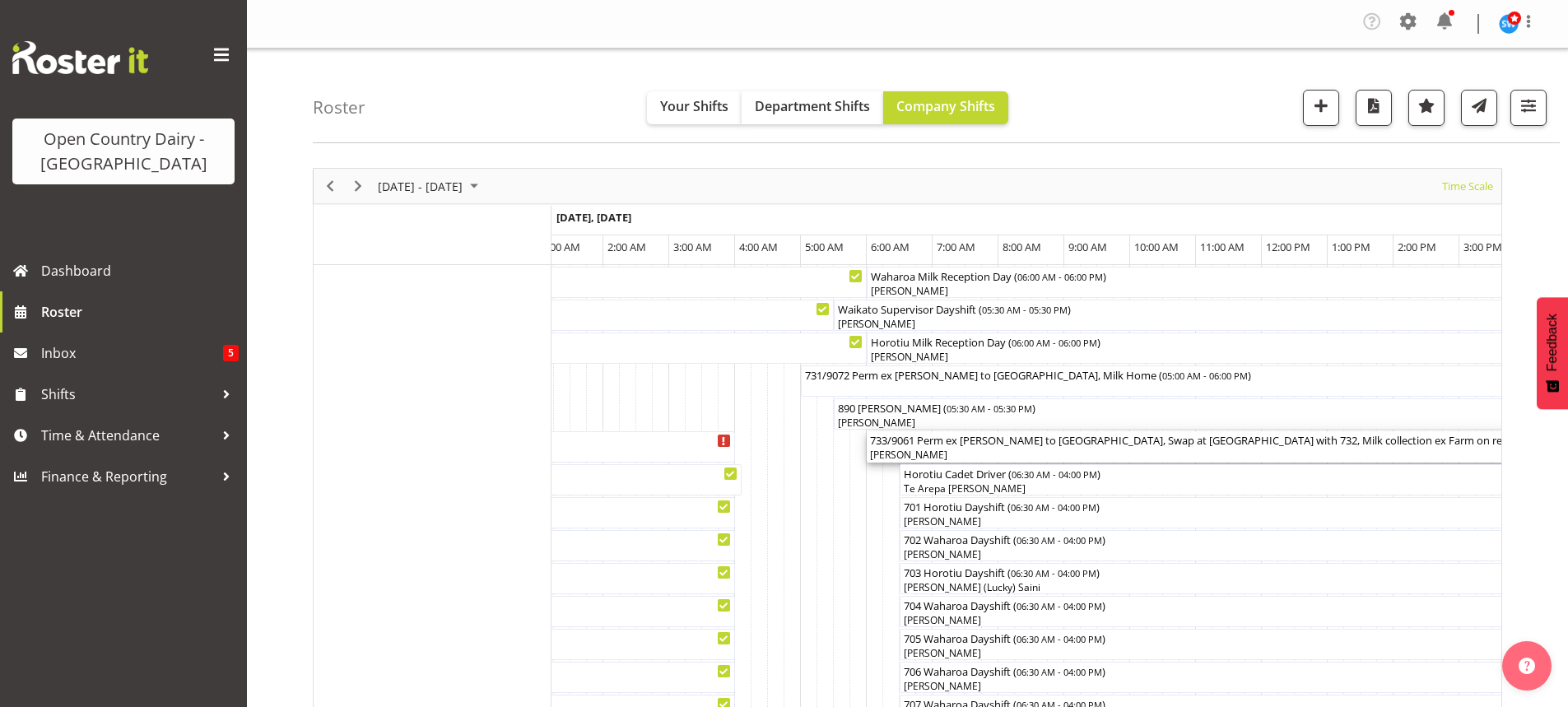
click at [980, 454] on div "[PERSON_NAME]" at bounding box center [1228, 455] width 717 height 15
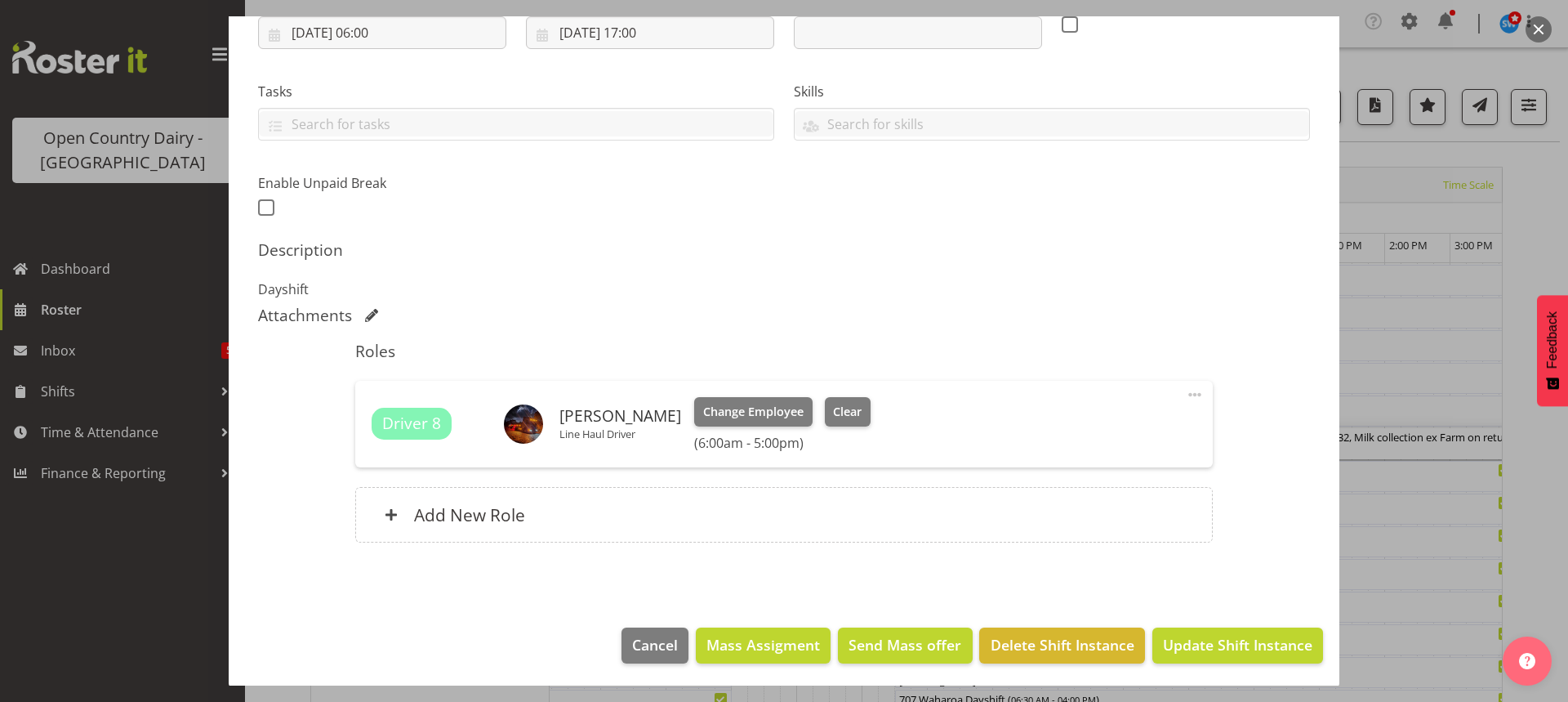
scroll to position [298, 0]
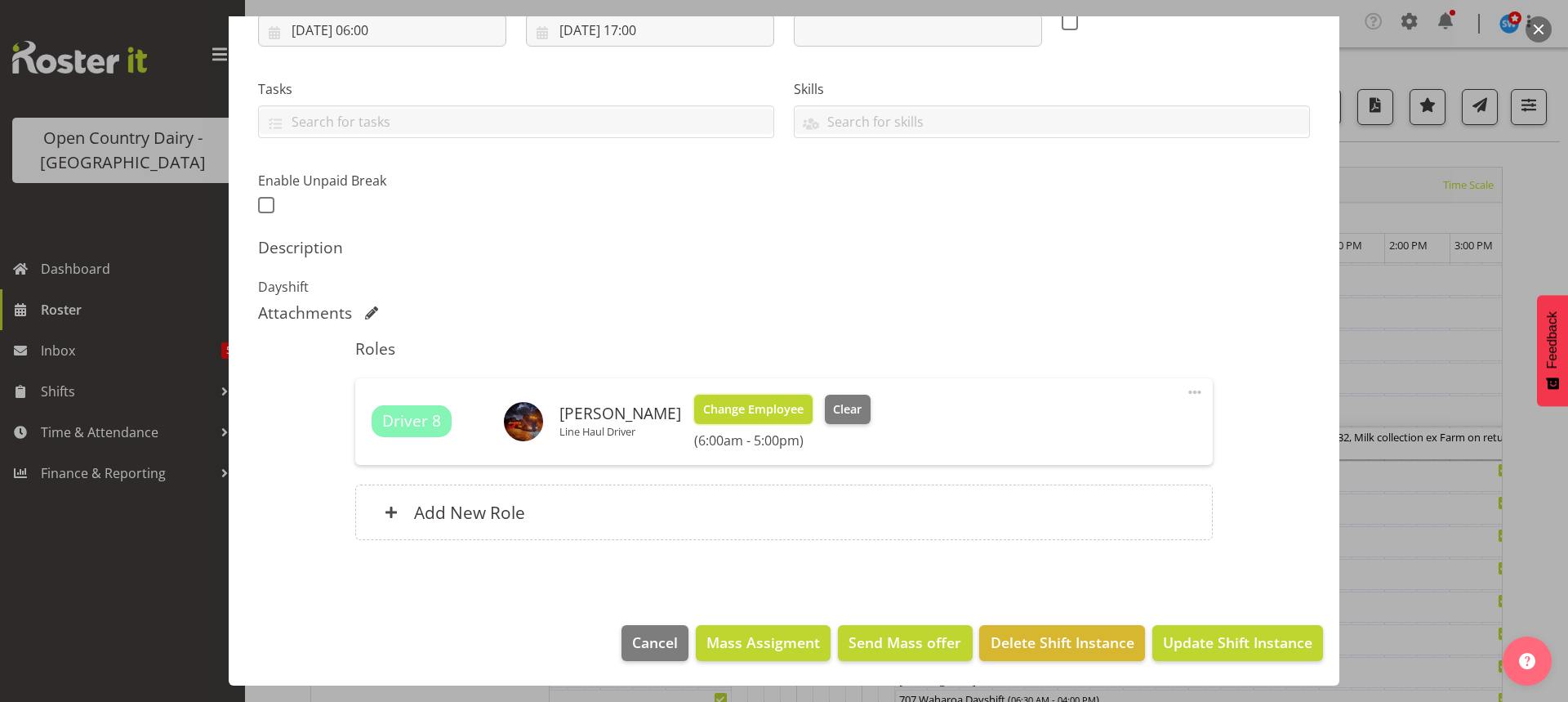
click at [747, 410] on span "Change Employee" at bounding box center [752, 409] width 100 height 18
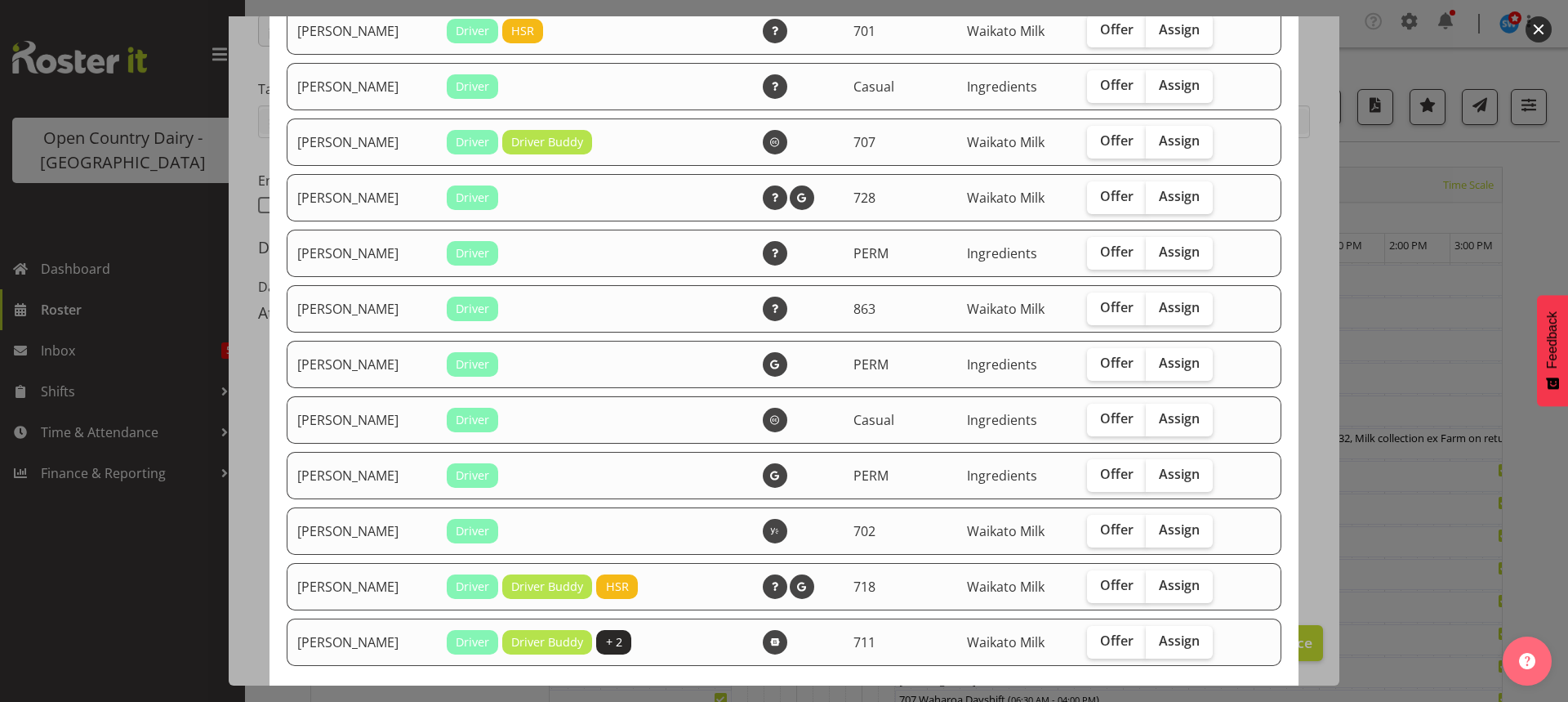
scroll to position [246, 0]
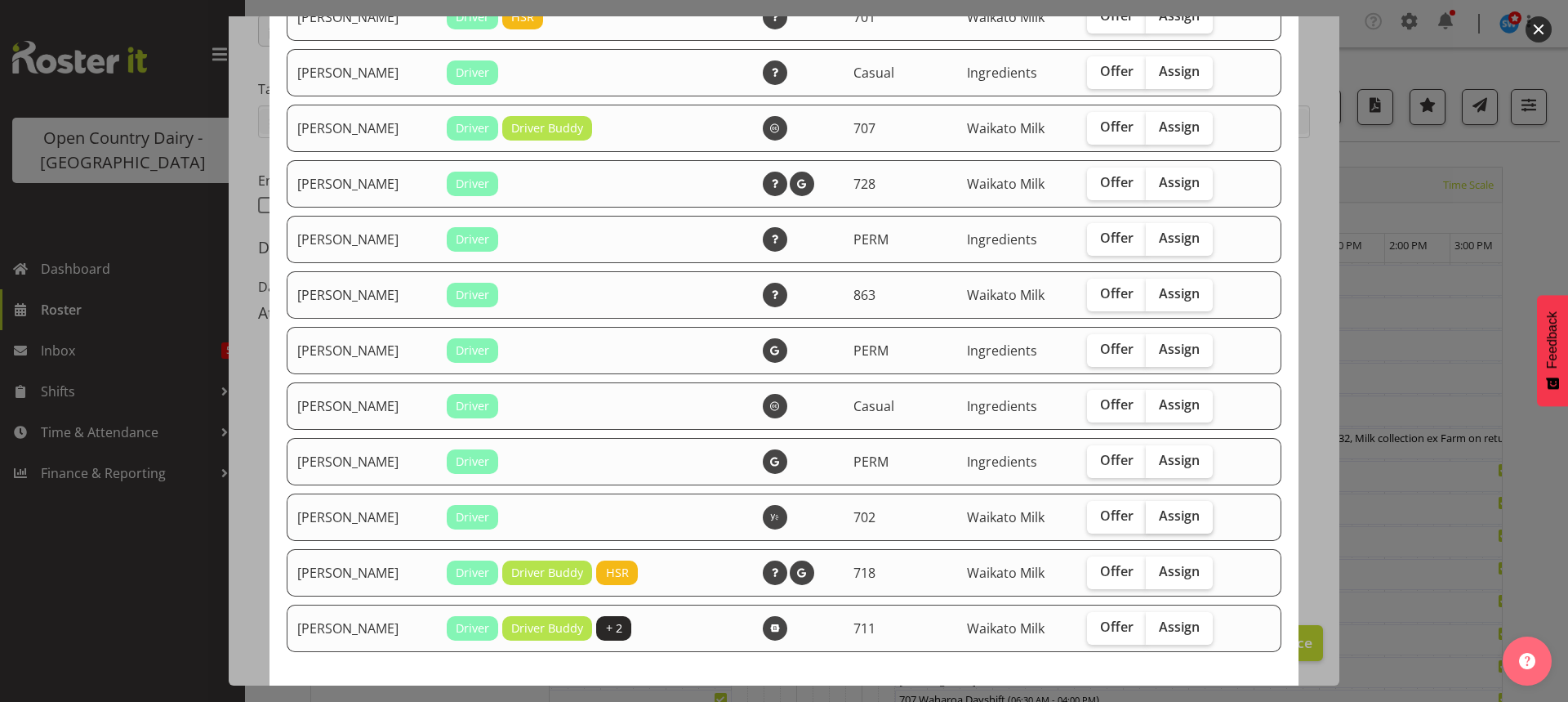
click at [1161, 512] on span "Assign" at bounding box center [1179, 515] width 41 height 17
click at [1156, 512] on input "Assign" at bounding box center [1151, 516] width 11 height 11
checkbox input "true"
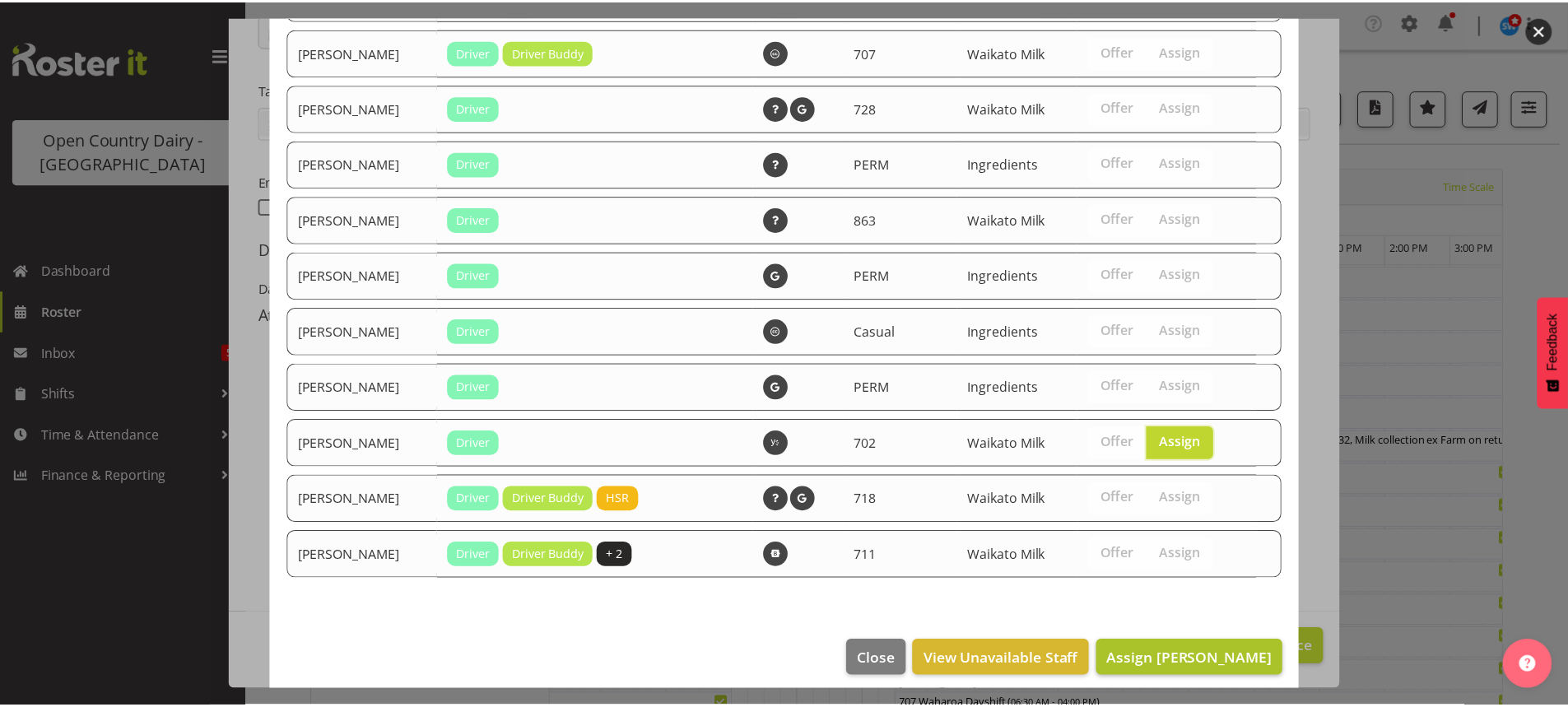
scroll to position [336, 0]
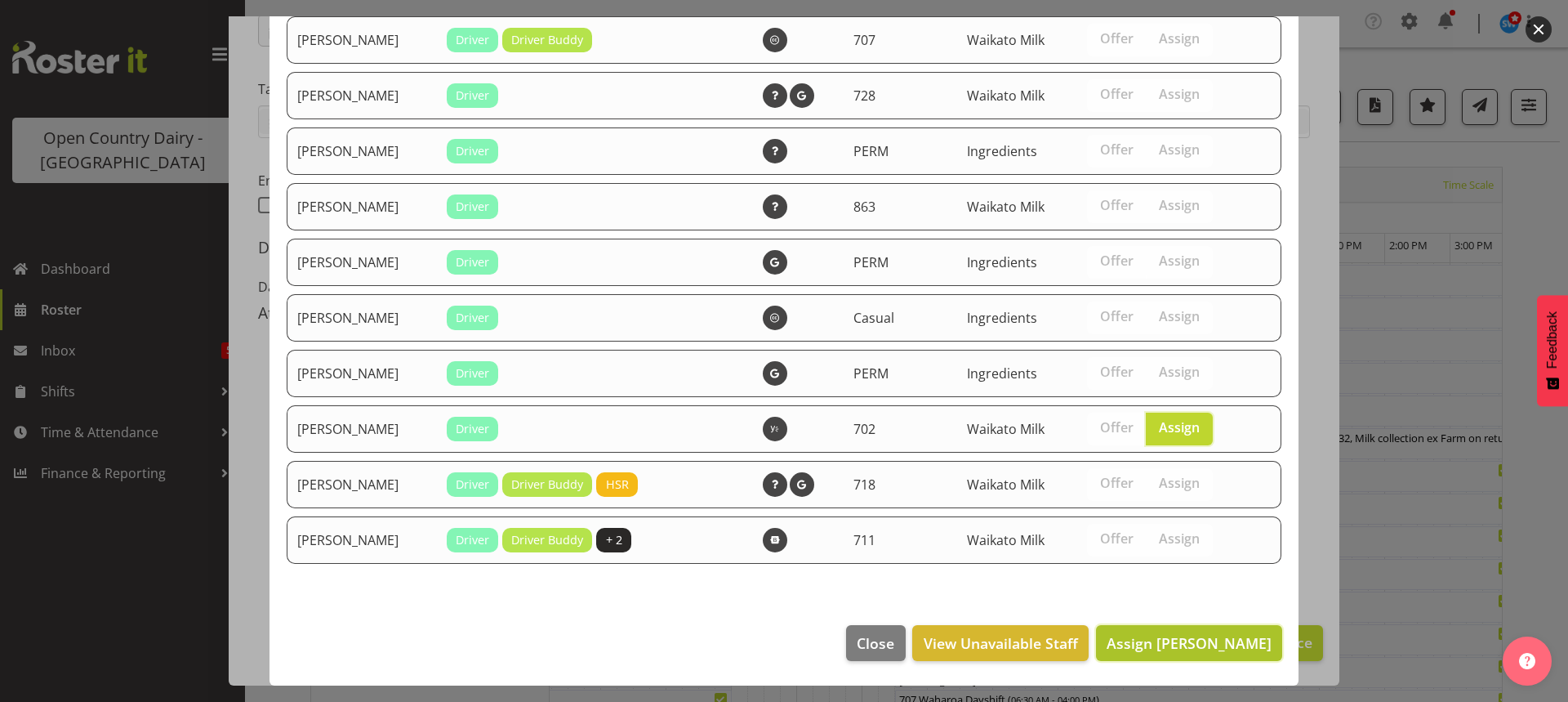
click at [1178, 645] on span "Assign Simon Phillpott" at bounding box center [1189, 643] width 165 height 20
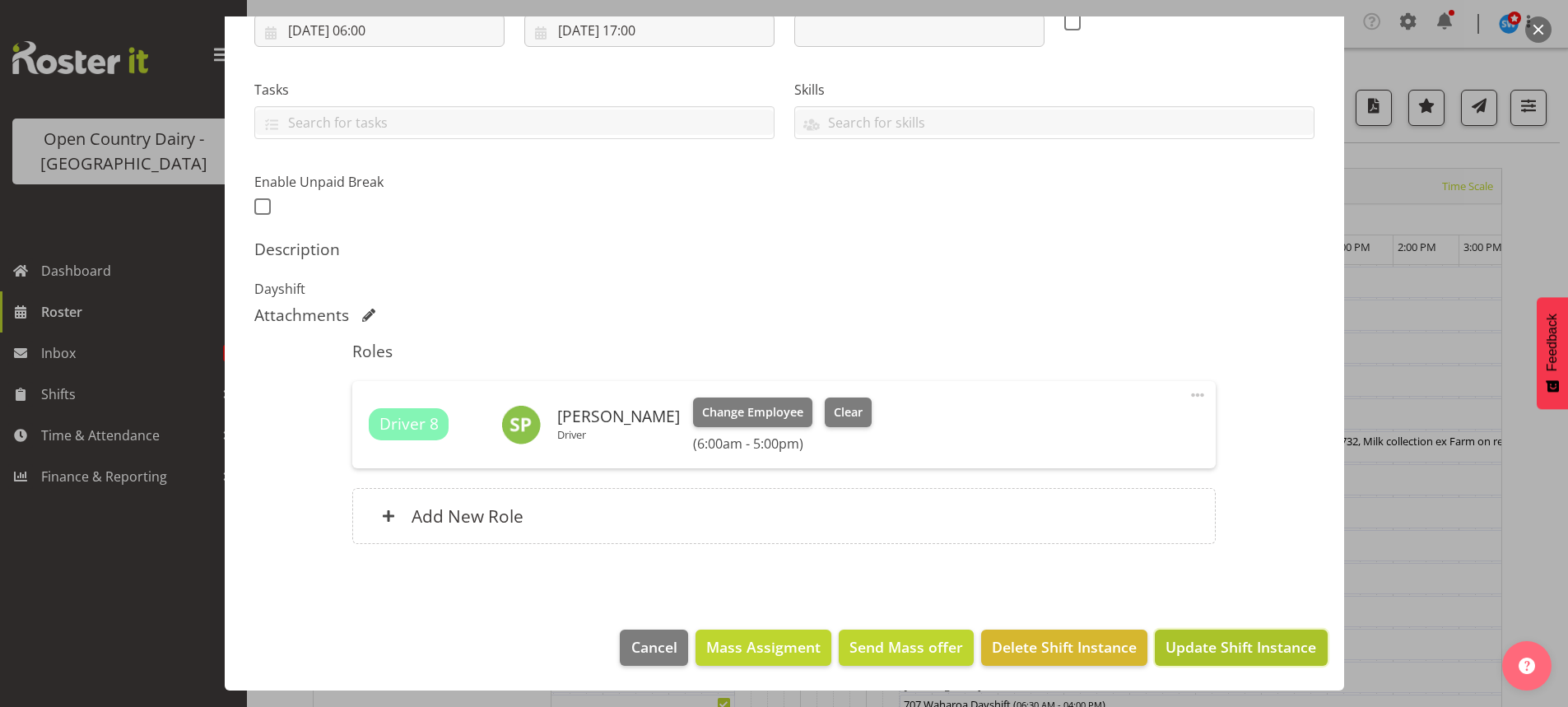
click at [1213, 645] on span "Update Shift Instance" at bounding box center [1240, 646] width 151 height 21
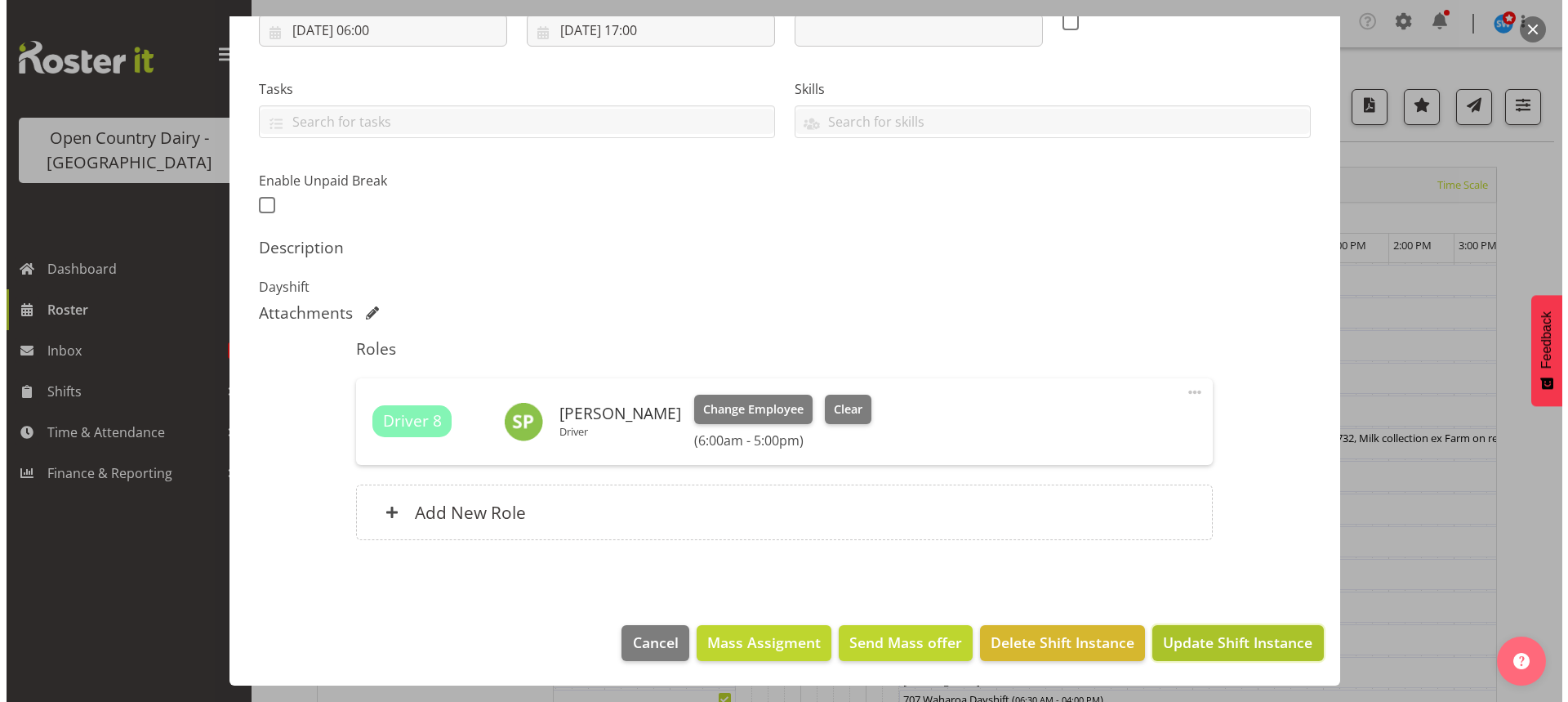
scroll to position [233, 0]
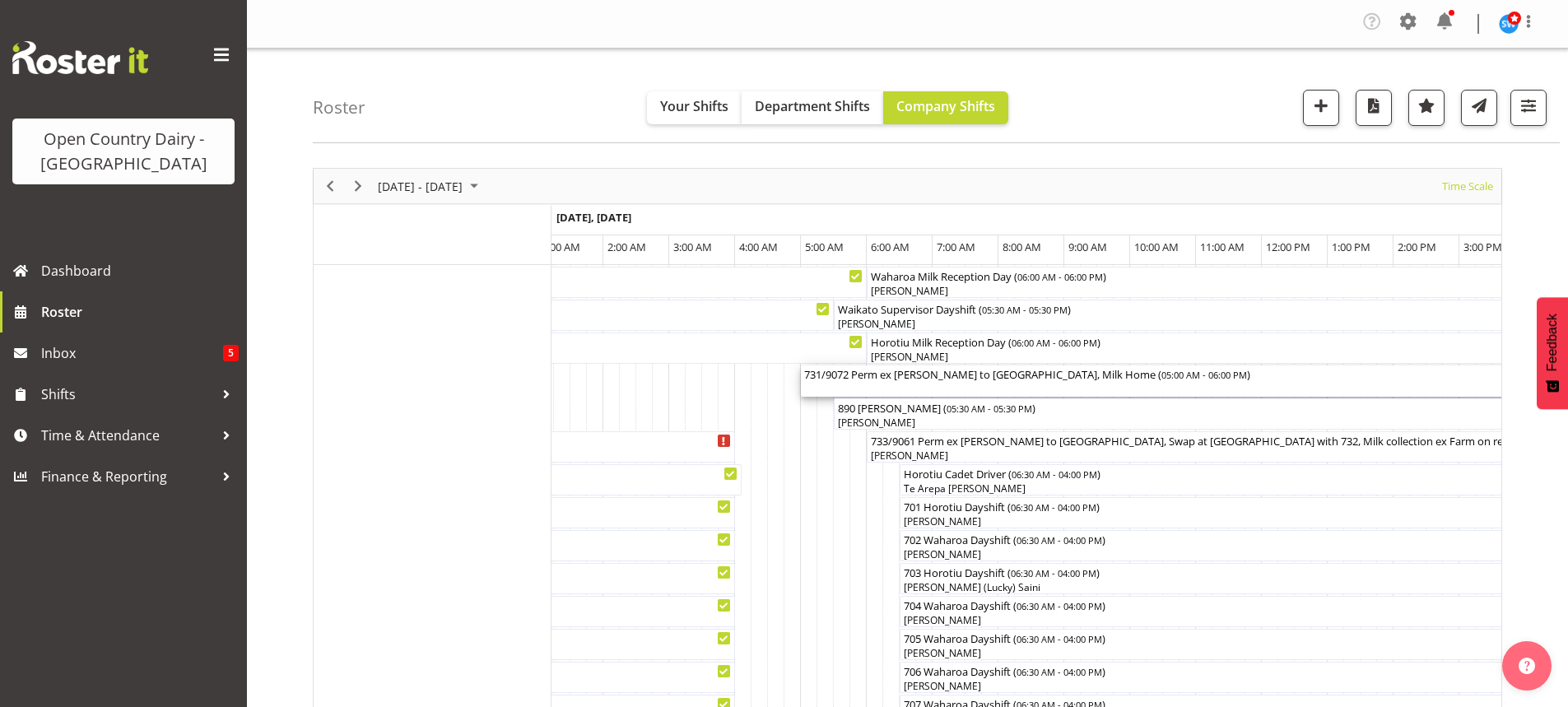
click at [908, 387] on div "731/9072 Perm ex Tatua to Wanganui, Milk Home ( 05:00 AM - 06:00 PM )" at bounding box center [1228, 380] width 849 height 31
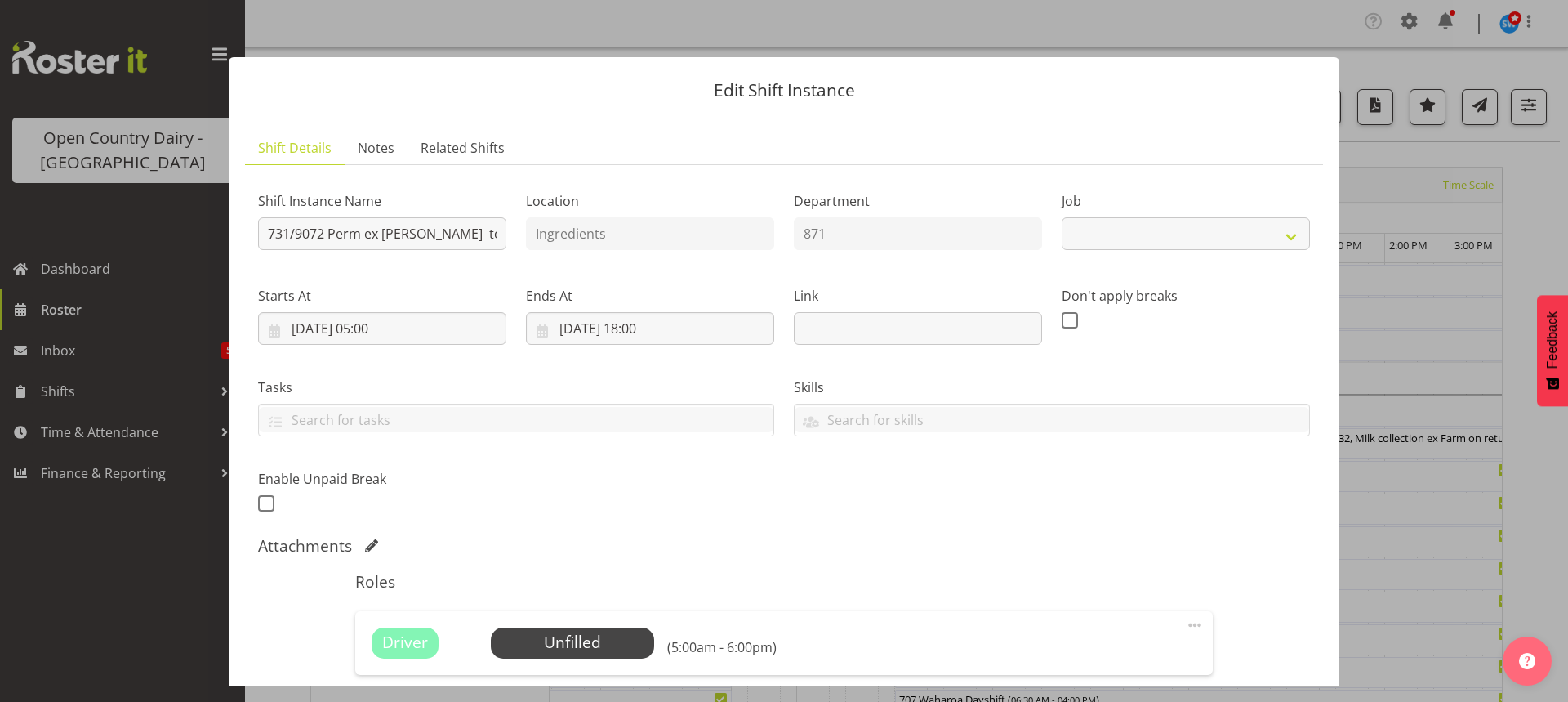
select select "9052"
click at [592, 633] on span "Select Employee" at bounding box center [572, 643] width 122 height 24
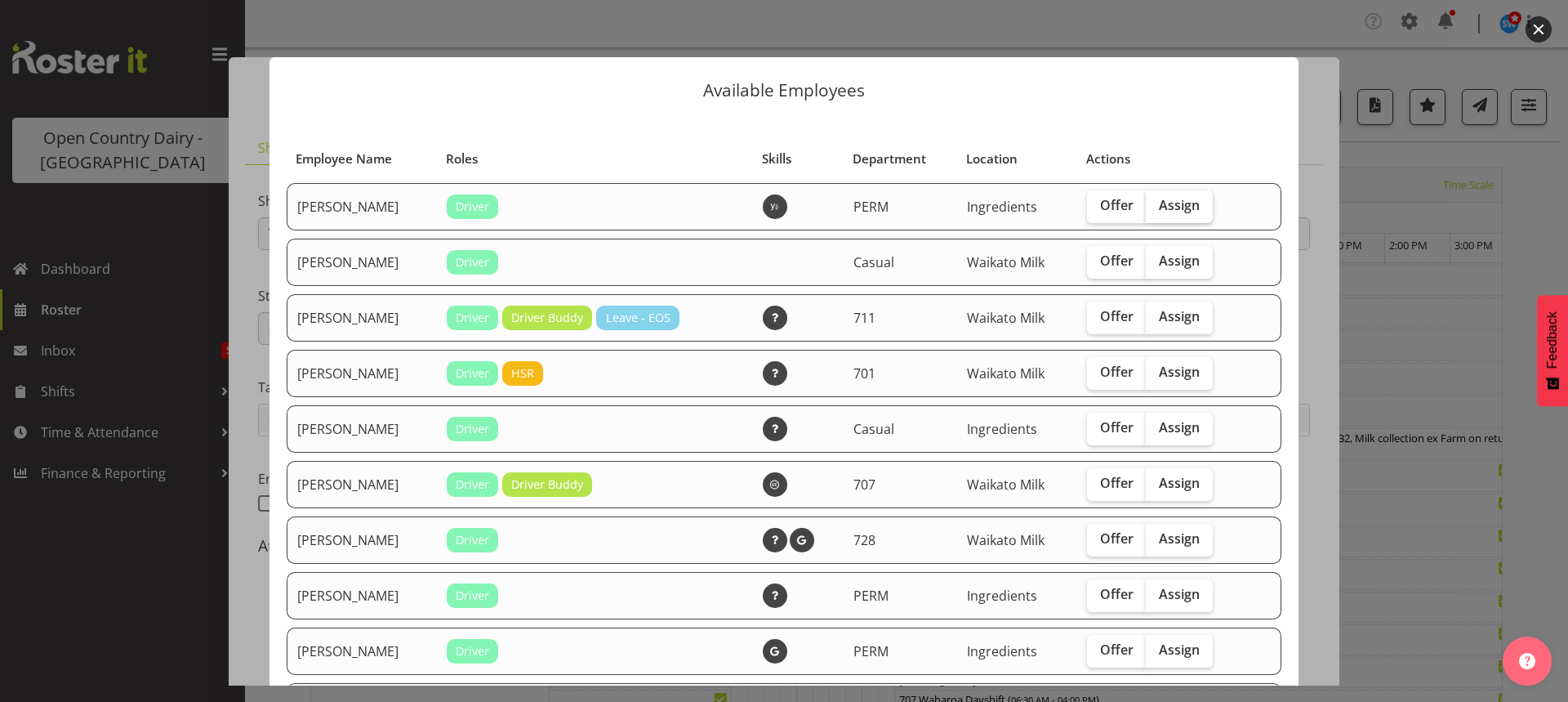
click at [1175, 206] on span "Assign" at bounding box center [1179, 205] width 41 height 17
click at [1156, 206] on input "Assign" at bounding box center [1151, 205] width 11 height 11
checkbox input "true"
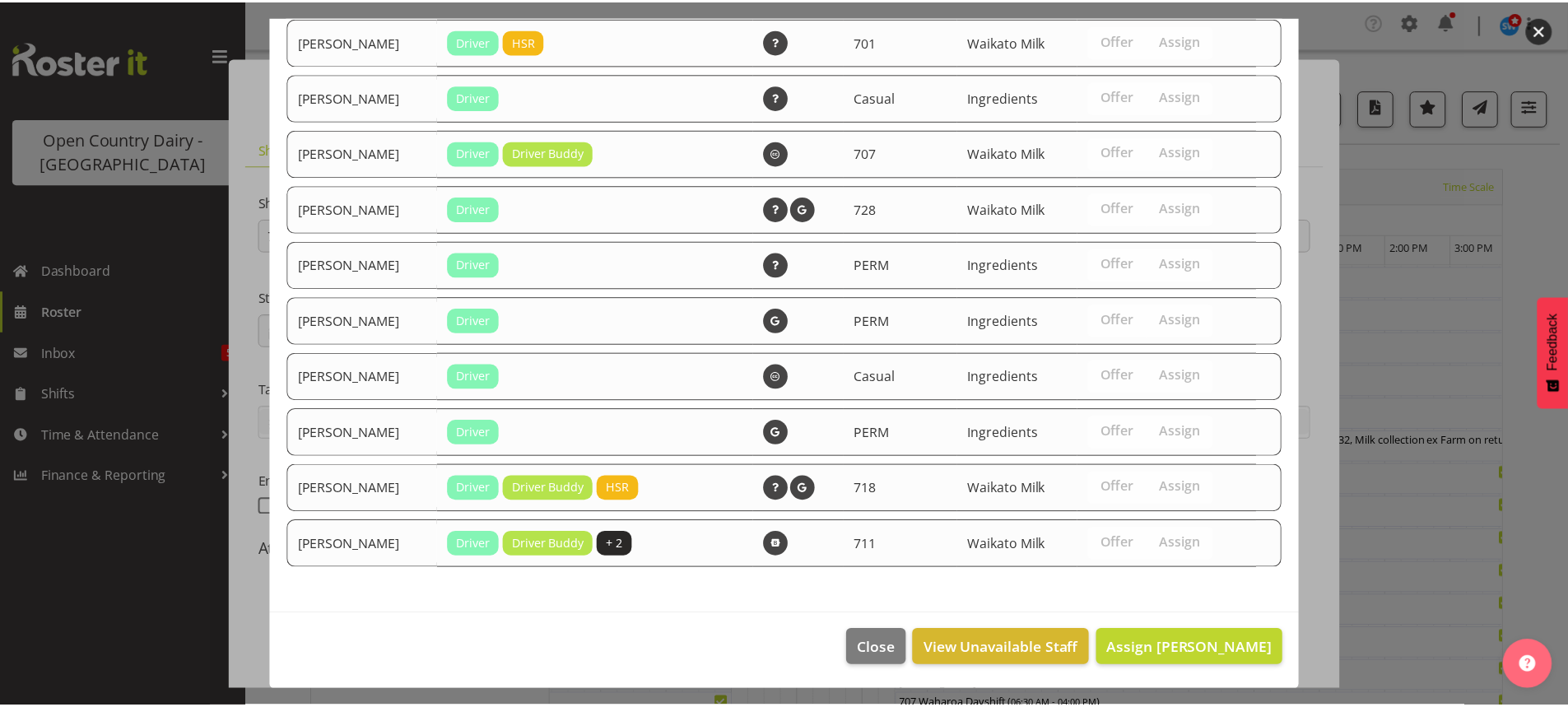
scroll to position [336, 0]
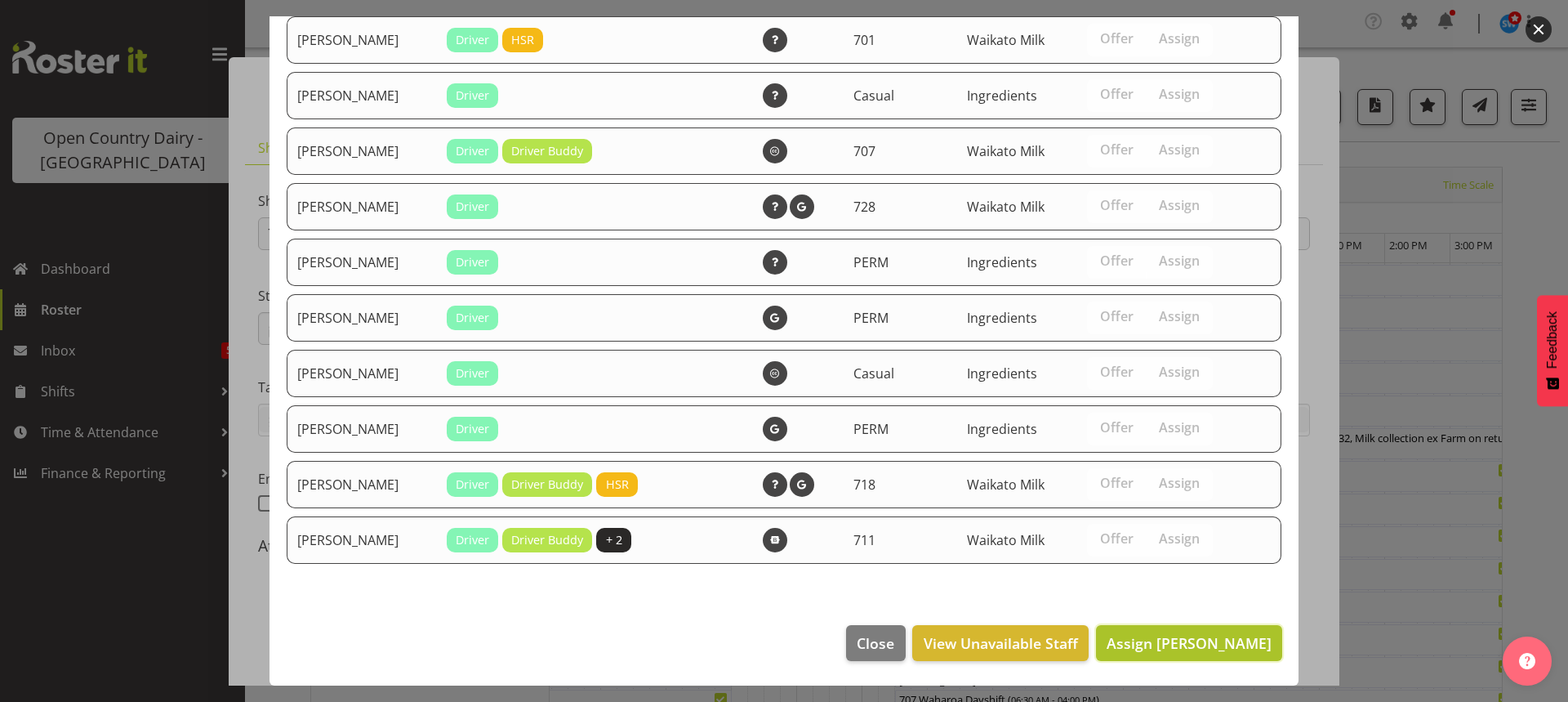
click at [1189, 641] on span "Assign Amba Swann" at bounding box center [1189, 643] width 165 height 20
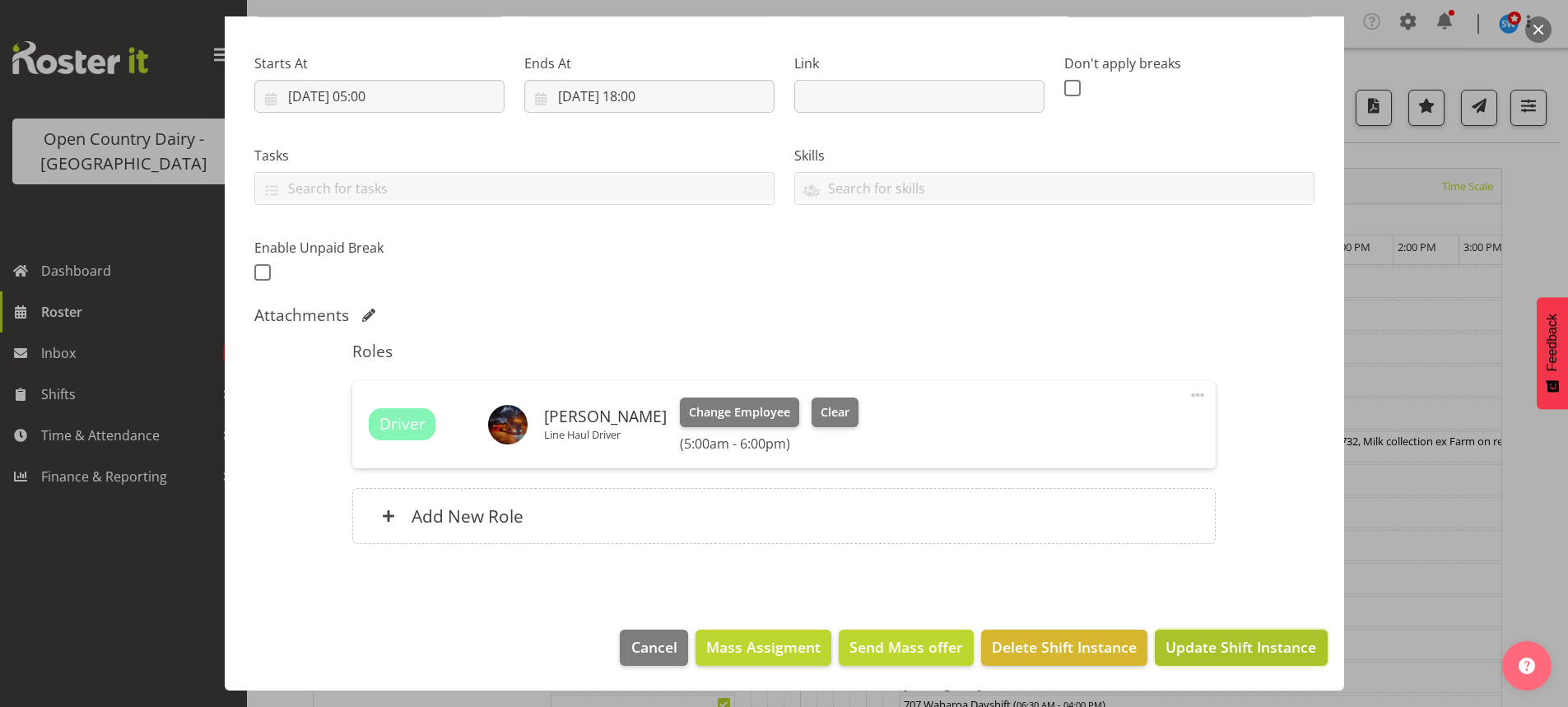
click at [1214, 646] on span "Update Shift Instance" at bounding box center [1240, 646] width 151 height 21
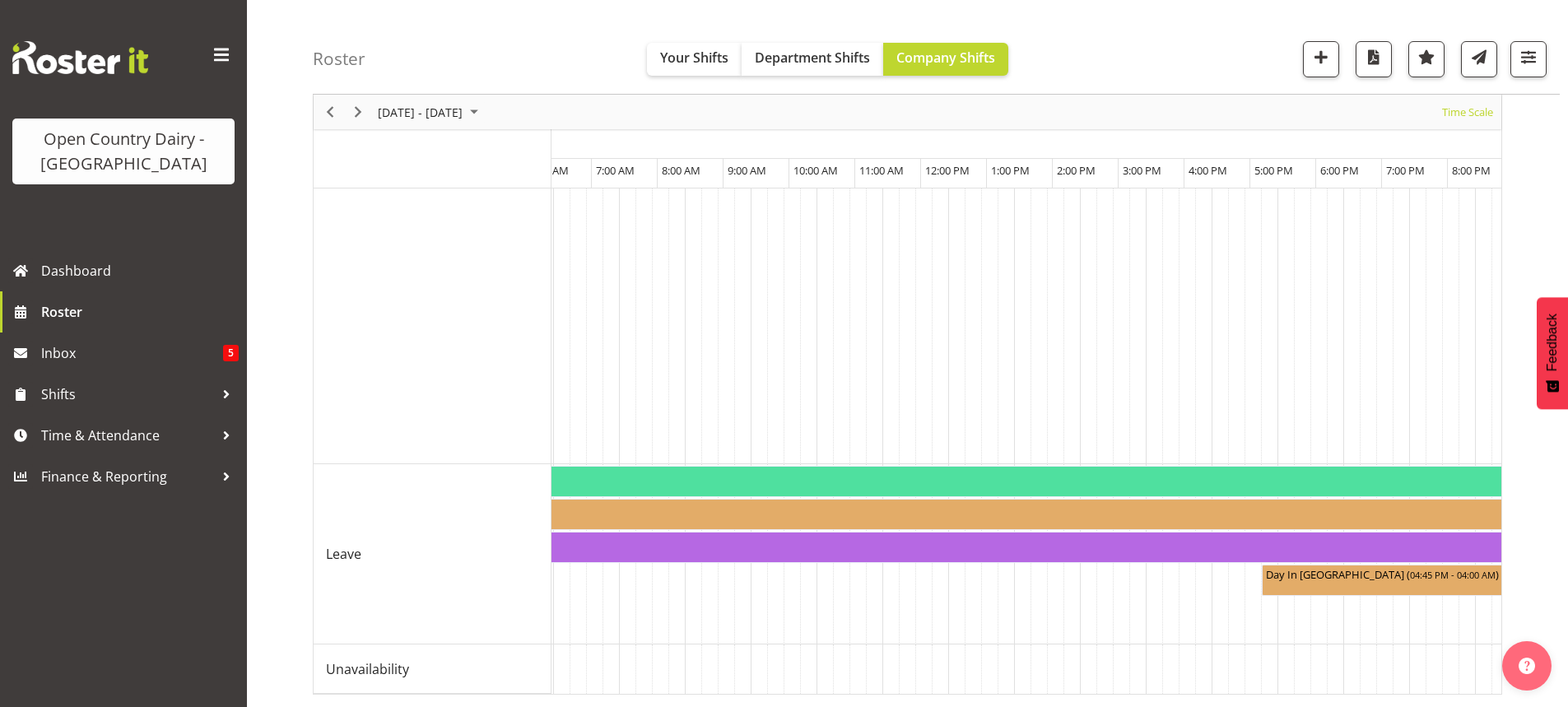
scroll to position [0, 0]
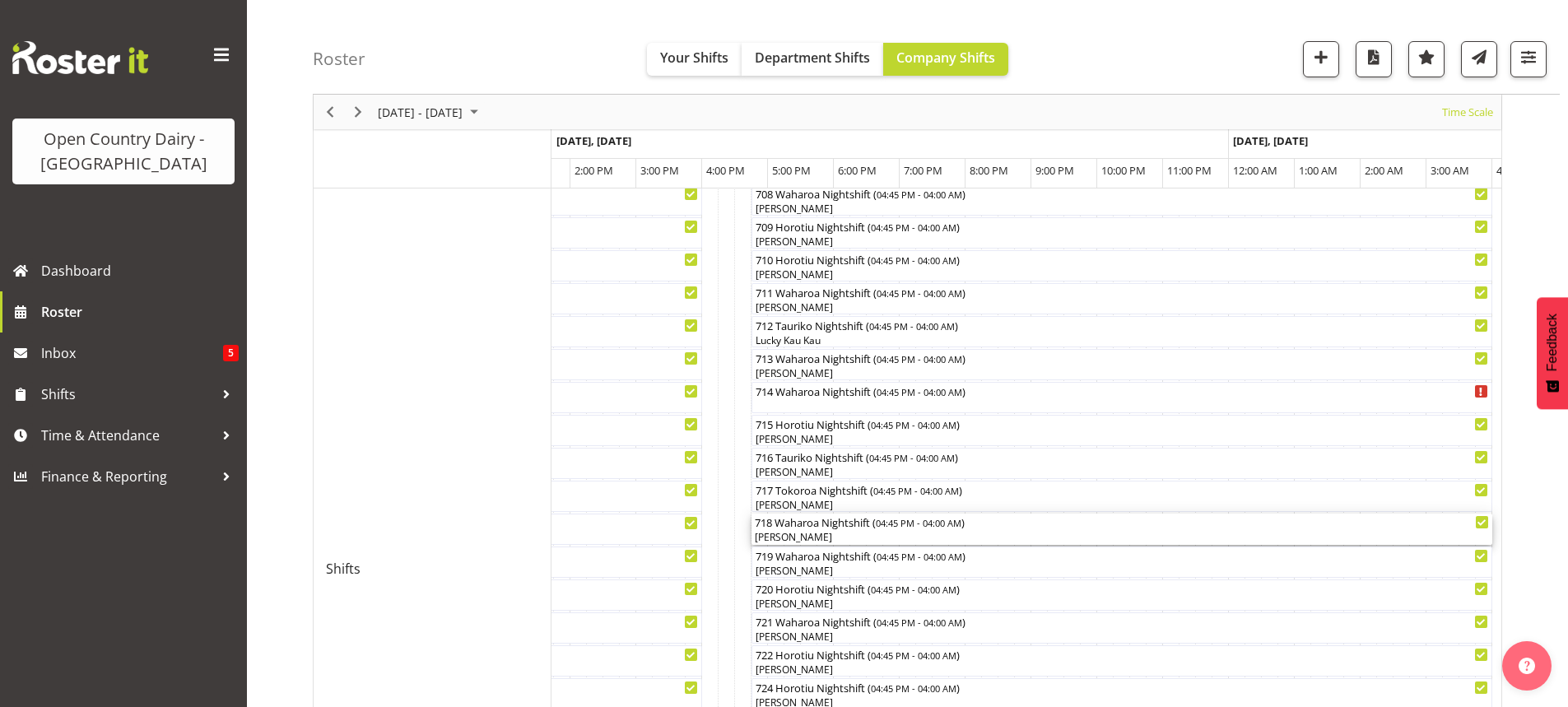
click at [840, 536] on div "[PERSON_NAME]" at bounding box center [1122, 536] width 734 height 15
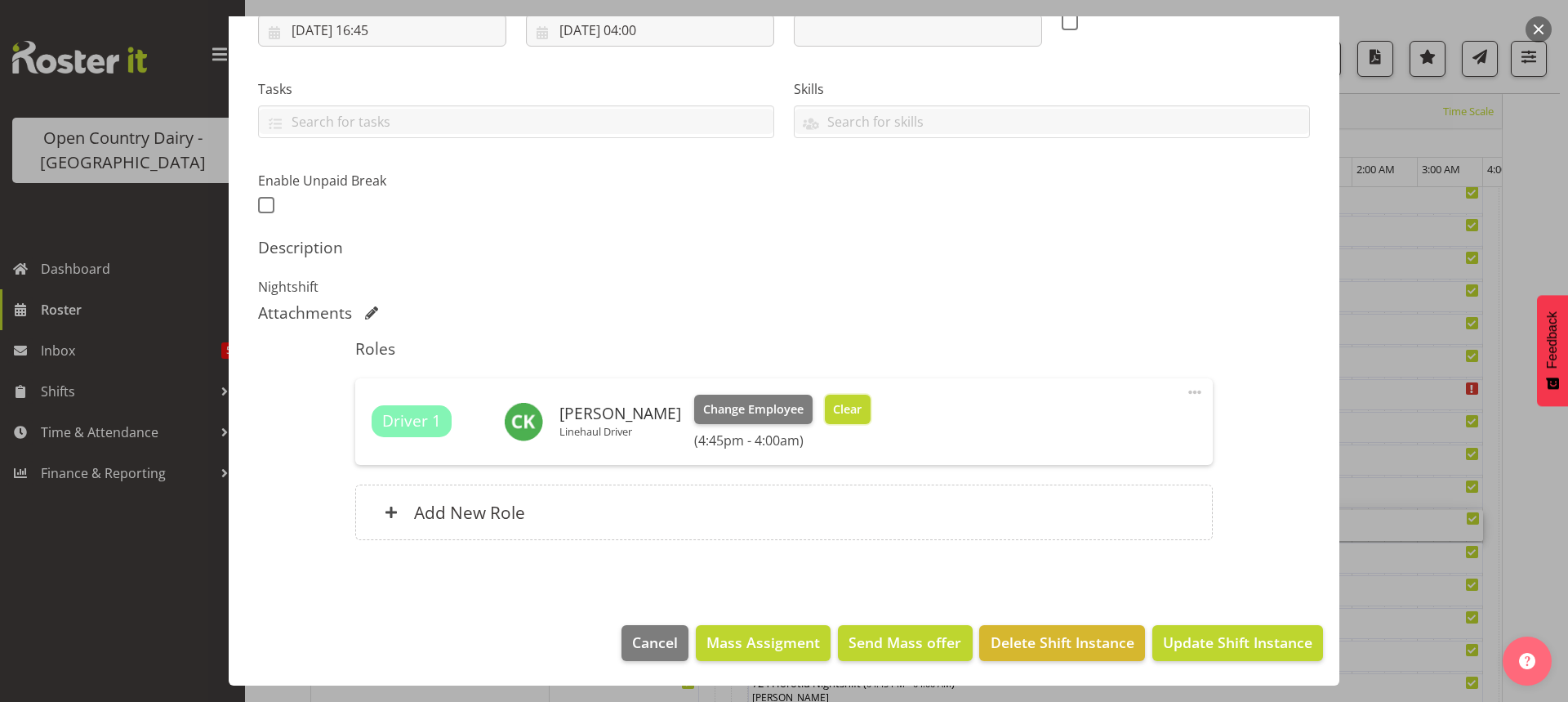
click at [838, 410] on span "Clear" at bounding box center [847, 409] width 29 height 18
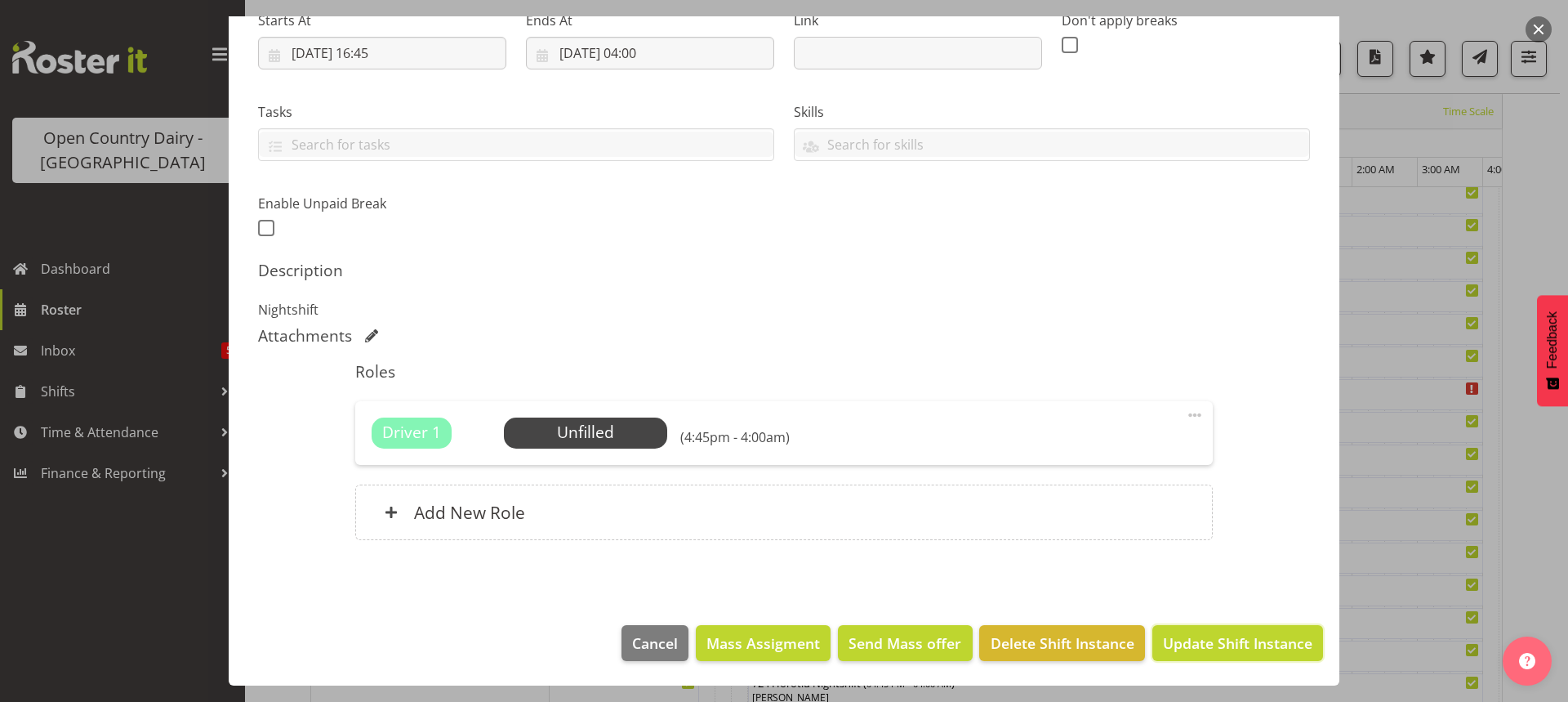
click at [1212, 641] on span "Update Shift Instance" at bounding box center [1237, 643] width 149 height 21
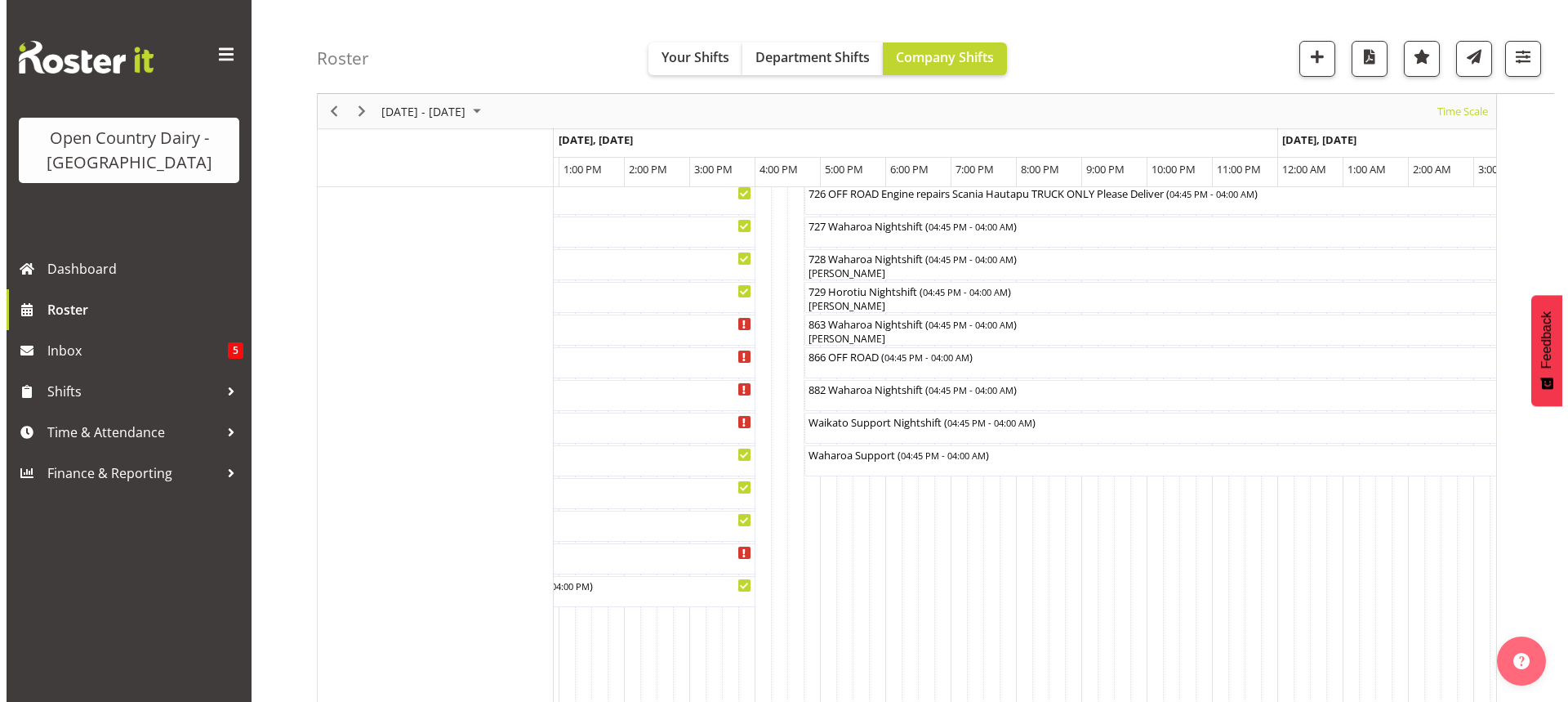
scroll to position [1153, 0]
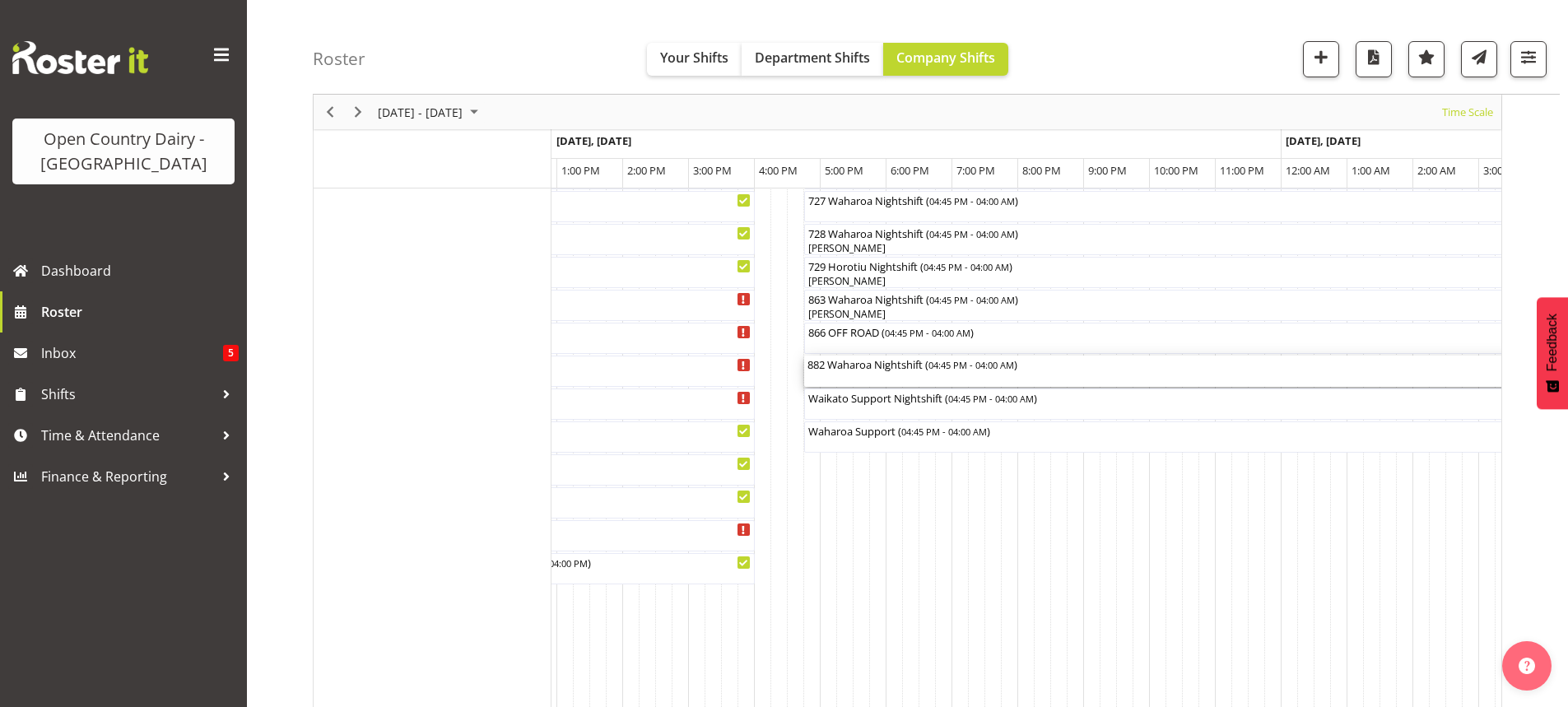
click at [876, 379] on div "882 Waharoa Nightshift ( 04:45 PM - 04:00 AM )" at bounding box center [1174, 370] width 734 height 31
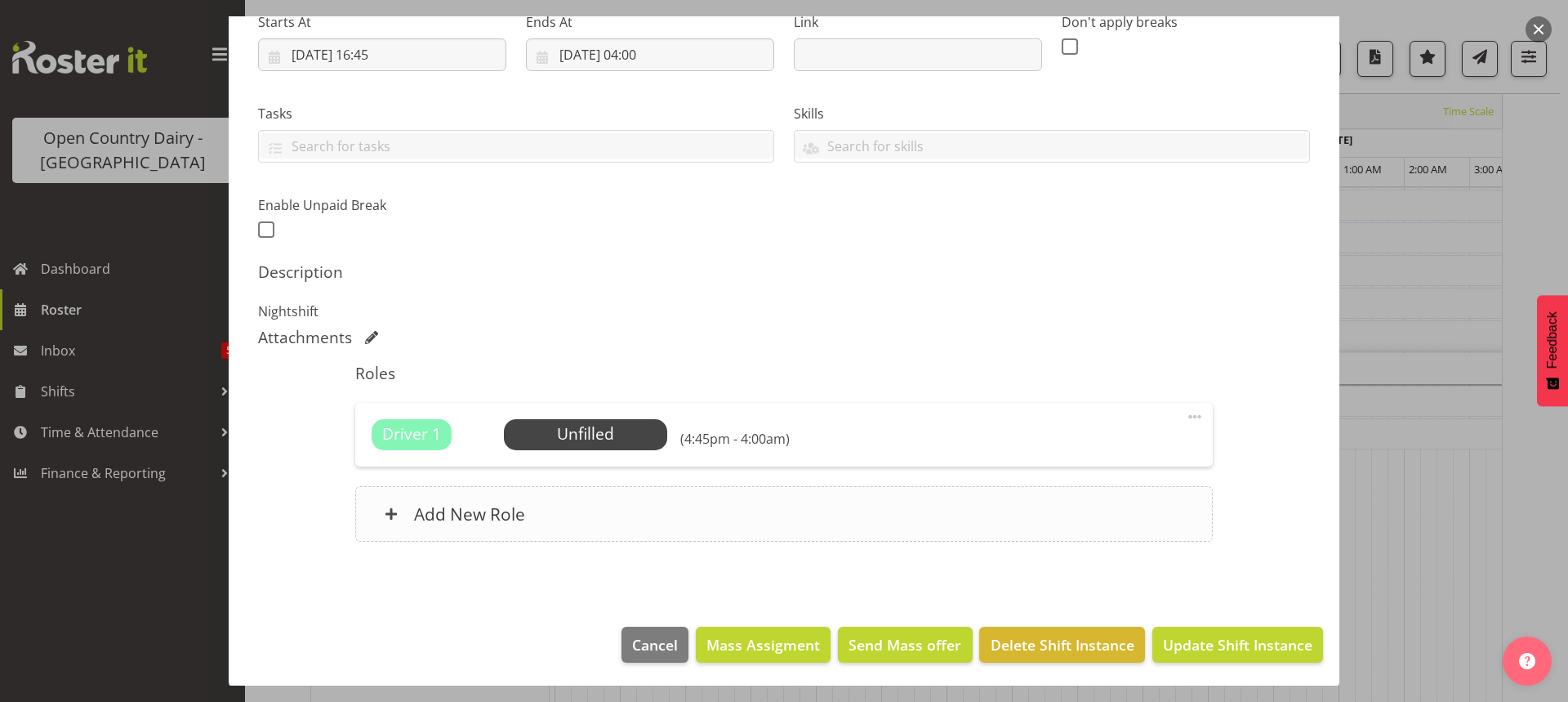
scroll to position [275, 0]
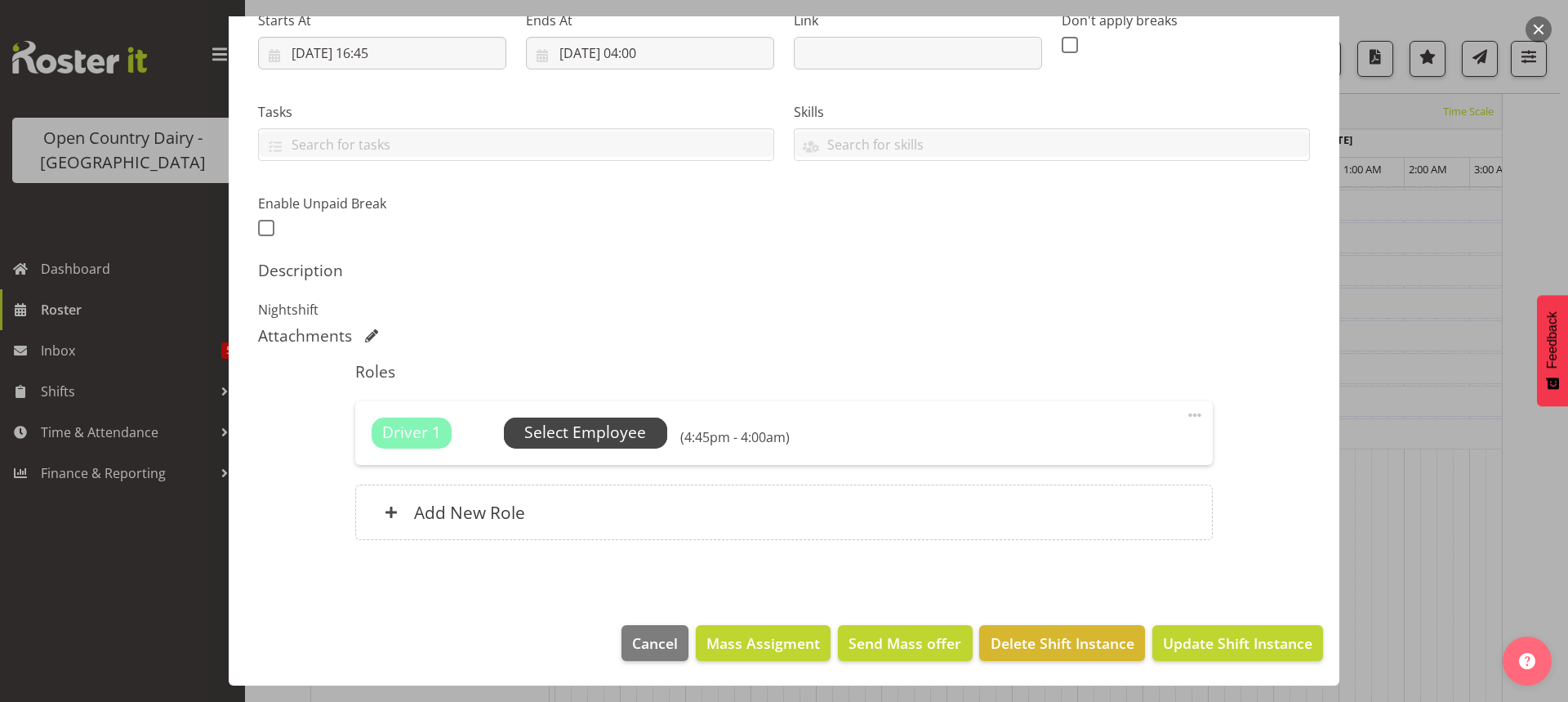
click at [588, 434] on span "Select Employee" at bounding box center [585, 433] width 122 height 24
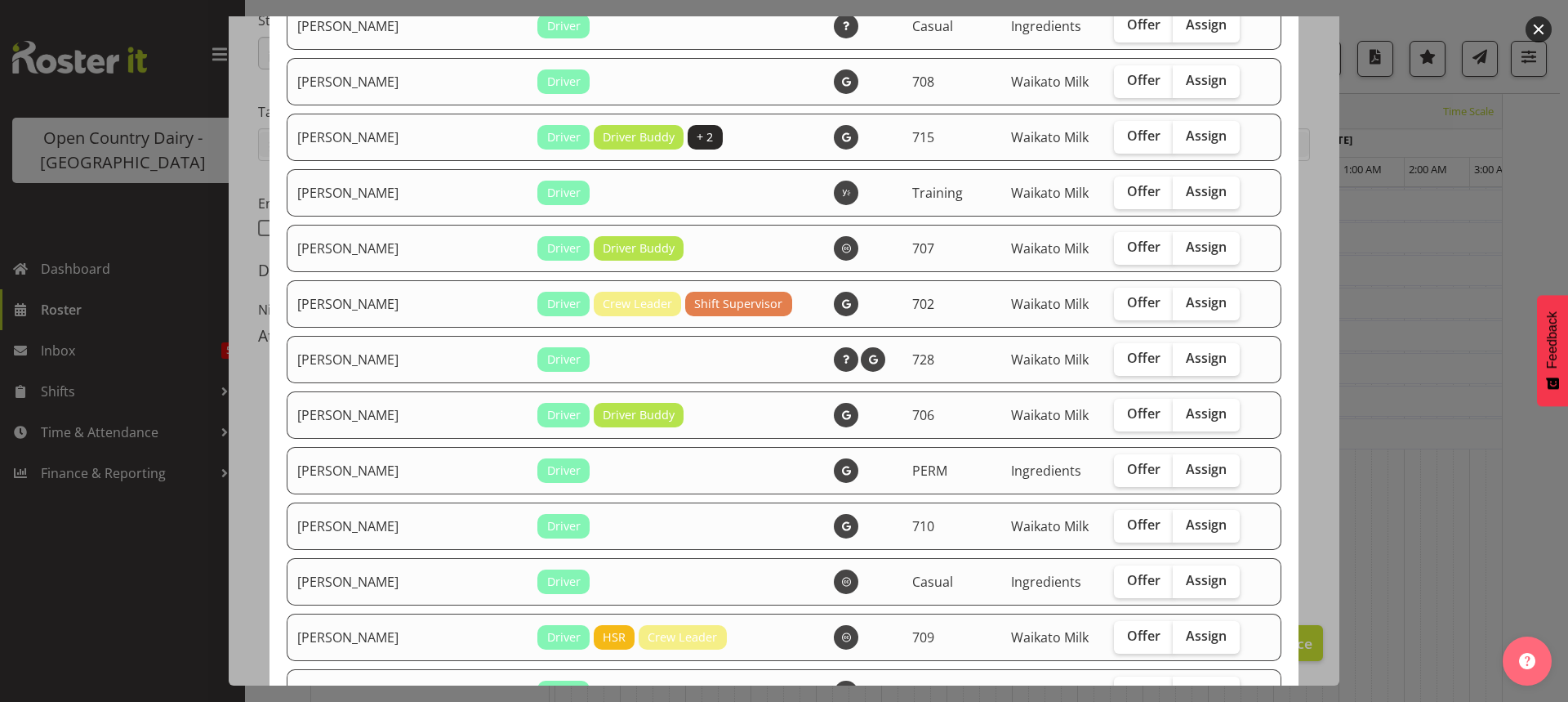
scroll to position [1797, 0]
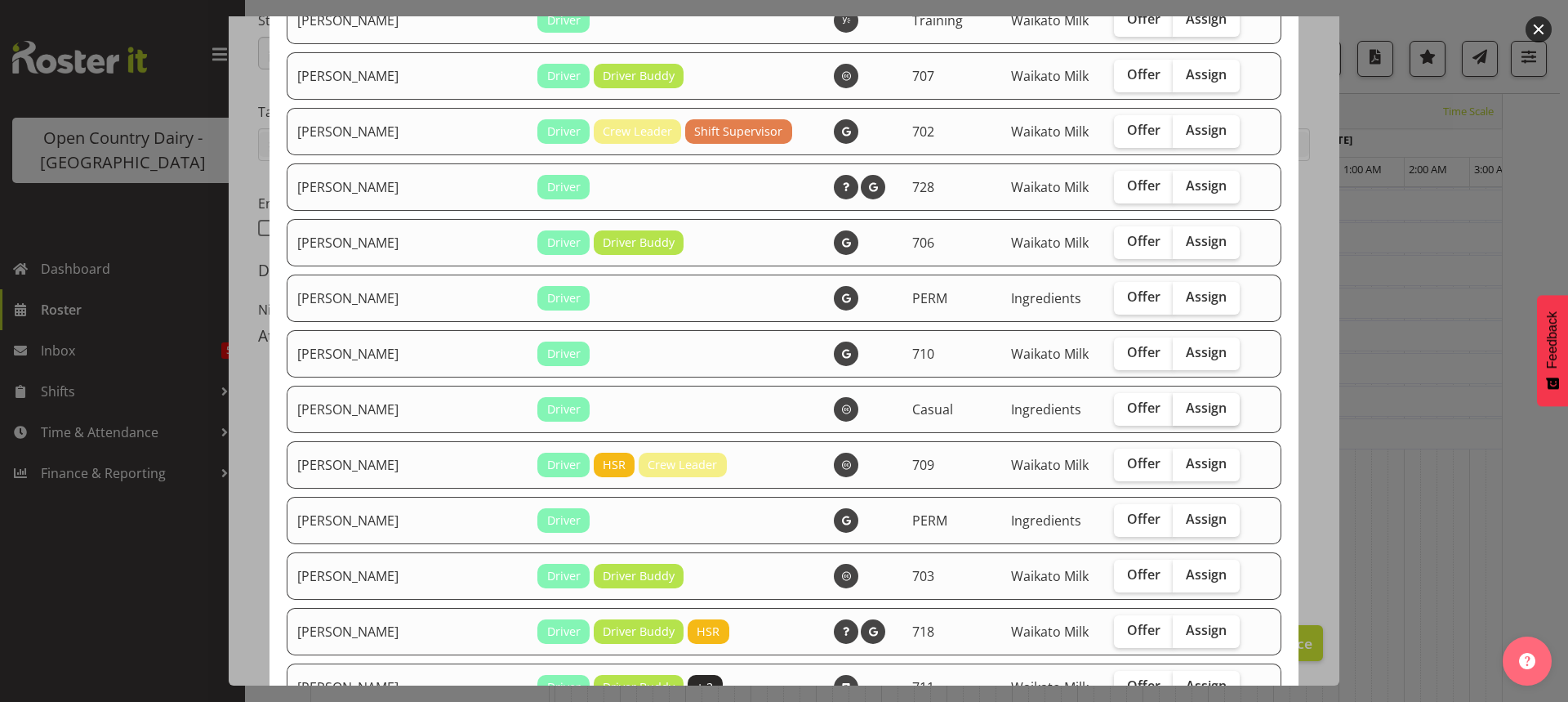
click at [1186, 409] on span "Assign" at bounding box center [1206, 407] width 41 height 17
click at [1179, 409] on input "Assign" at bounding box center [1178, 408] width 11 height 11
checkbox input "true"
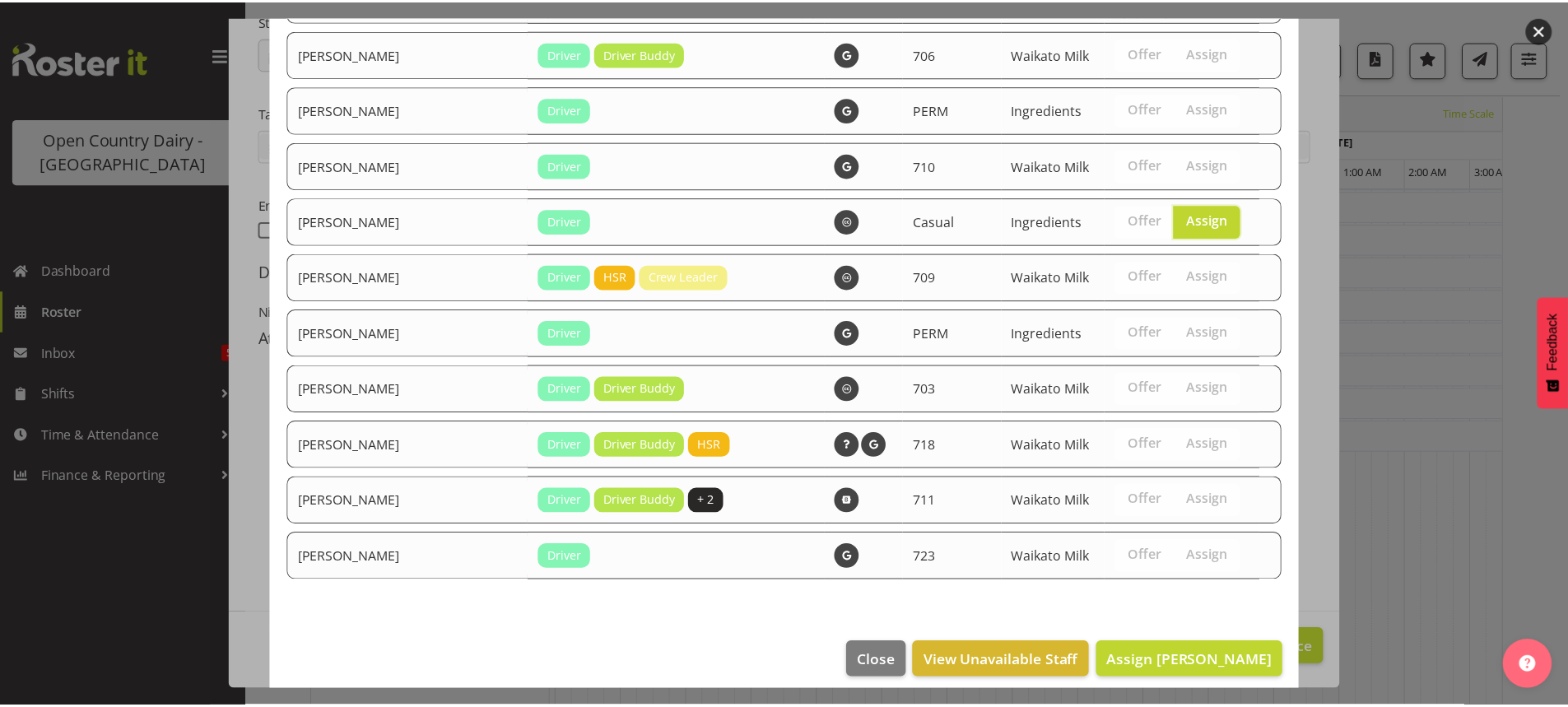
scroll to position [2014, 0]
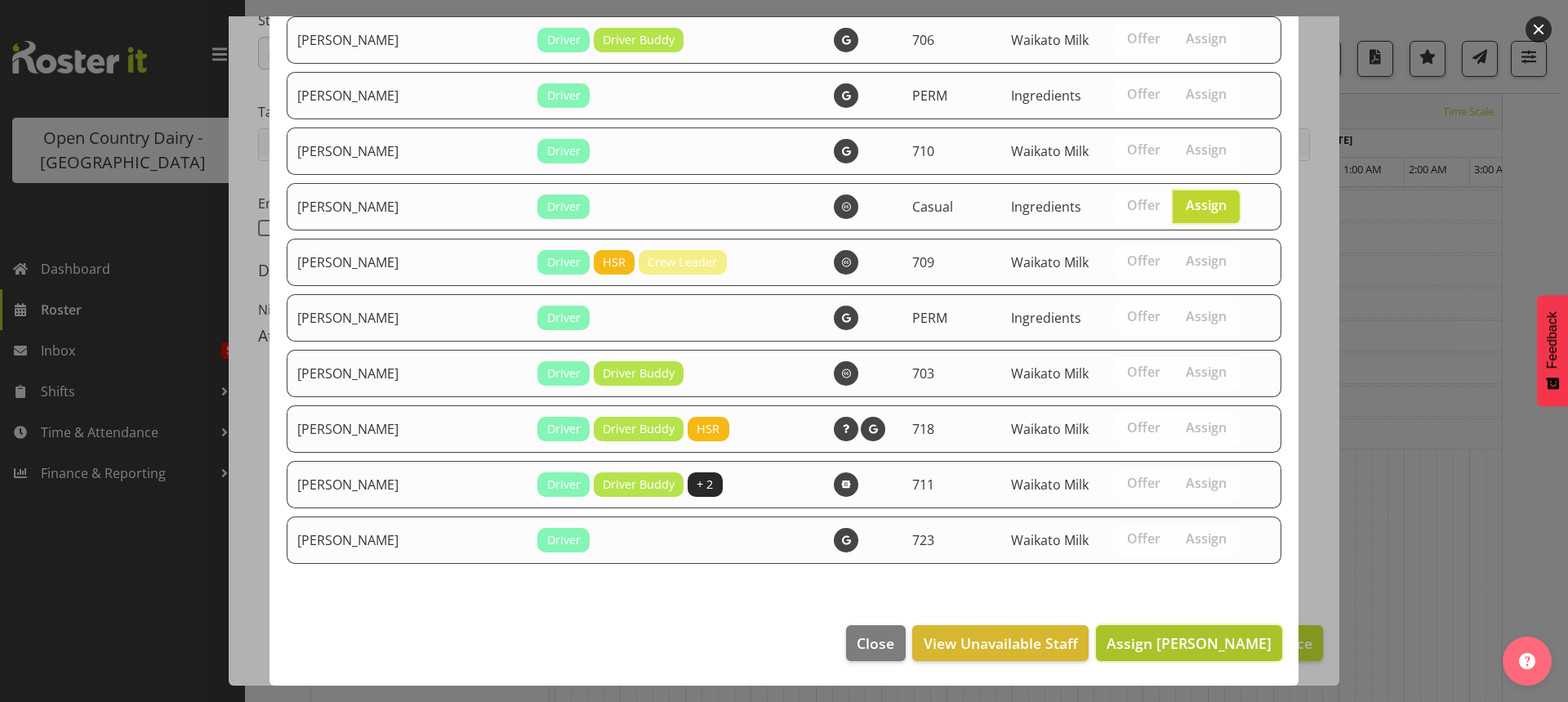
drag, startPoint x: 1205, startPoint y: 643, endPoint x: 1208, endPoint y: 635, distance: 8.5
click at [1207, 644] on span "Assign Rob Luke" at bounding box center [1189, 643] width 165 height 20
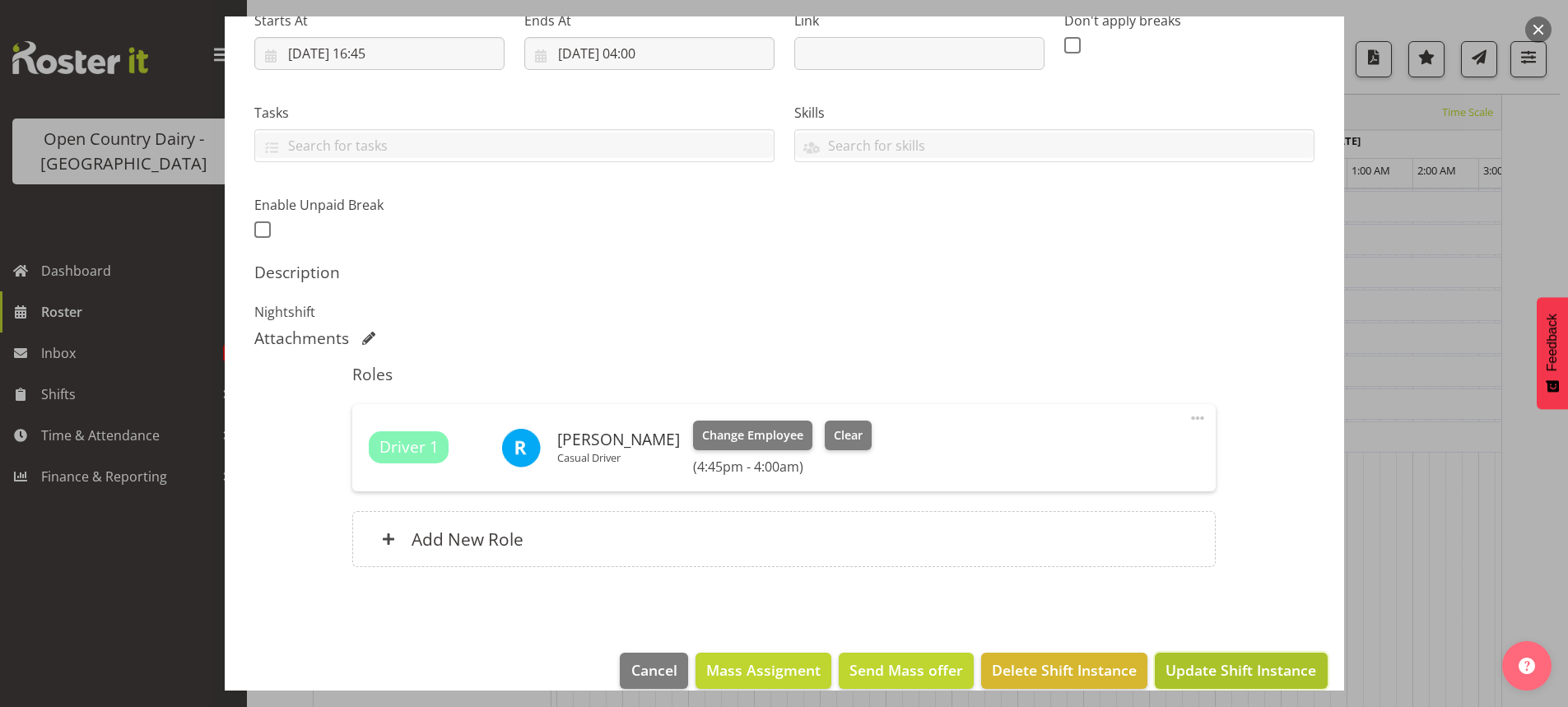
click at [1214, 663] on span "Update Shift Instance" at bounding box center [1240, 669] width 151 height 21
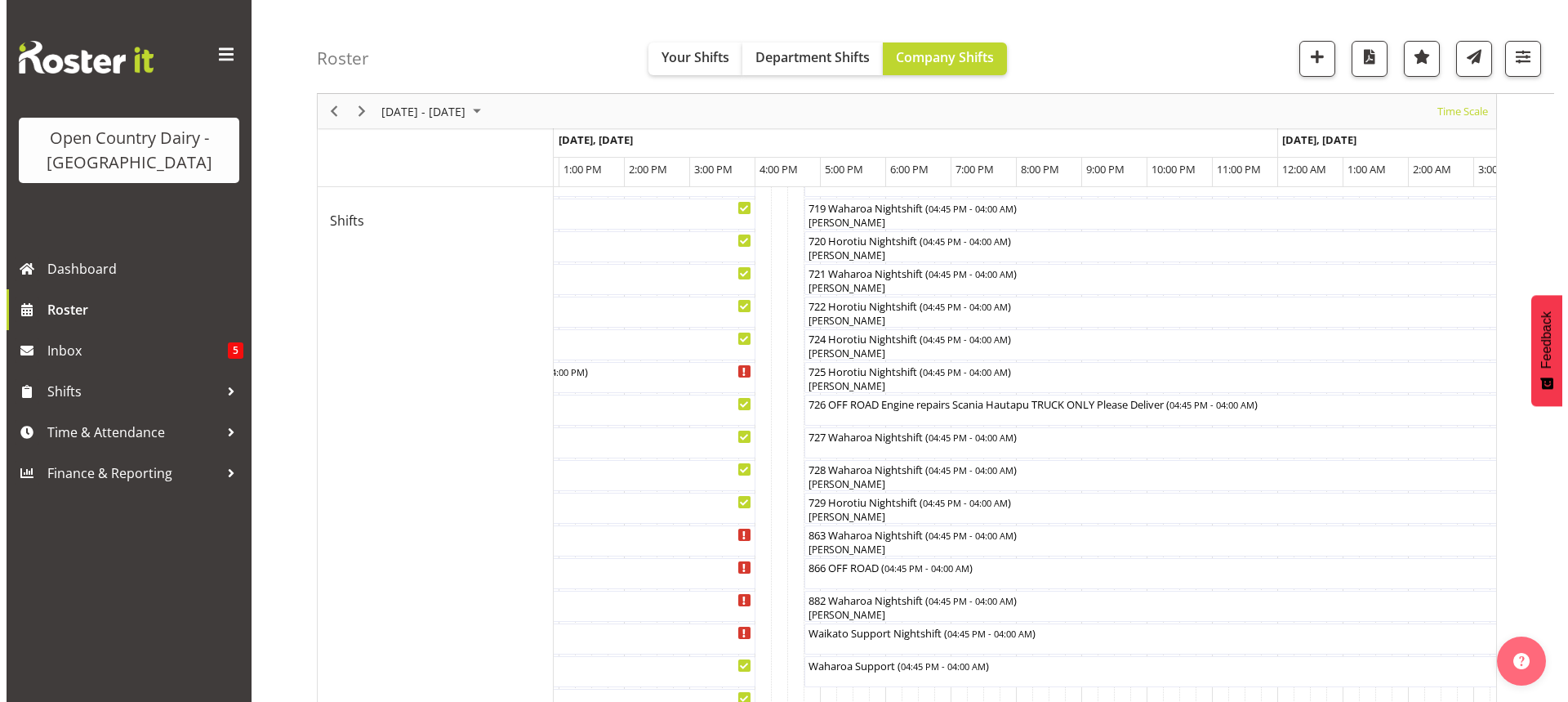
scroll to position [923, 0]
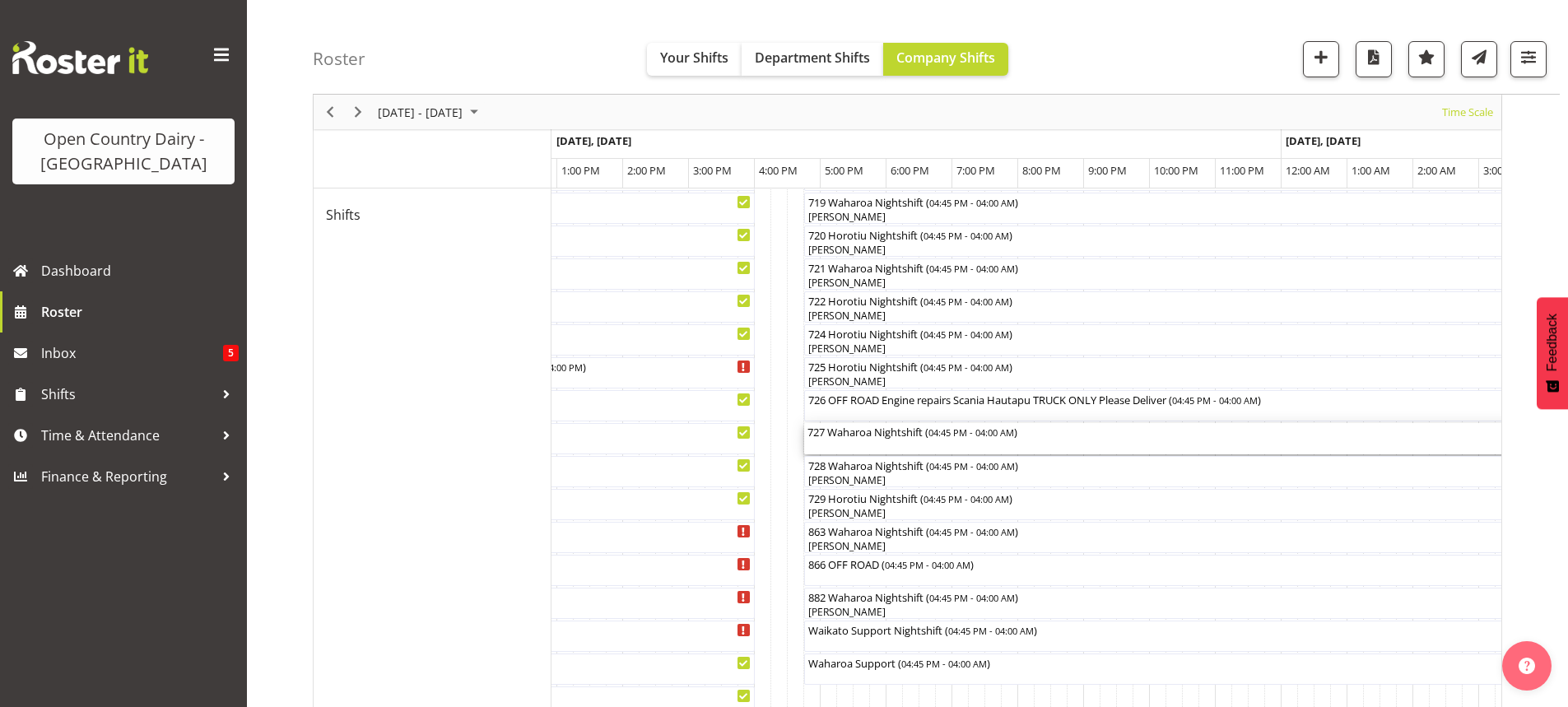
click at [887, 450] on div "727 Waharoa Nightshift ( 04:45 PM - 04:00 AM )" at bounding box center [1174, 438] width 734 height 31
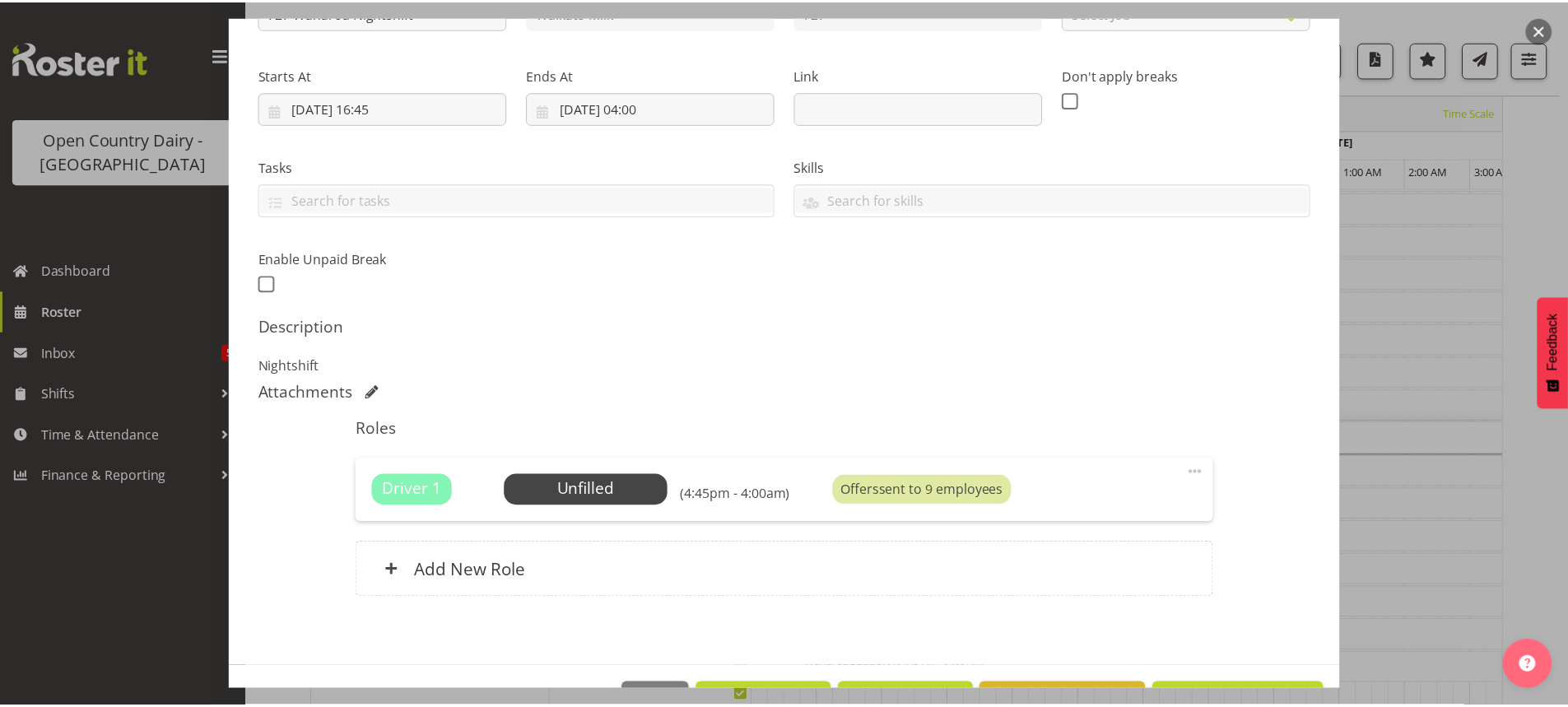
scroll to position [277, 0]
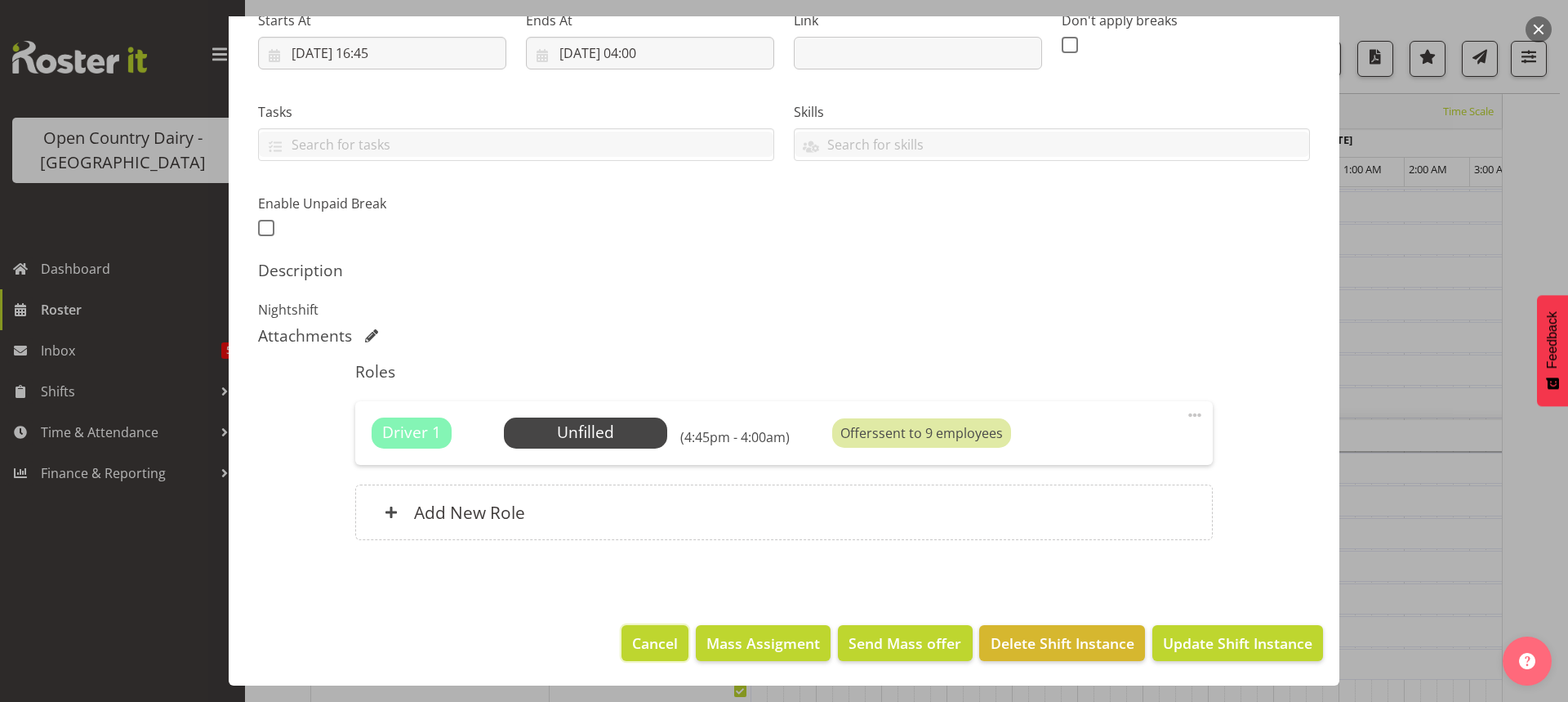
click at [647, 640] on span "Cancel" at bounding box center [655, 643] width 46 height 21
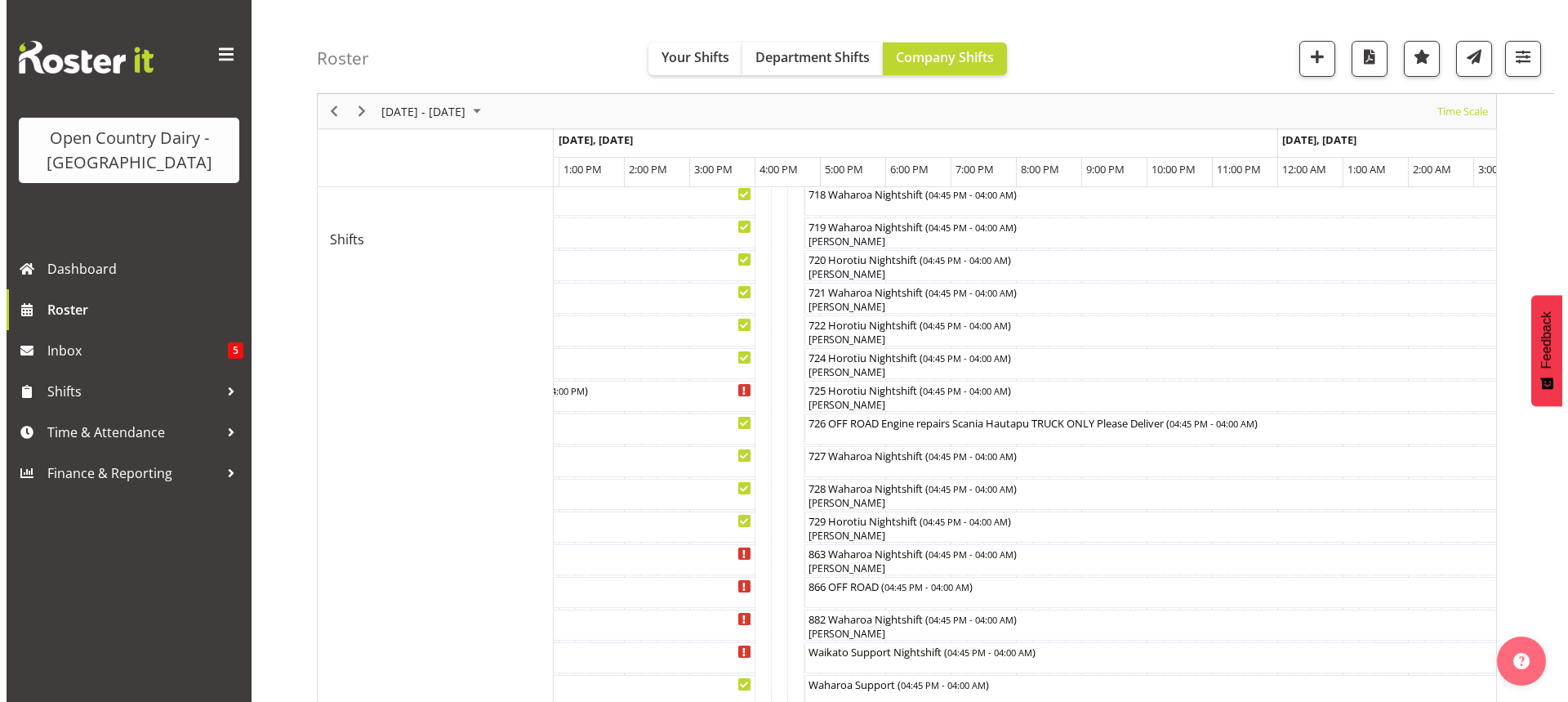
scroll to position [923, 0]
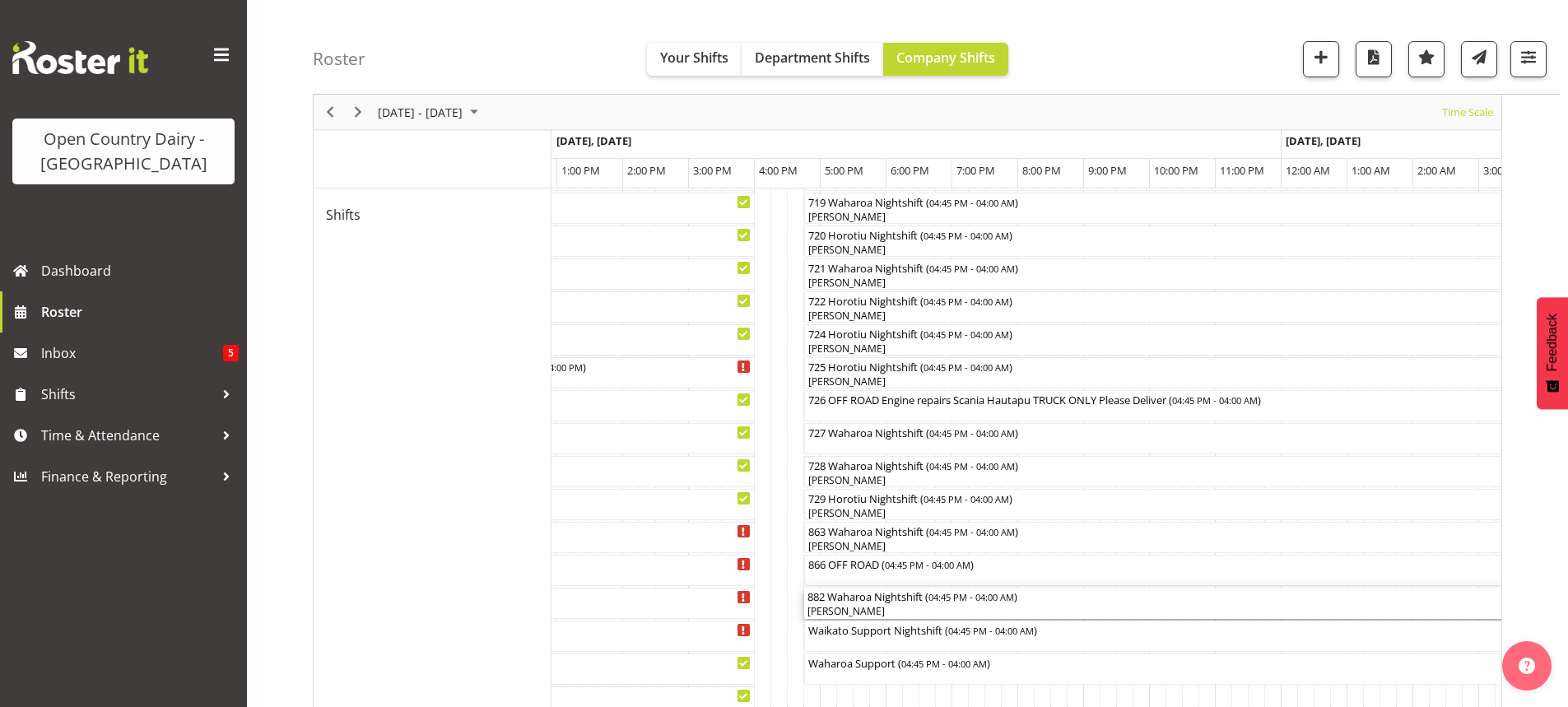
click at [868, 611] on div "Rob Luke" at bounding box center [1174, 611] width 734 height 15
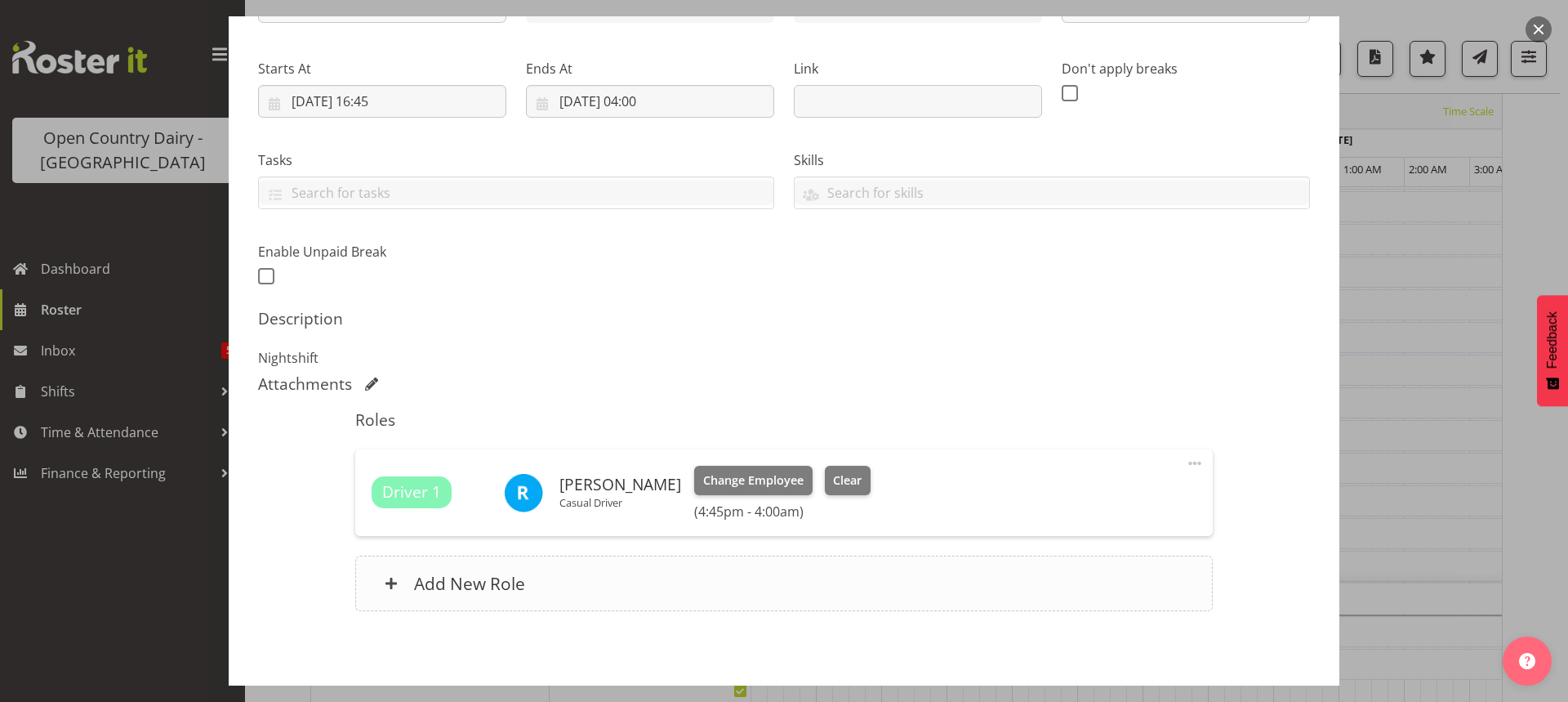
scroll to position [246, 0]
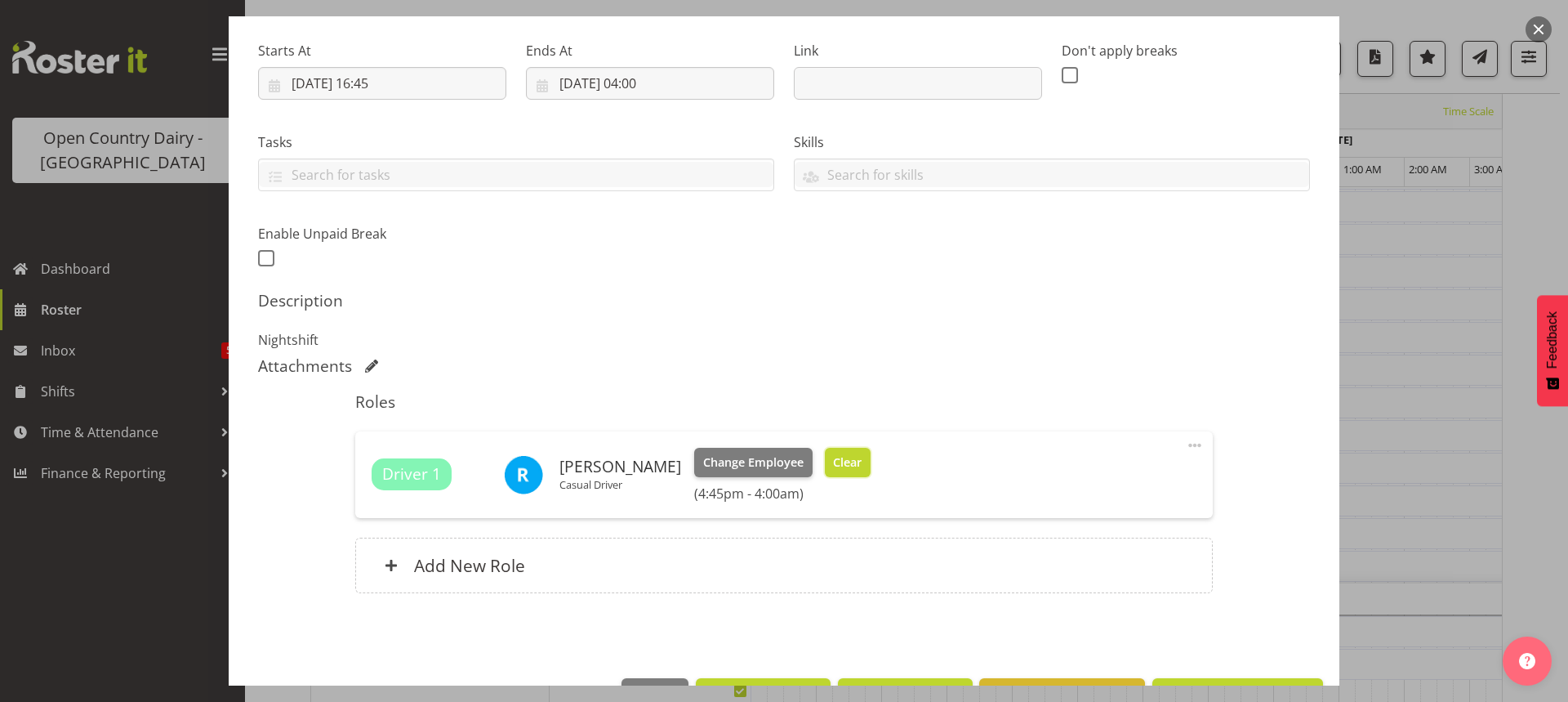
click at [833, 463] on span "Clear" at bounding box center [847, 462] width 29 height 18
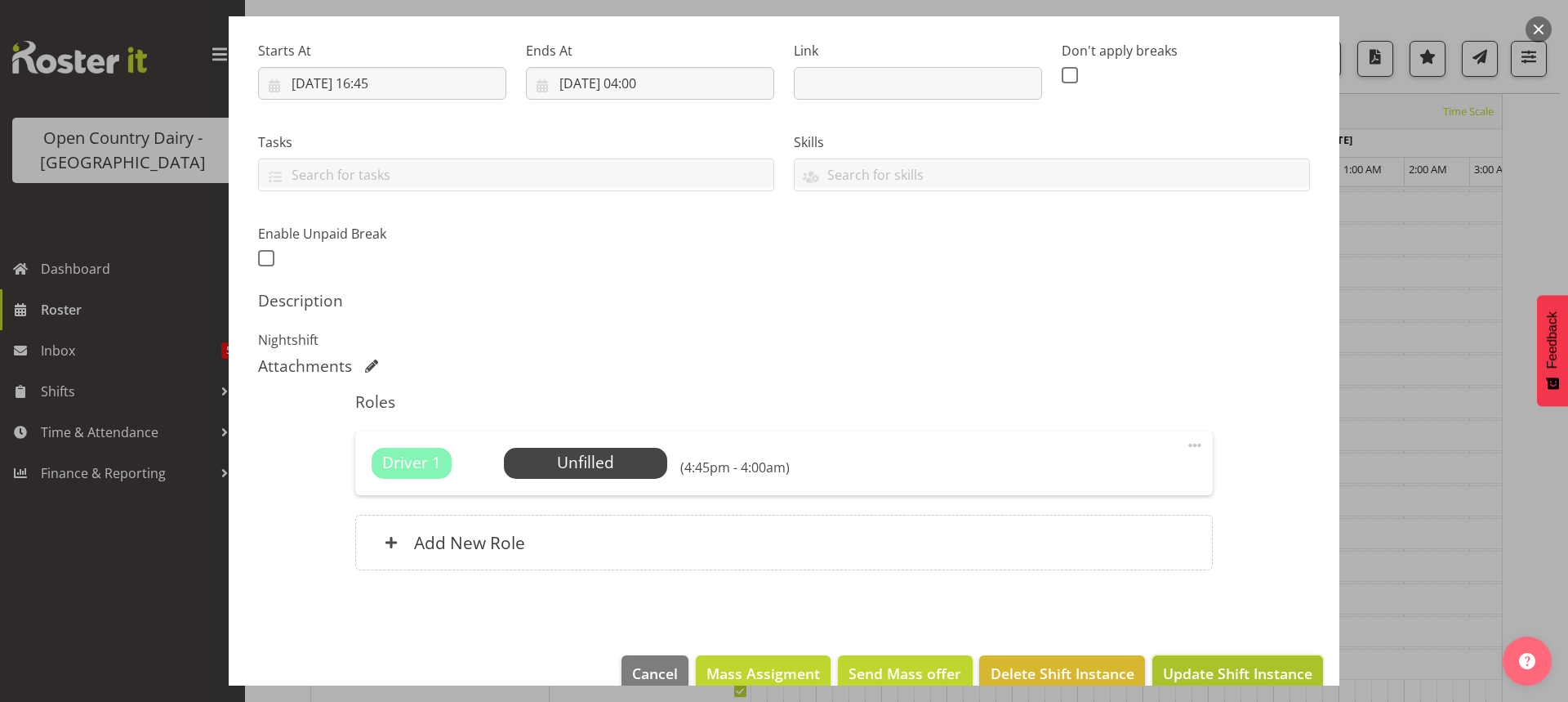
click at [1184, 665] on span "Update Shift Instance" at bounding box center [1237, 672] width 149 height 21
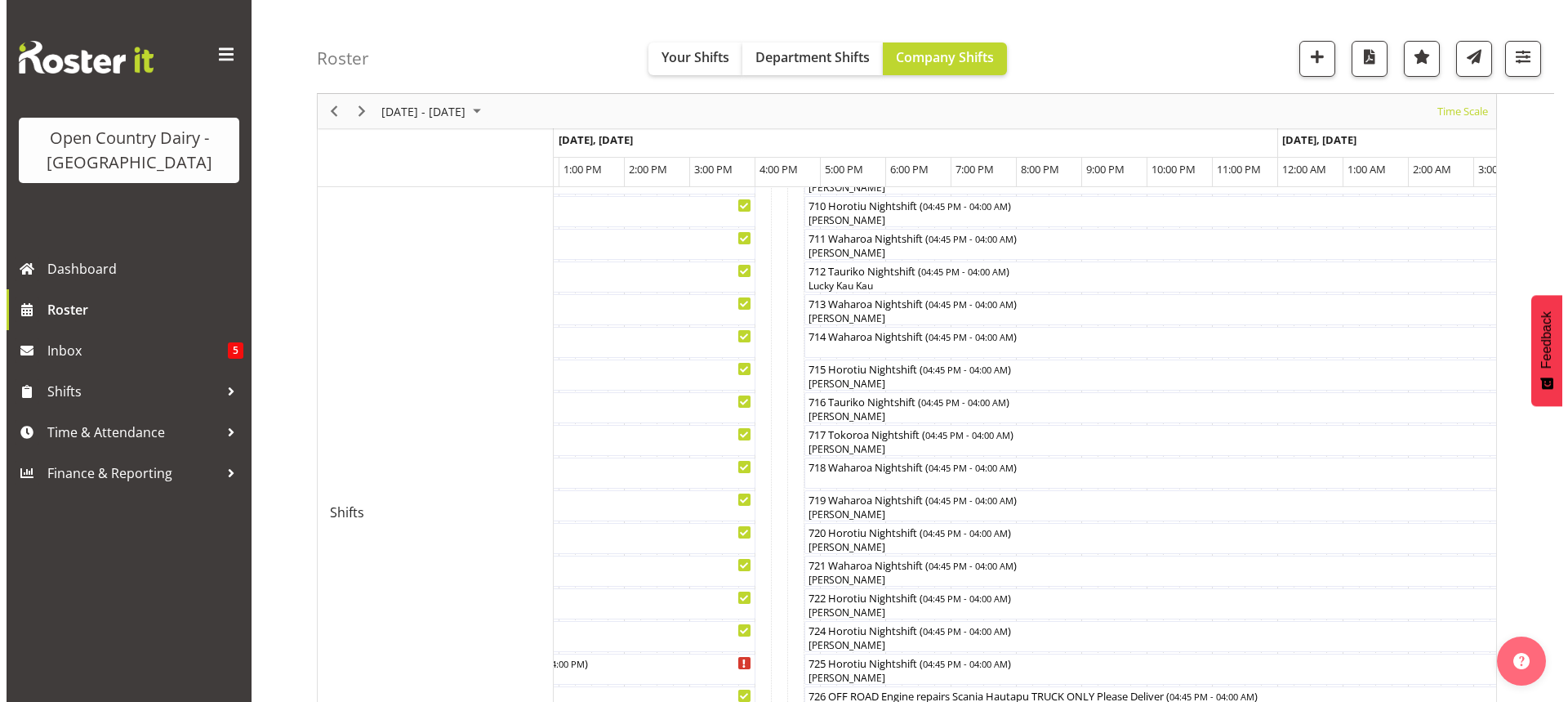
scroll to position [596, 0]
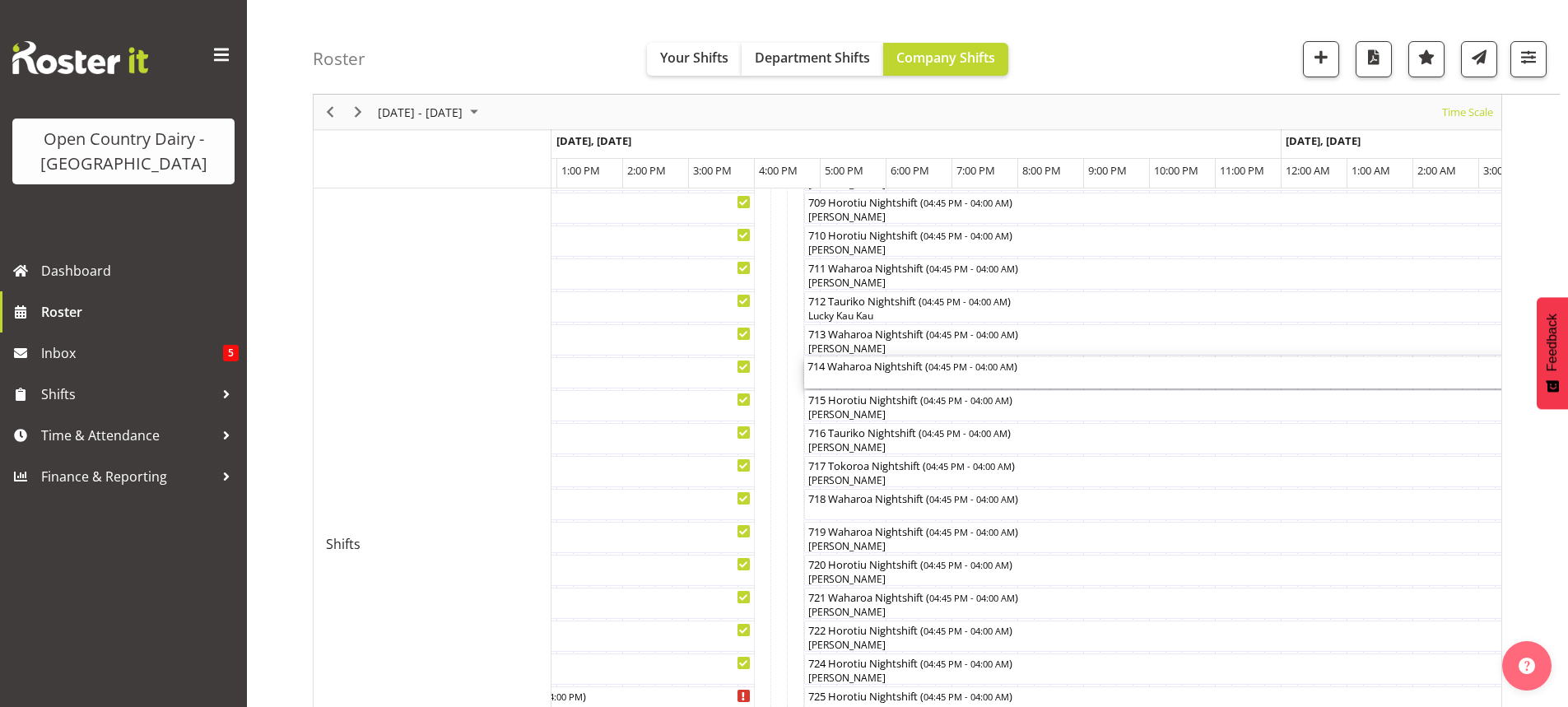
click at [874, 378] on div "714 Waharoa Nightshift ( 04:45 PM - 04:00 AM )" at bounding box center [1174, 372] width 734 height 31
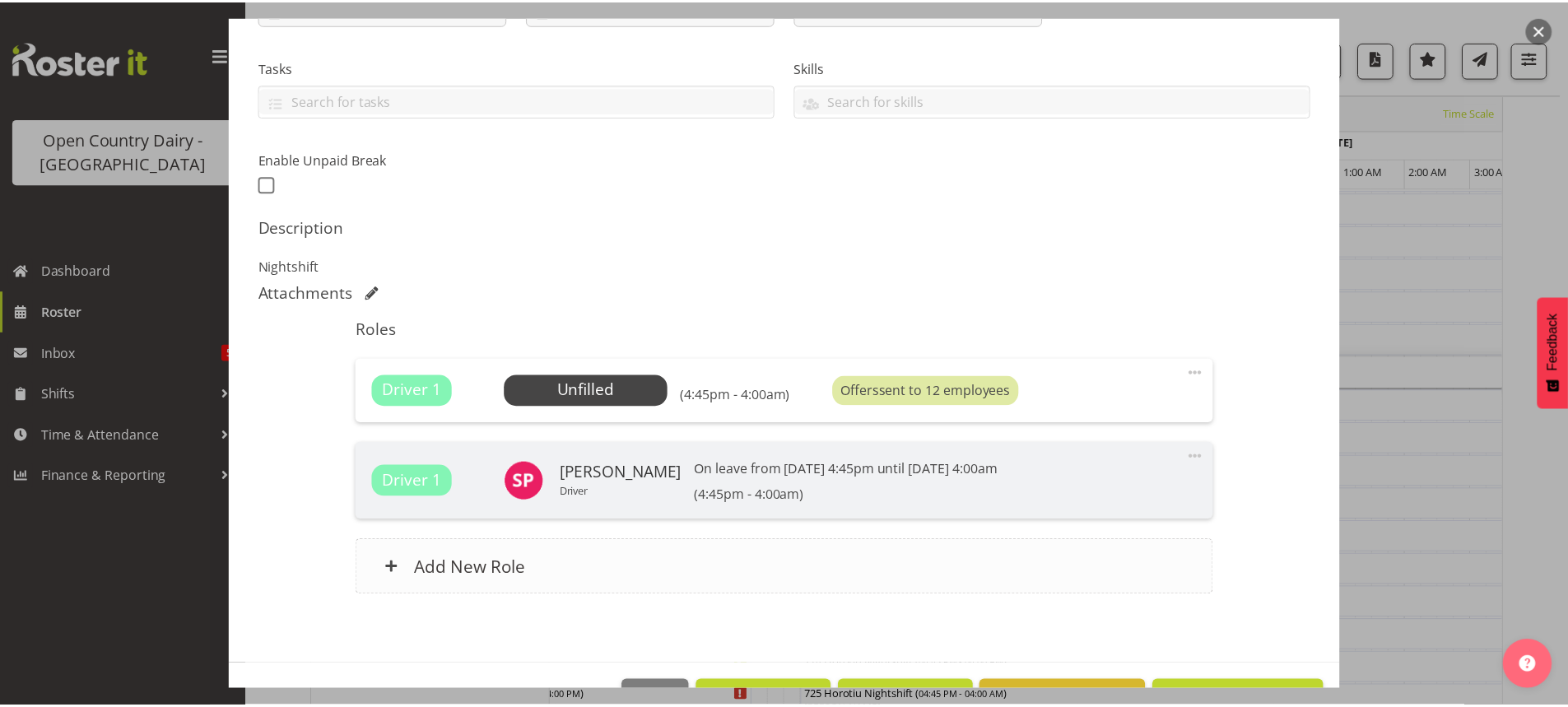
scroll to position [374, 0]
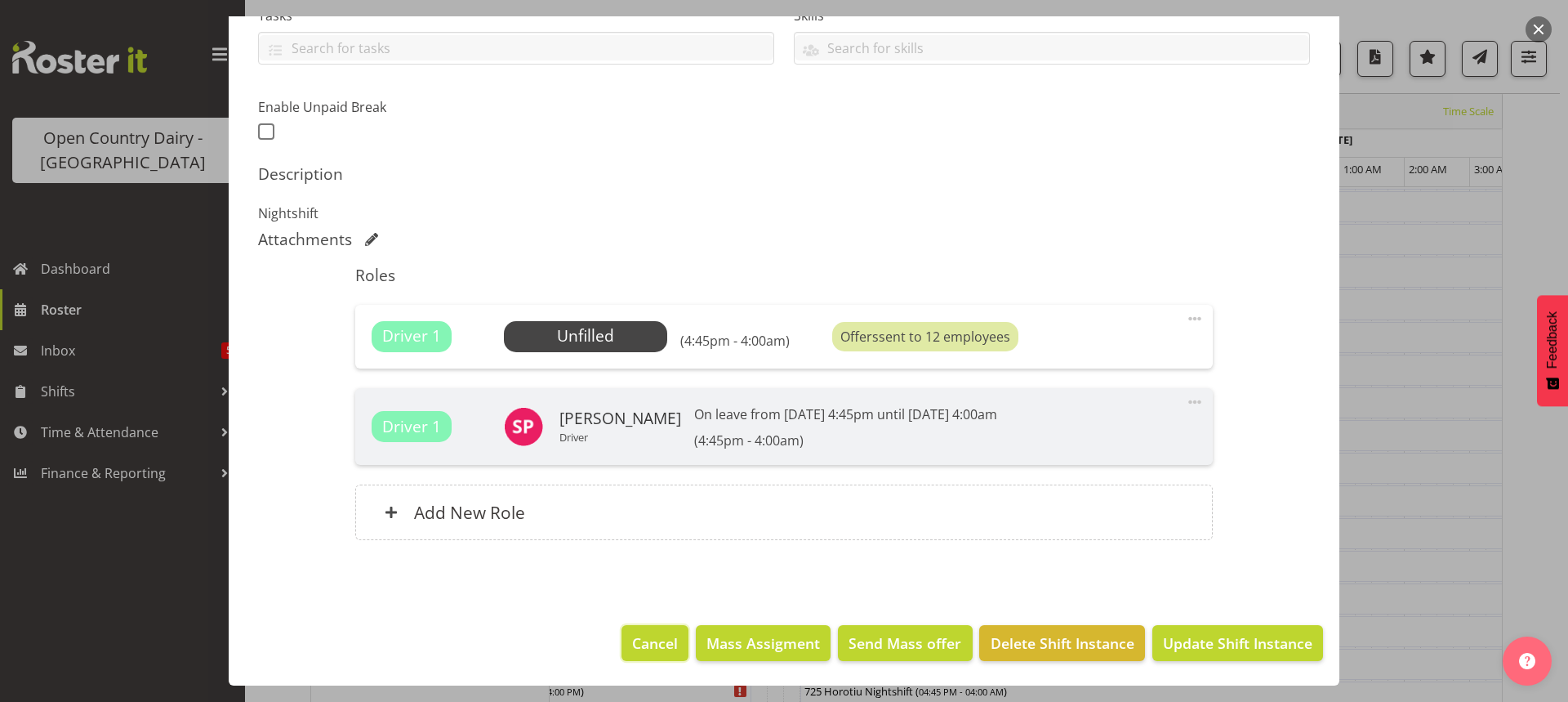
click at [656, 639] on span "Cancel" at bounding box center [655, 643] width 46 height 21
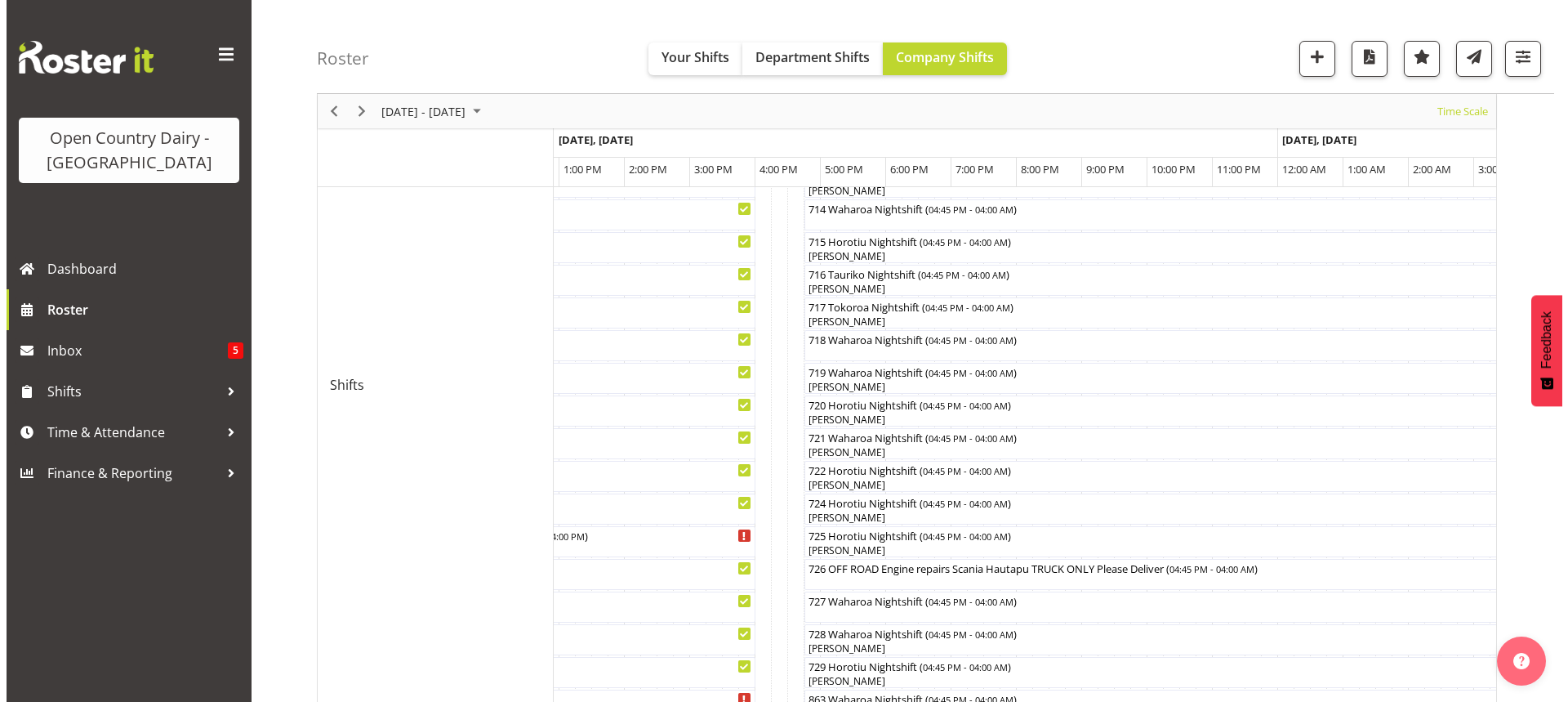
scroll to position [759, 0]
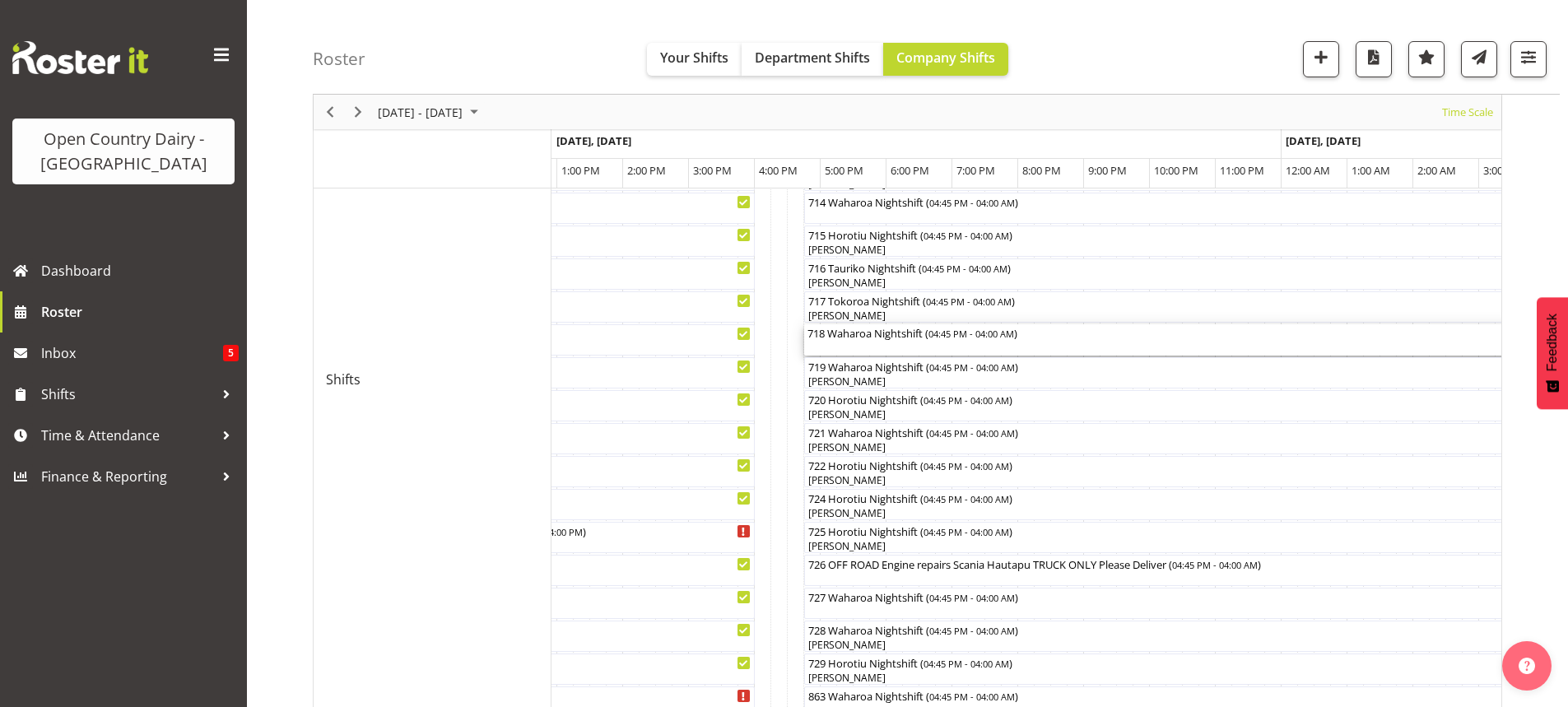
click at [892, 342] on div "718 Waharoa Nightshift ( 04:45 PM - 04:00 AM )" at bounding box center [1174, 339] width 734 height 31
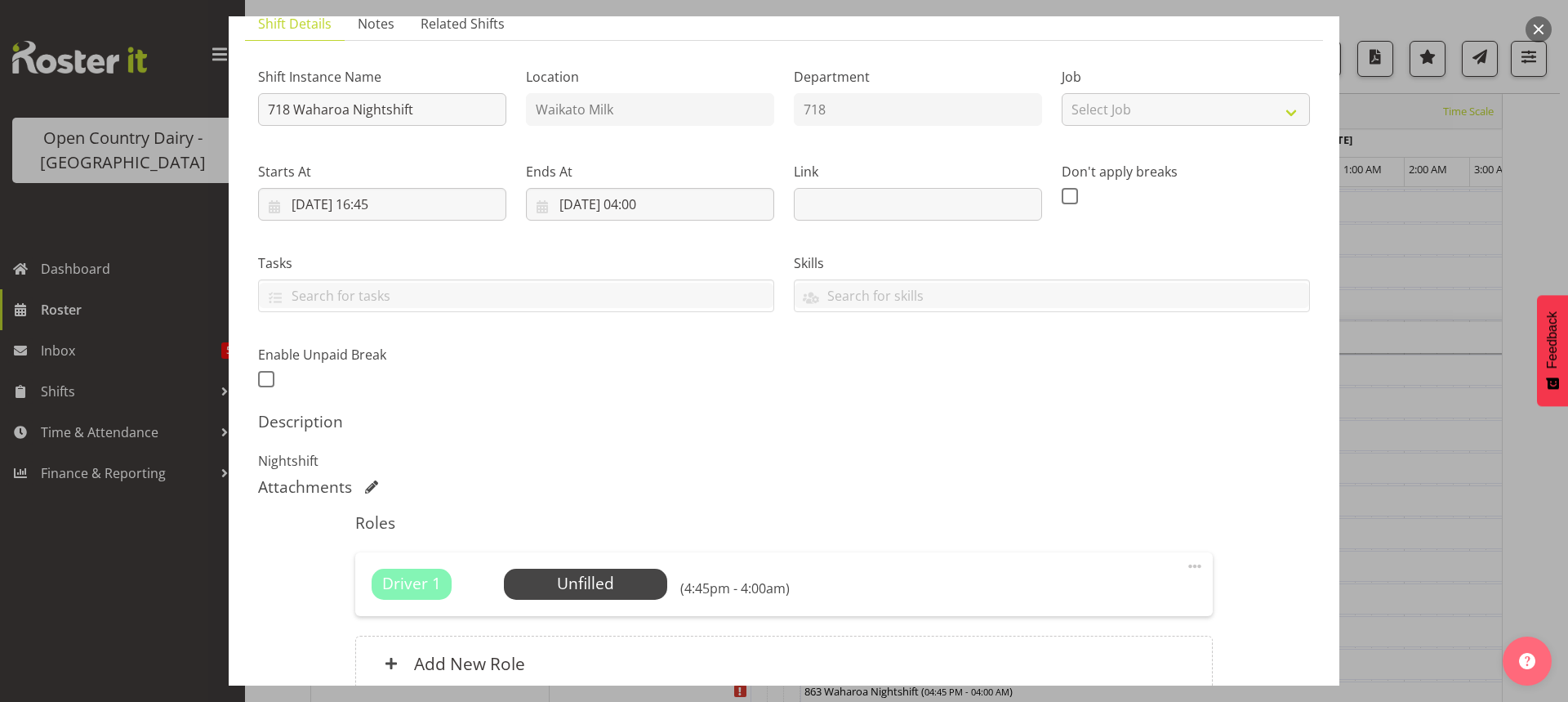
scroll to position [163, 0]
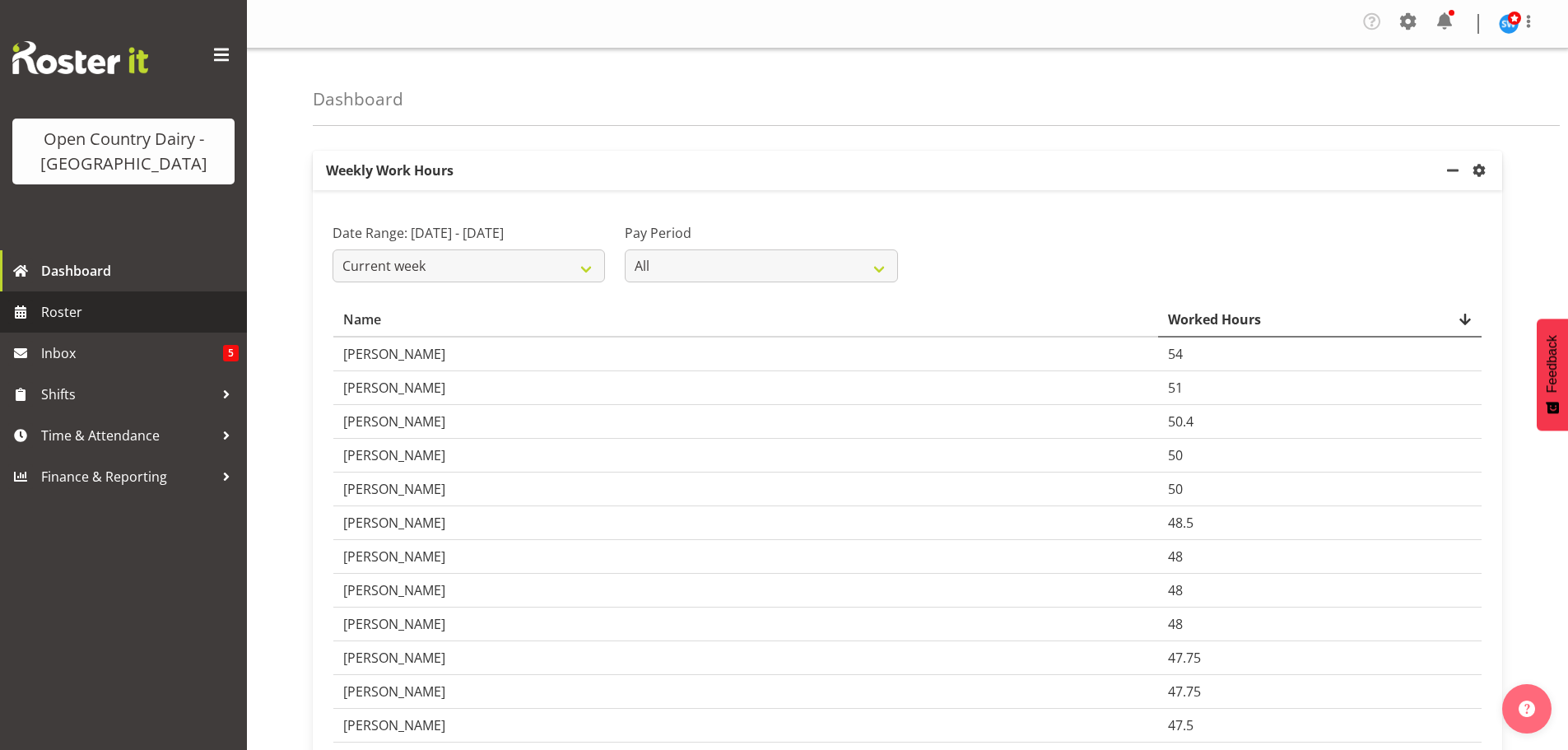
click at [74, 313] on span "Roster" at bounding box center [140, 311] width 197 height 25
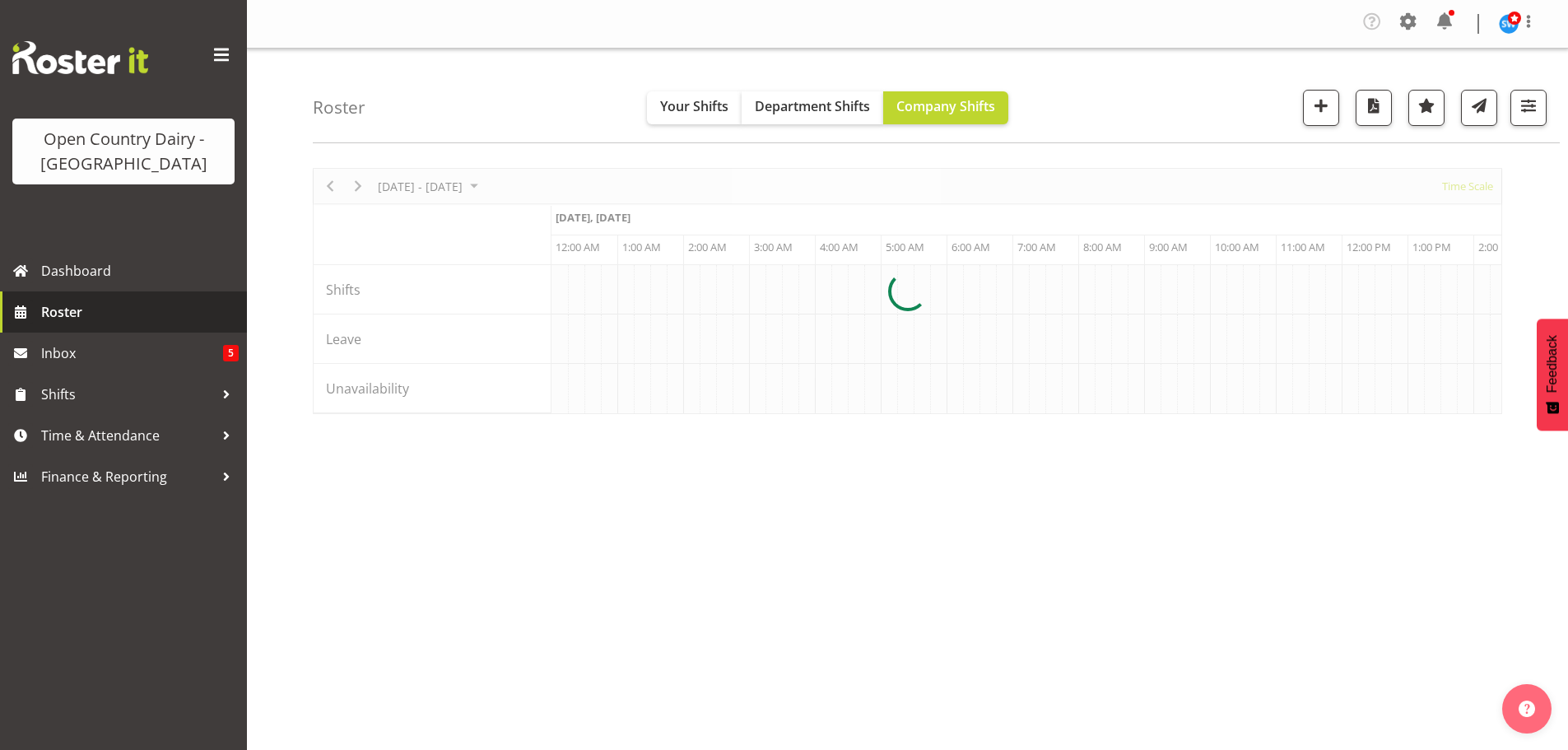
scroll to position [0, 6321]
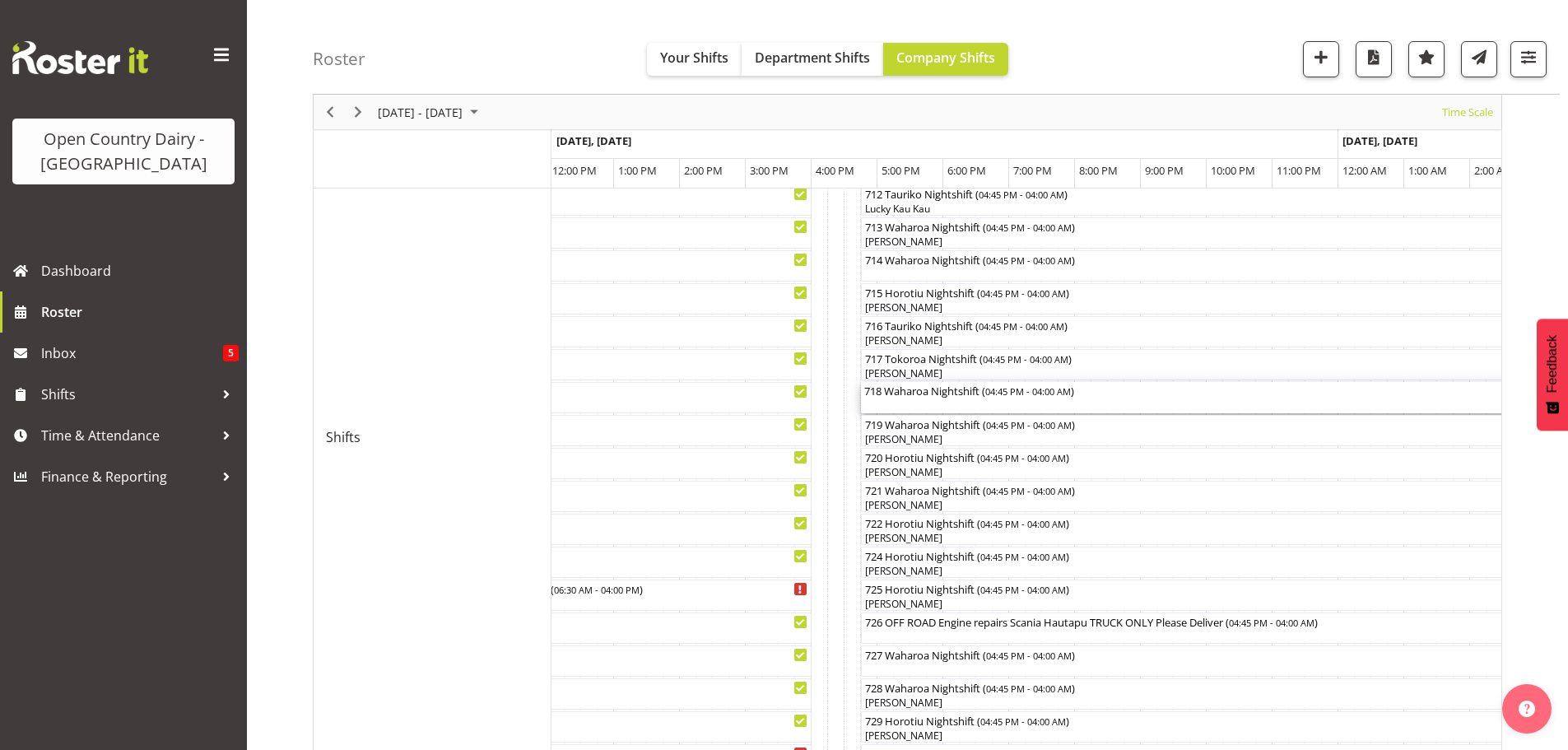
click at [940, 405] on div "718 Waharoa Nightshift ( 04:45 PM - 04:00 AM )" at bounding box center [1231, 397] width 734 height 31
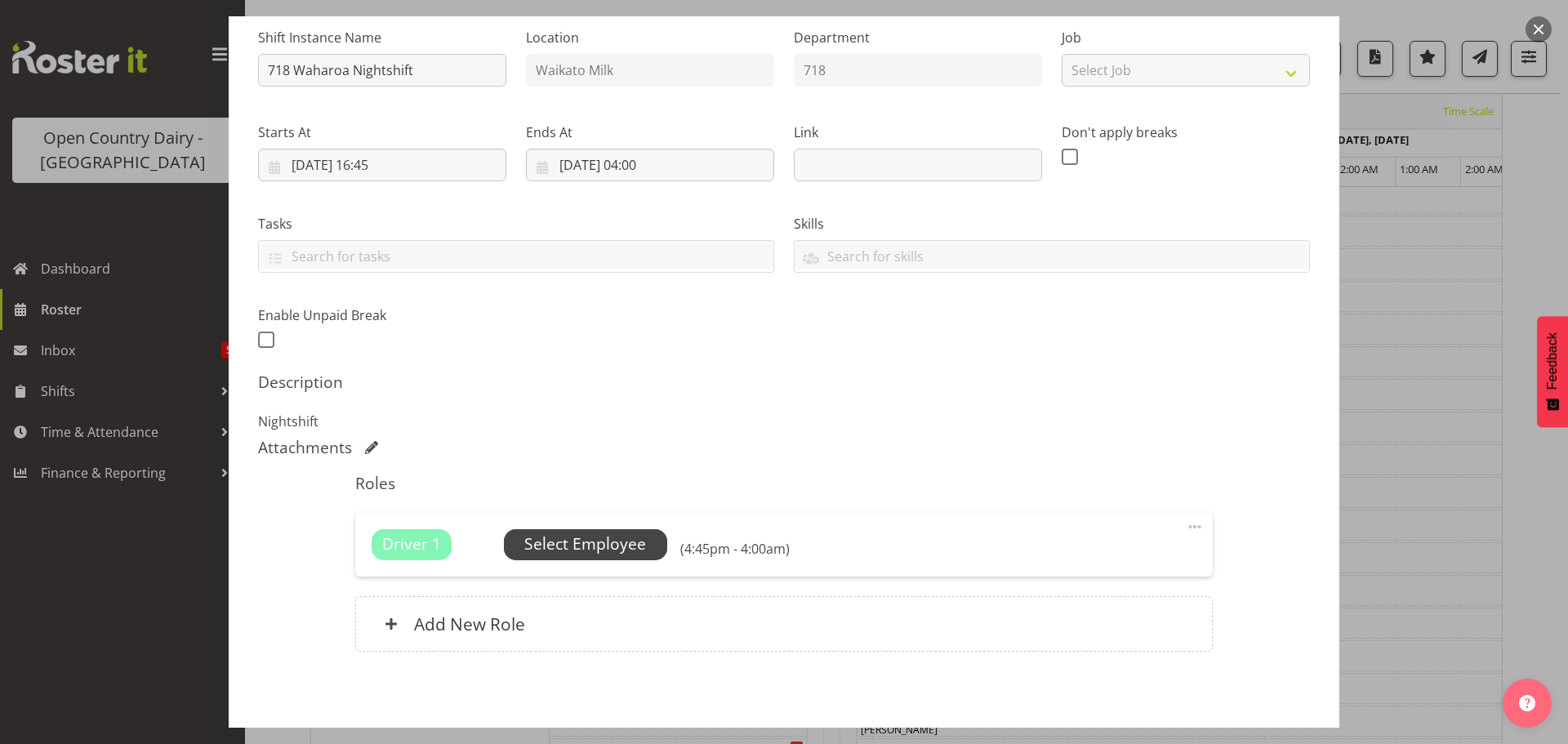
click at [583, 541] on span "Select Employee" at bounding box center [585, 544] width 122 height 24
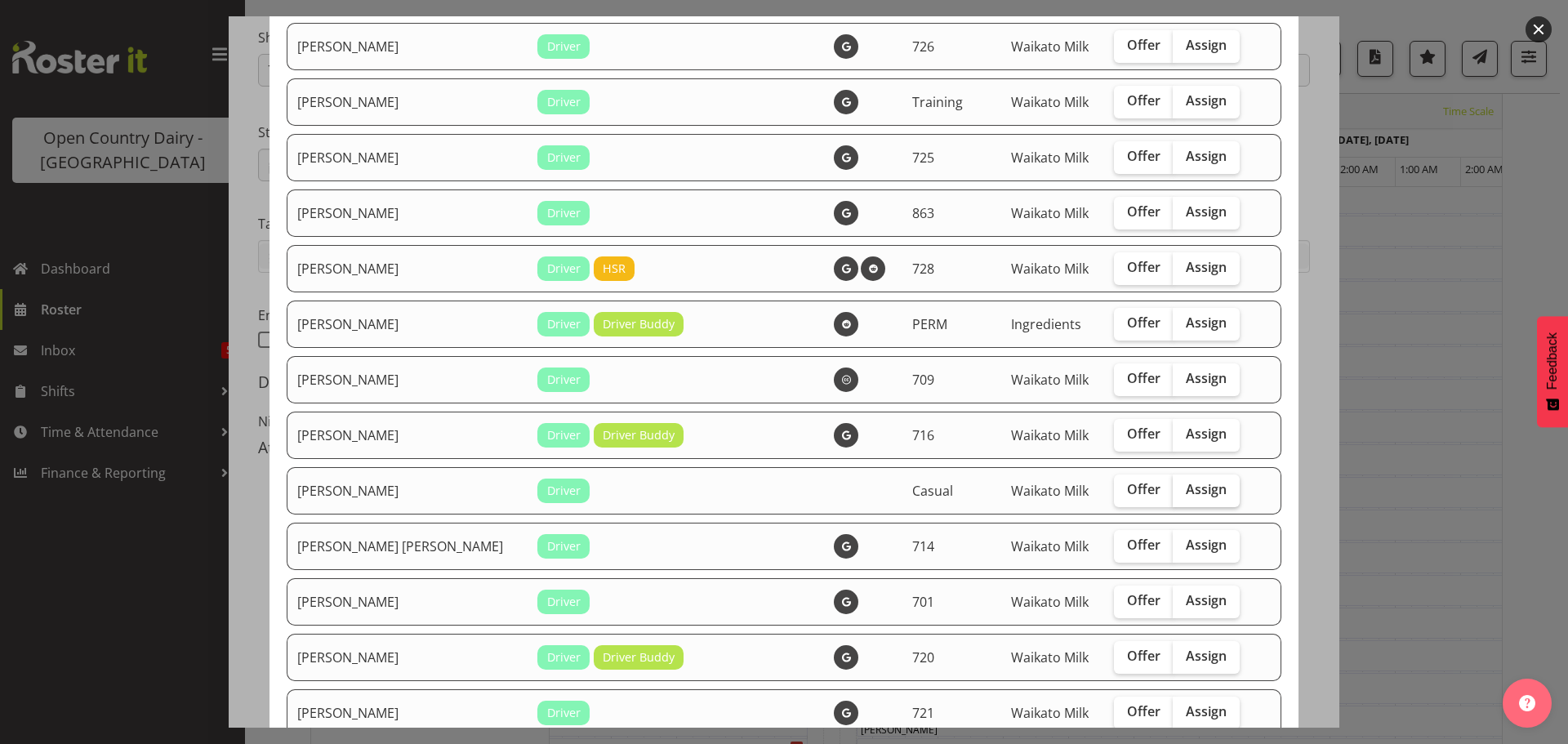
click at [1186, 486] on span "Assign" at bounding box center [1206, 489] width 41 height 17
click at [1180, 486] on input "Assign" at bounding box center [1178, 489] width 11 height 11
checkbox input "true"
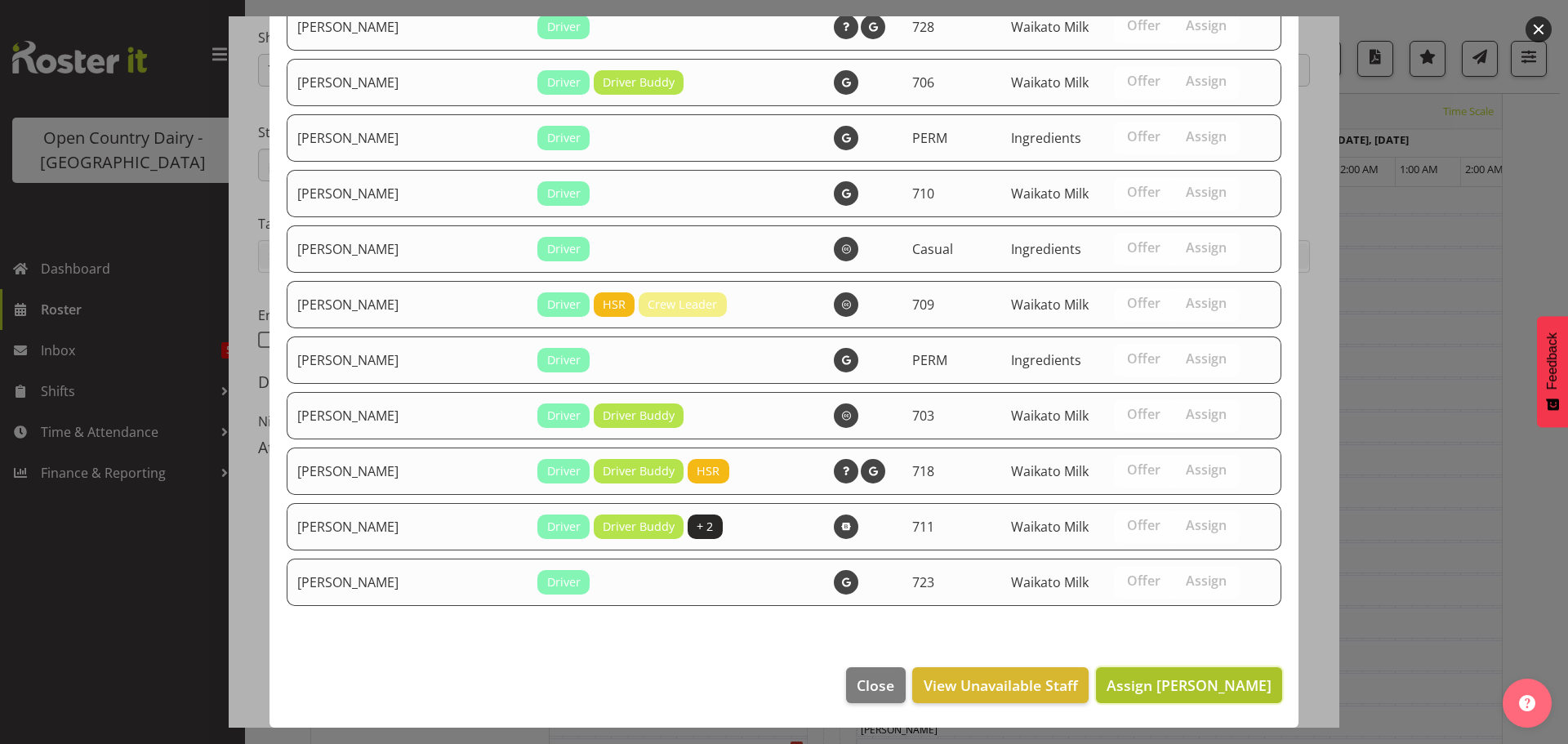
drag, startPoint x: 1202, startPoint y: 685, endPoint x: 1198, endPoint y: 656, distance: 29.3
click at [1202, 684] on span "Assign Dutchie Egbert Dijkstra" at bounding box center [1189, 685] width 165 height 20
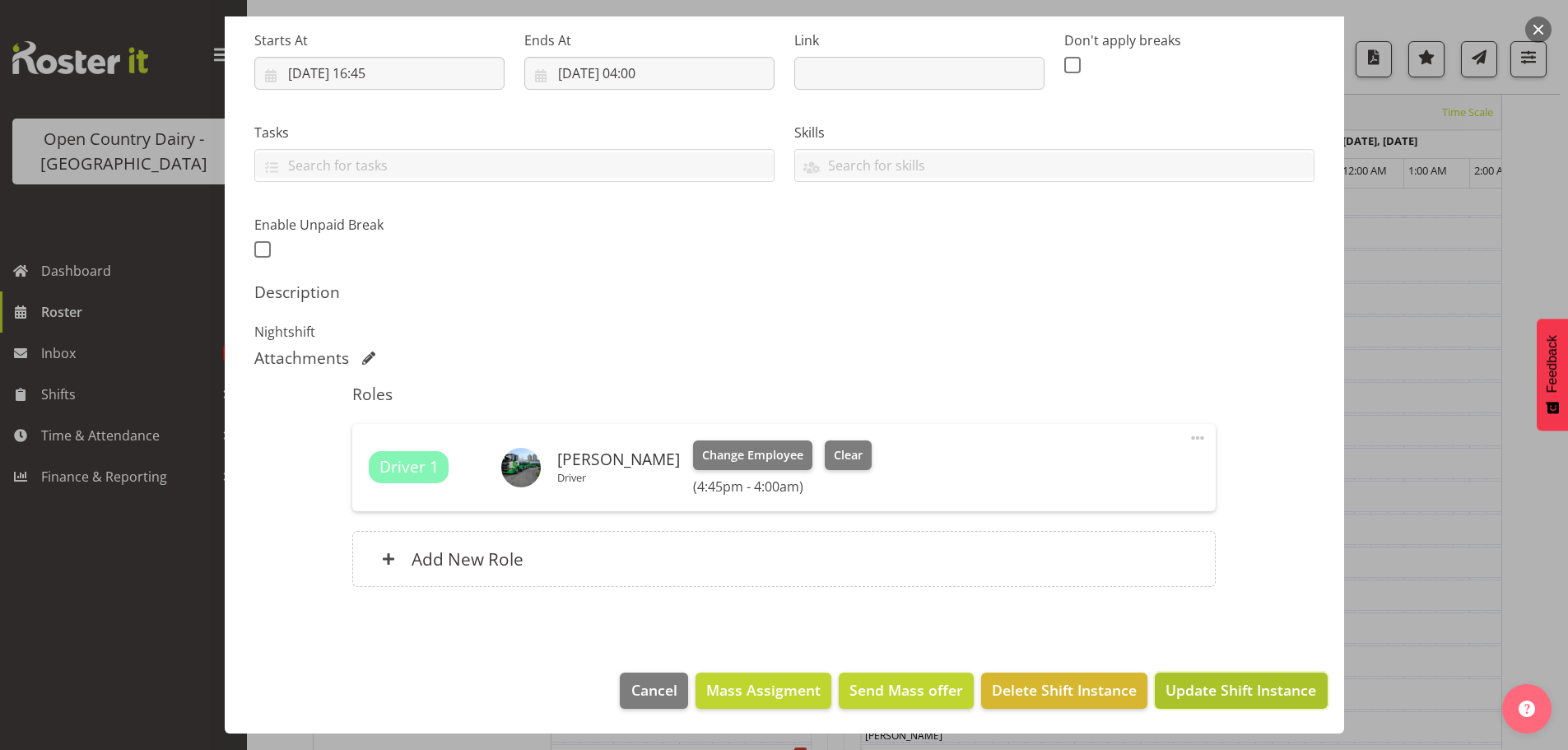
click at [1215, 687] on span "Update Shift Instance" at bounding box center [1240, 689] width 151 height 21
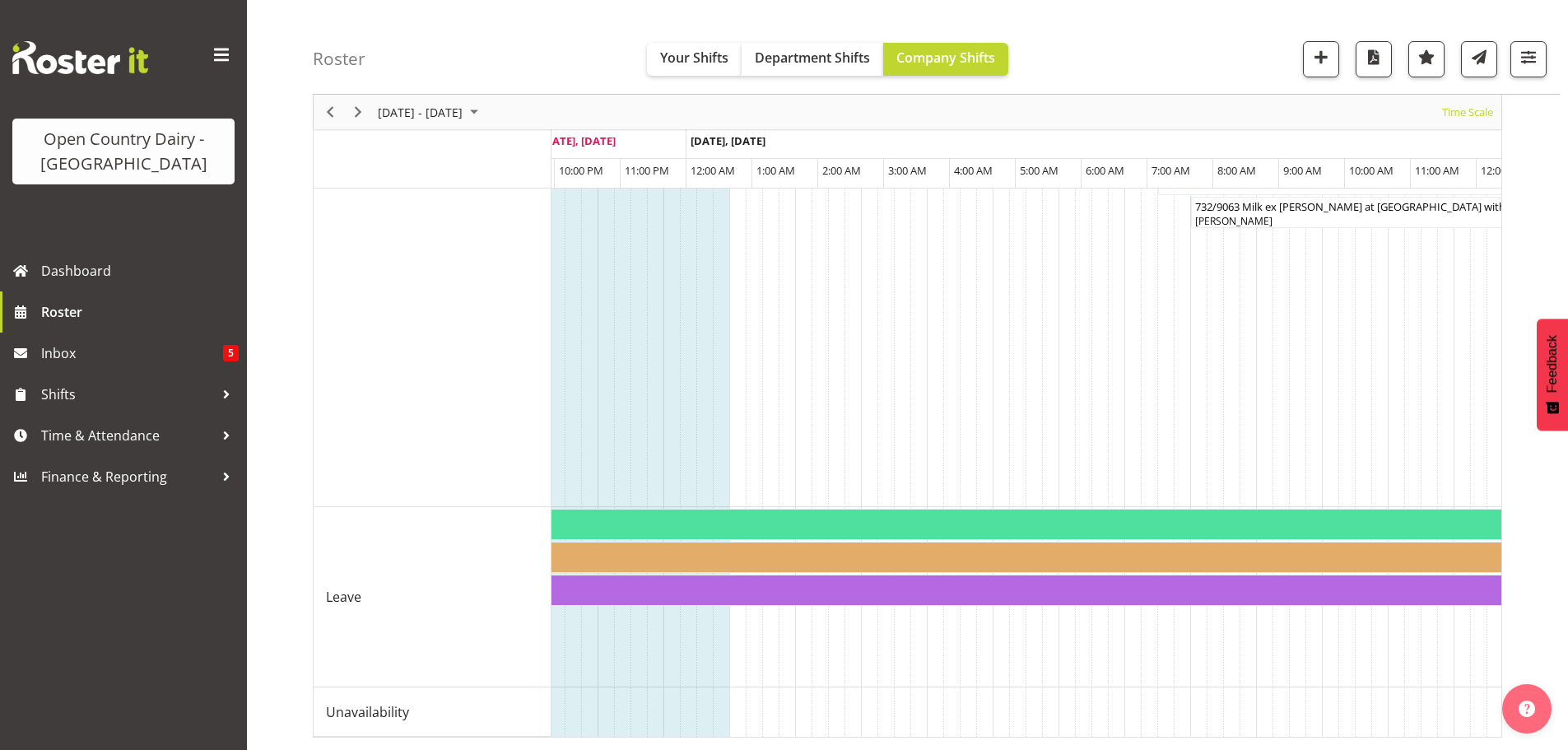
scroll to position [0, 7699]
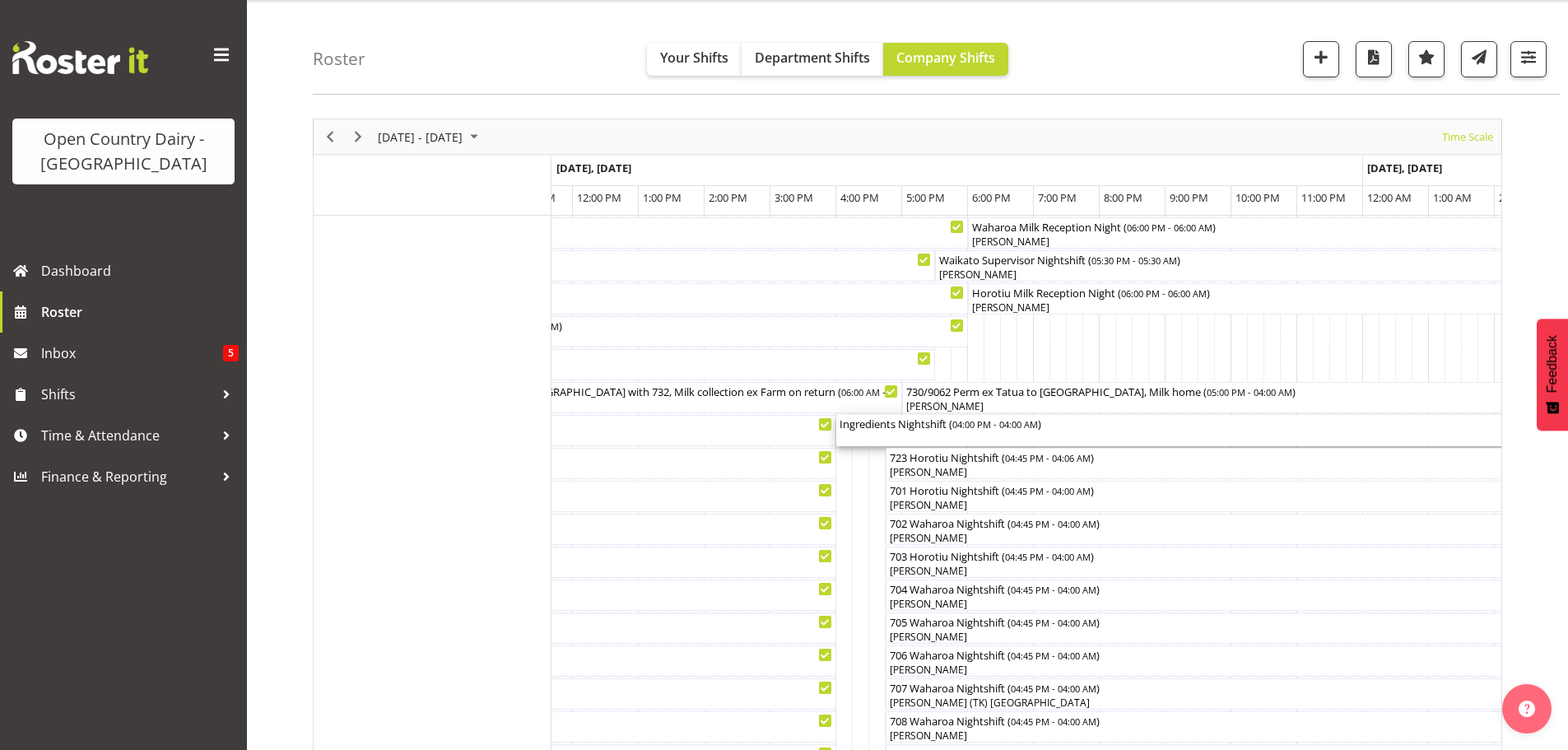
click at [937, 432] on div "Ingredients Nightshift ( 04:00 PM - 04:00 AM )" at bounding box center [1231, 430] width 783 height 31
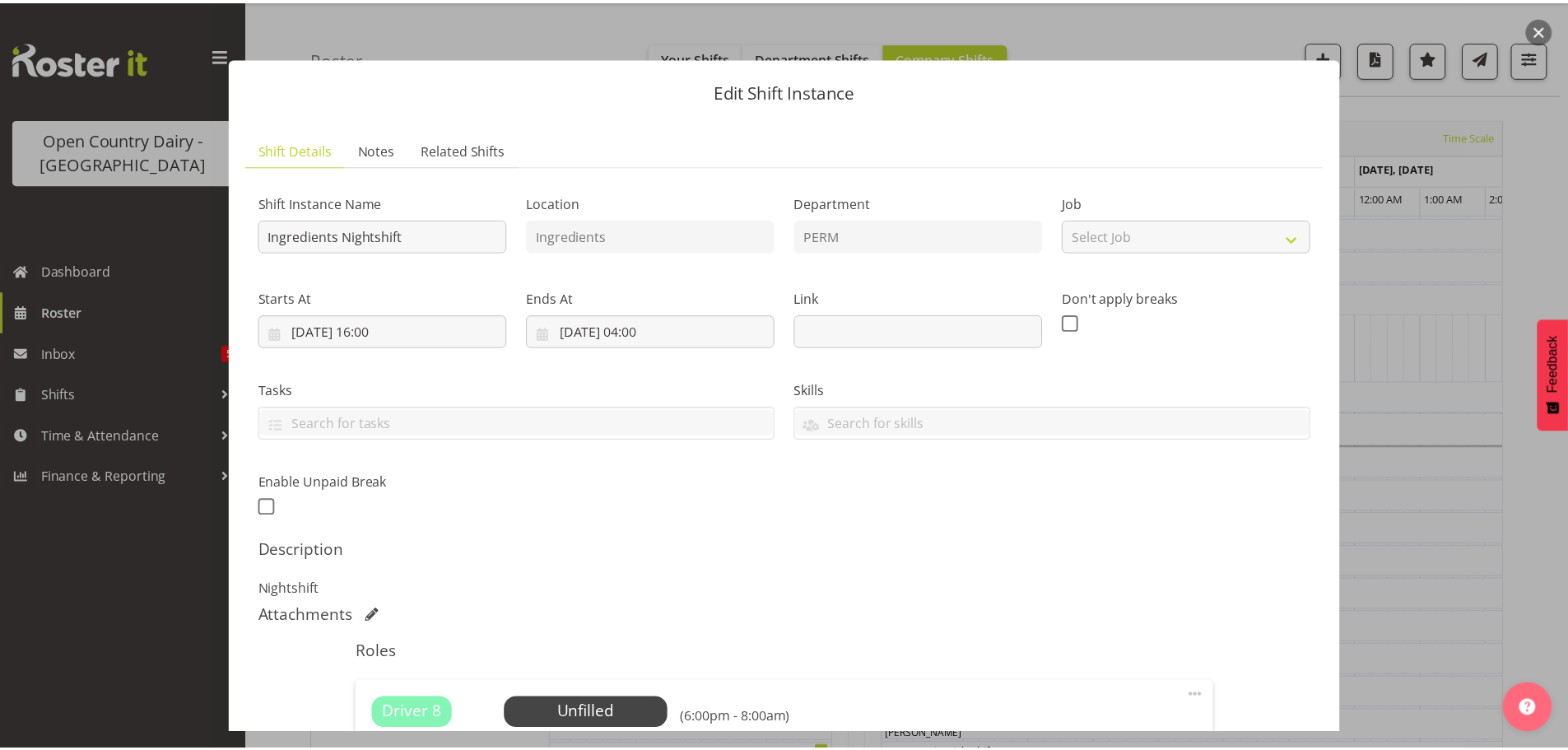
scroll to position [234, 0]
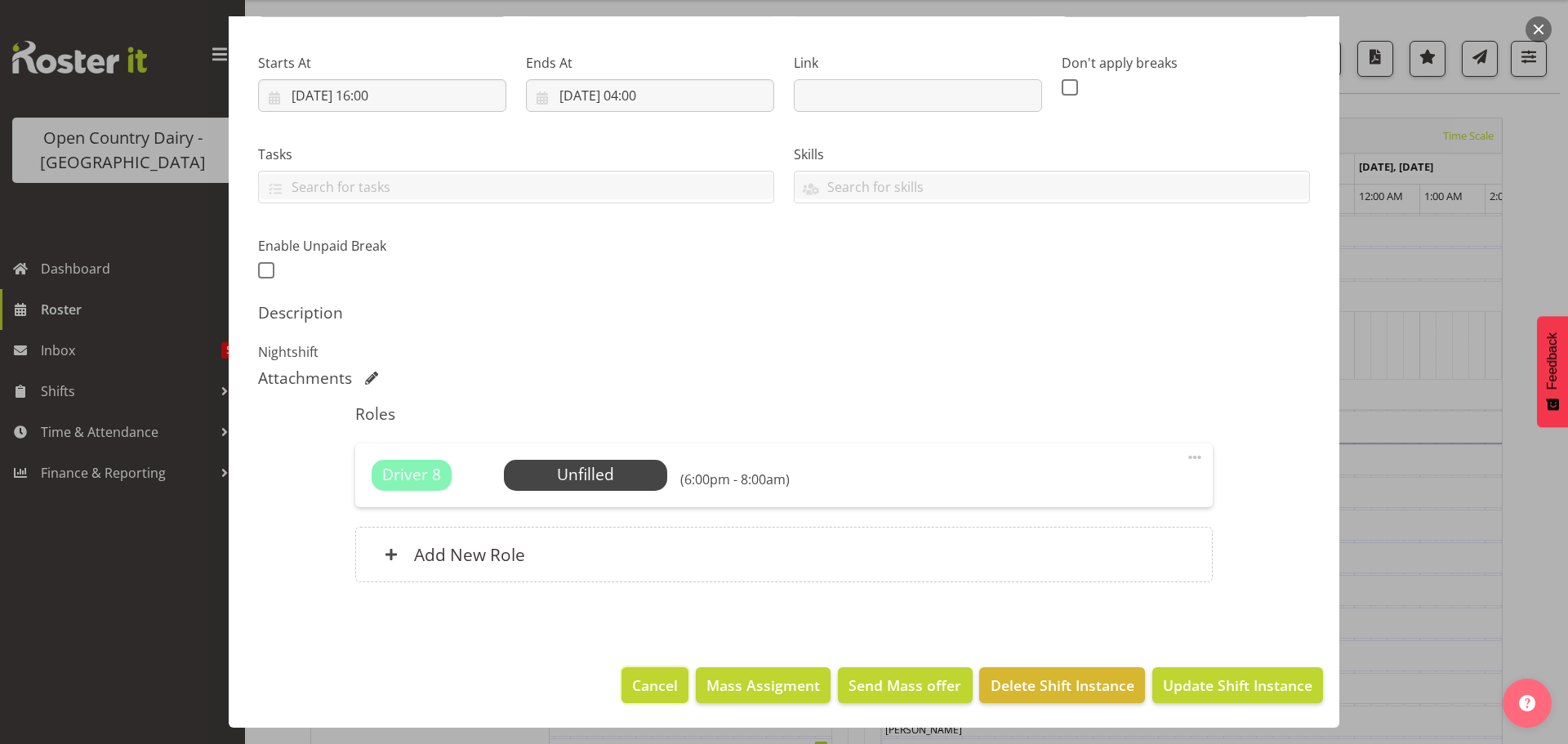
click at [650, 693] on span "Cancel" at bounding box center [655, 685] width 46 height 21
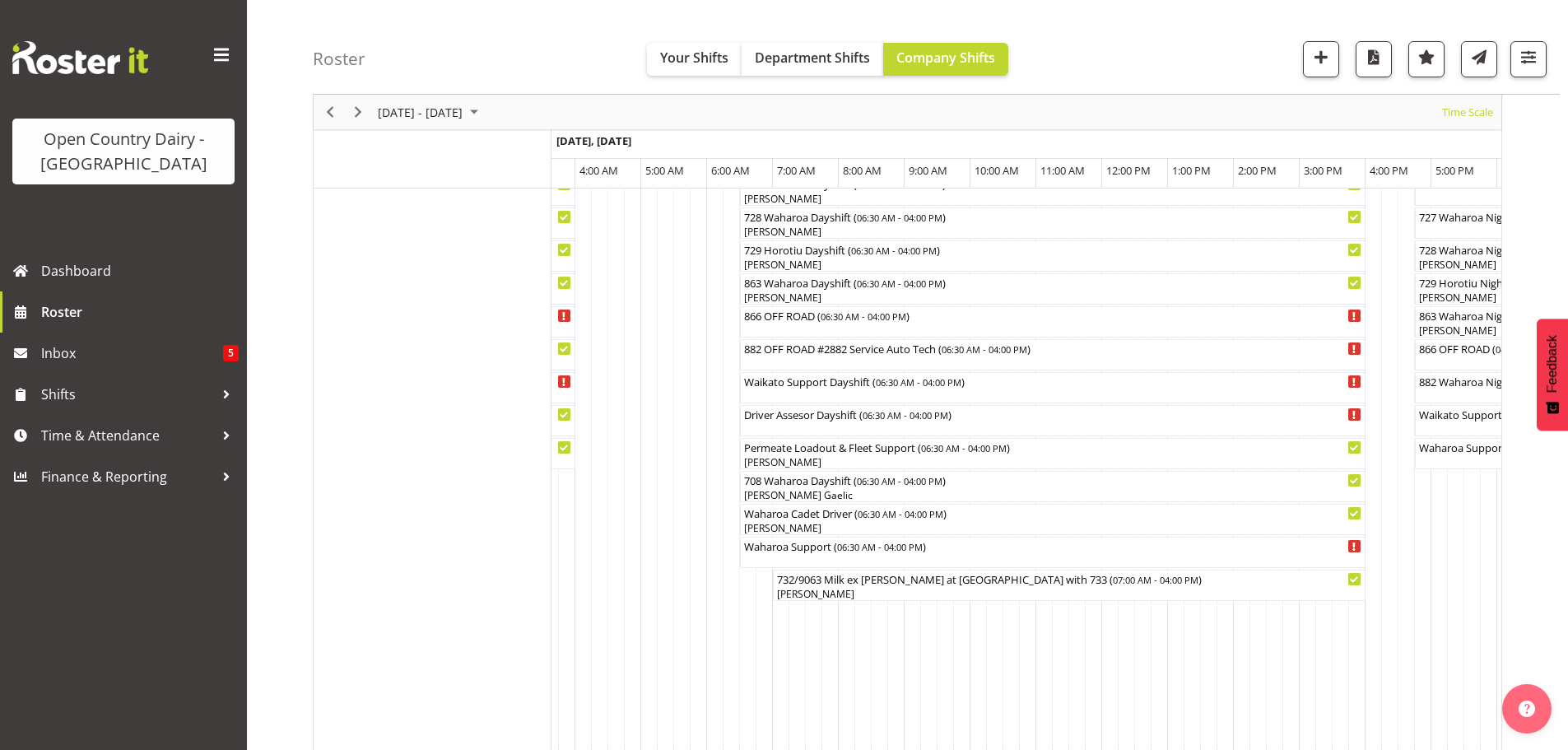
scroll to position [1152, 0]
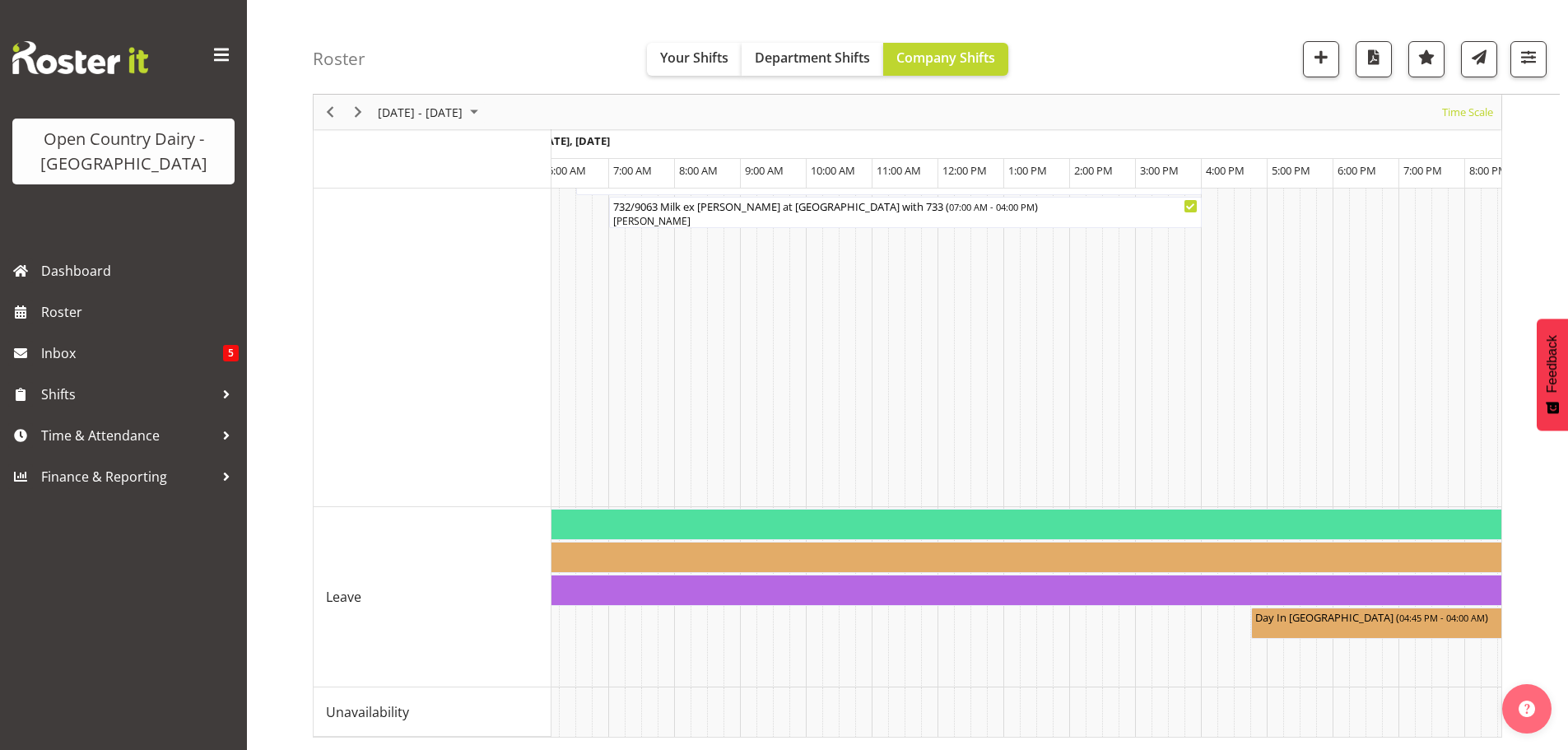
scroll to position [0, 8411]
